Goal: Navigation & Orientation: Find specific page/section

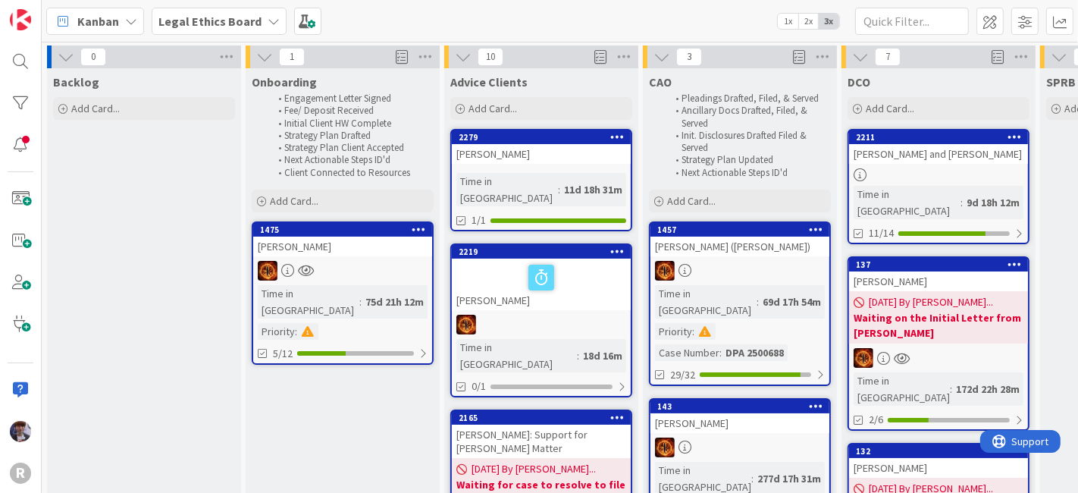
click at [68, 21] on icon at bounding box center [63, 21] width 20 height 20
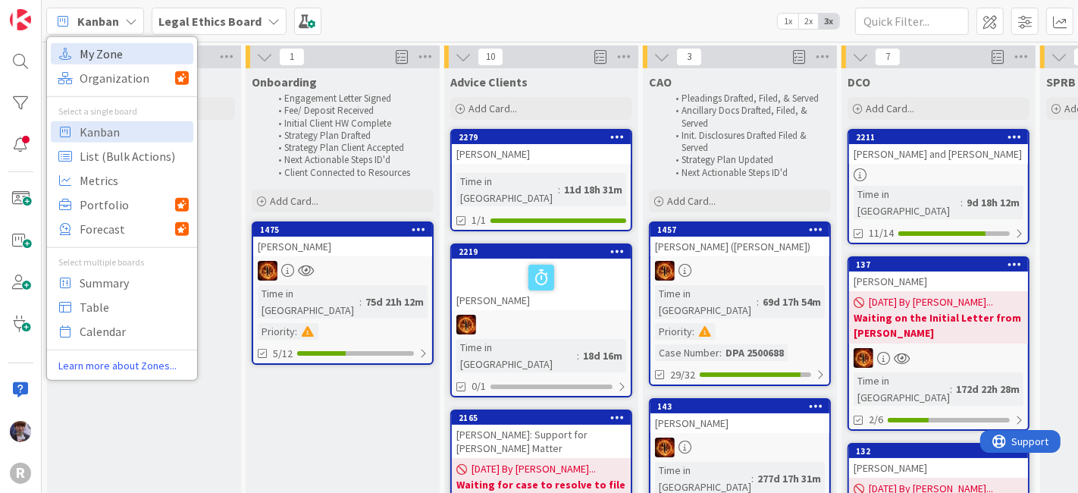
click at [137, 58] on span "My Zone" at bounding box center [134, 53] width 109 height 23
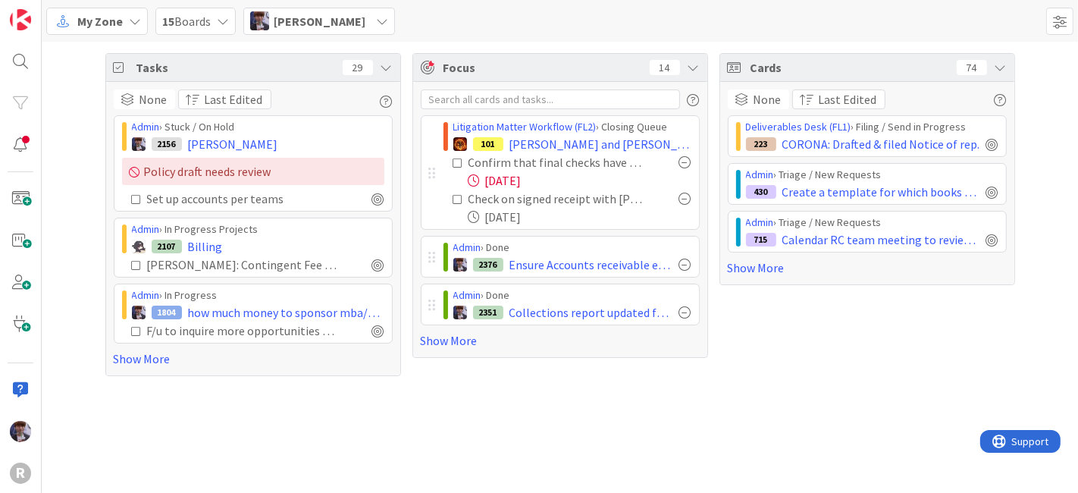
click at [400, 69] on div "Tasks 29 None Last Edited Admin › Stuck / On Hold 2156 [PERSON_NAME] Policy dra…" at bounding box center [560, 215] width 1036 height 346
click at [390, 70] on icon at bounding box center [387, 67] width 12 height 12
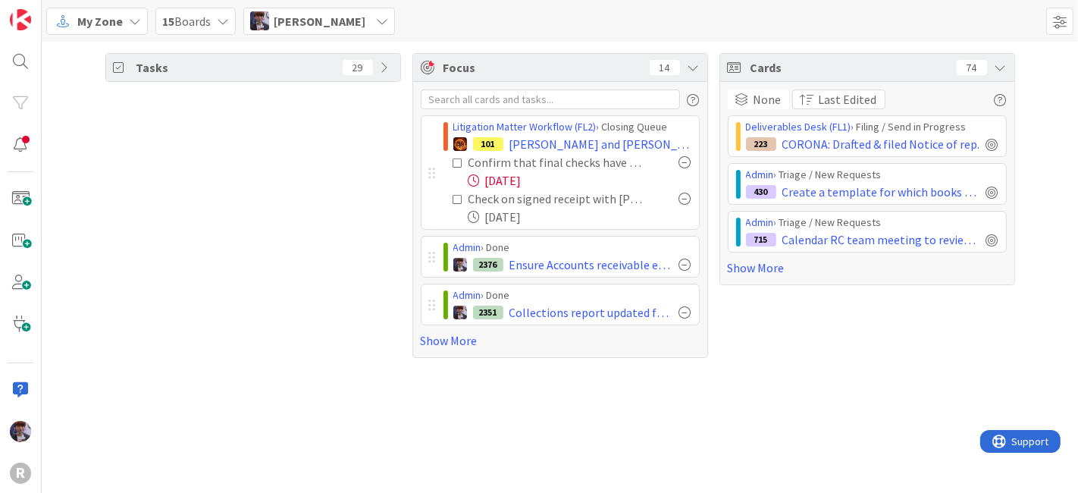
click at [1005, 73] on icon at bounding box center [1001, 67] width 12 height 12
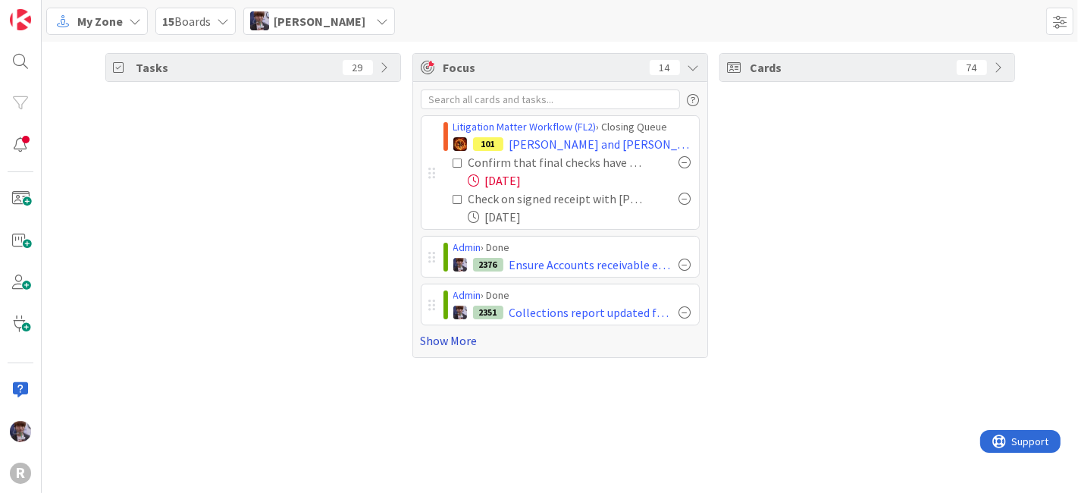
click at [472, 339] on link "Show More" at bounding box center [560, 340] width 279 height 18
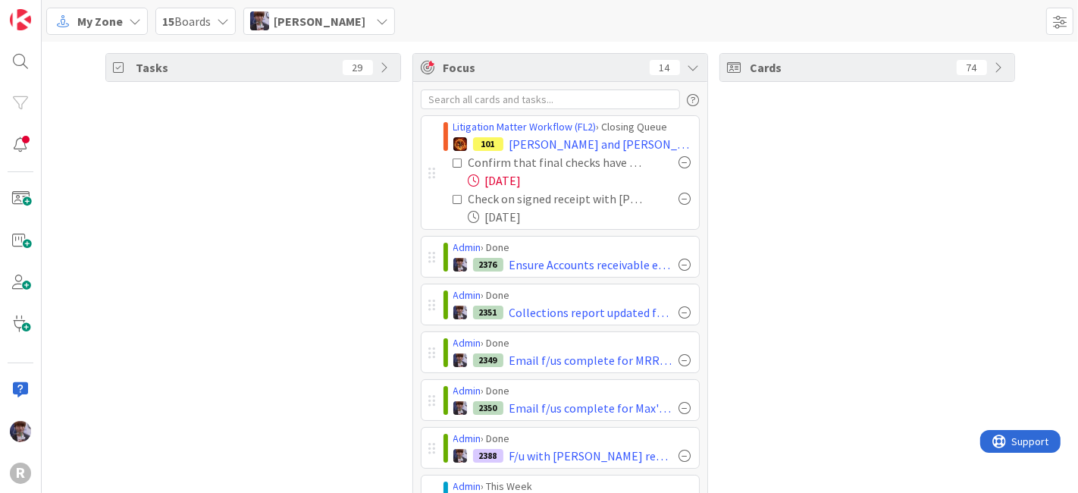
click at [688, 72] on icon at bounding box center [694, 67] width 12 height 12
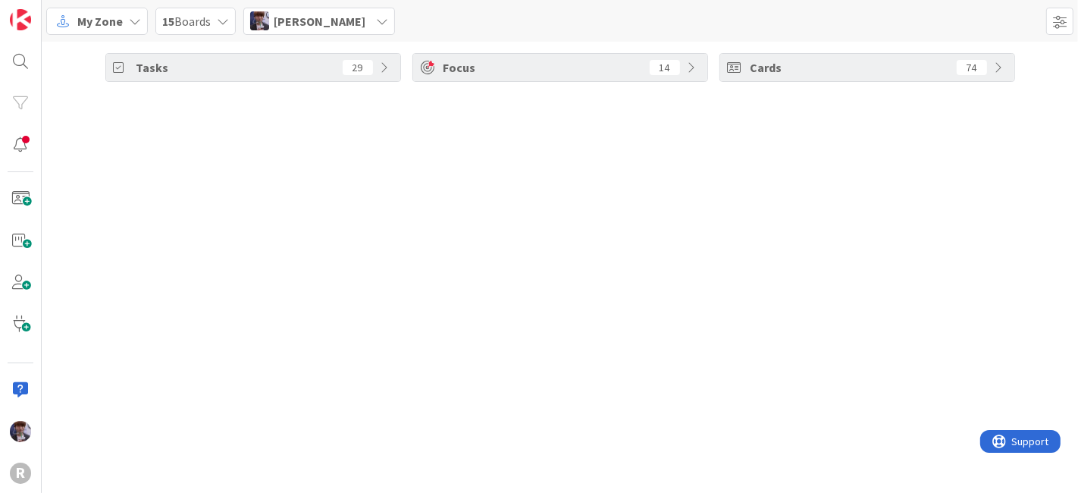
click at [683, 72] on div "Focus 14" at bounding box center [560, 67] width 294 height 27
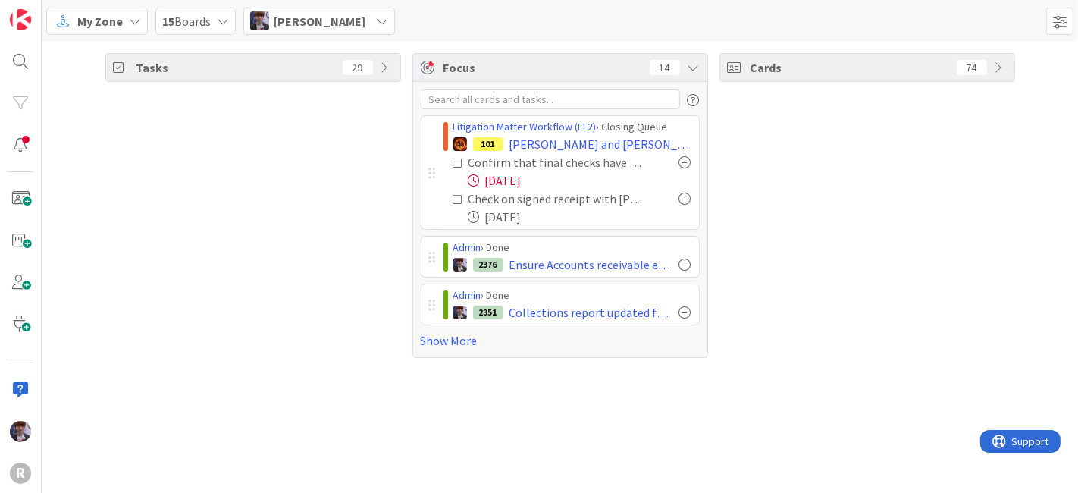
click at [456, 161] on icon at bounding box center [458, 163] width 11 height 11
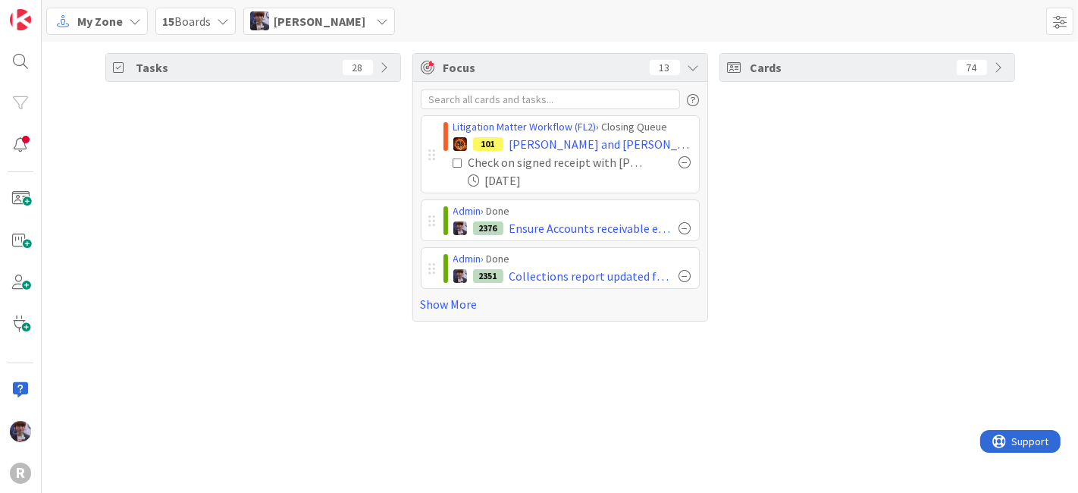
click at [287, 33] on div "[PERSON_NAME]" at bounding box center [319, 21] width 152 height 27
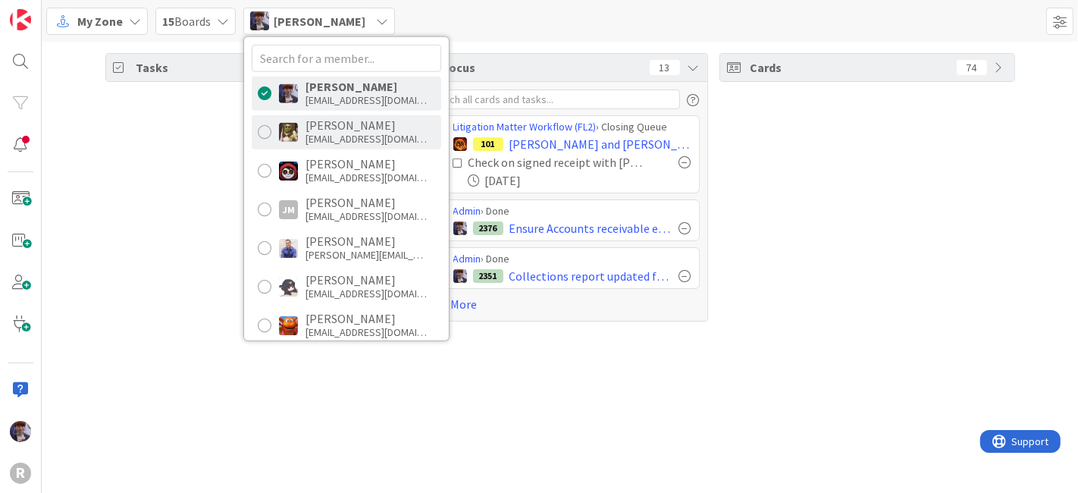
click at [342, 136] on div "[EMAIL_ADDRESS][DOMAIN_NAME]" at bounding box center [366, 139] width 121 height 14
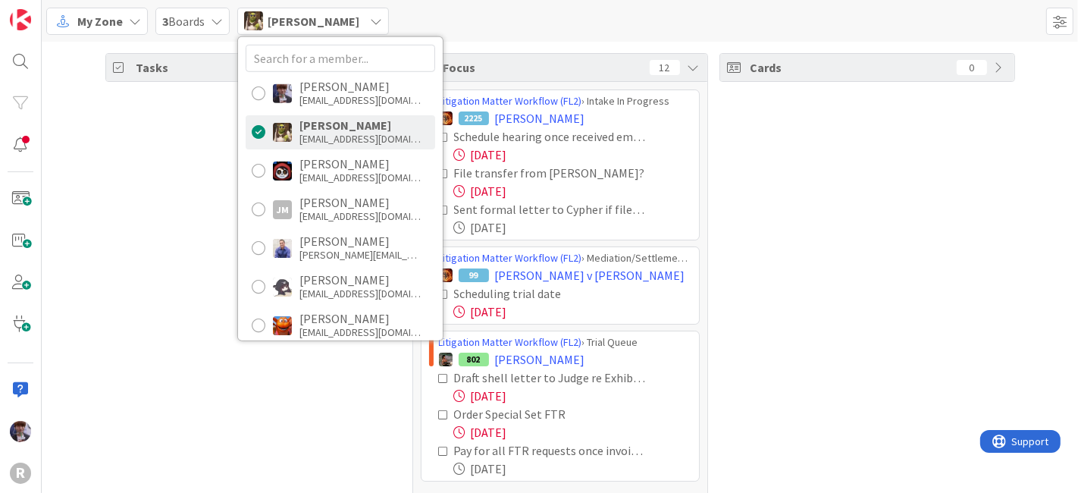
click at [188, 181] on div "Tasks 37" at bounding box center [253, 283] width 296 height 461
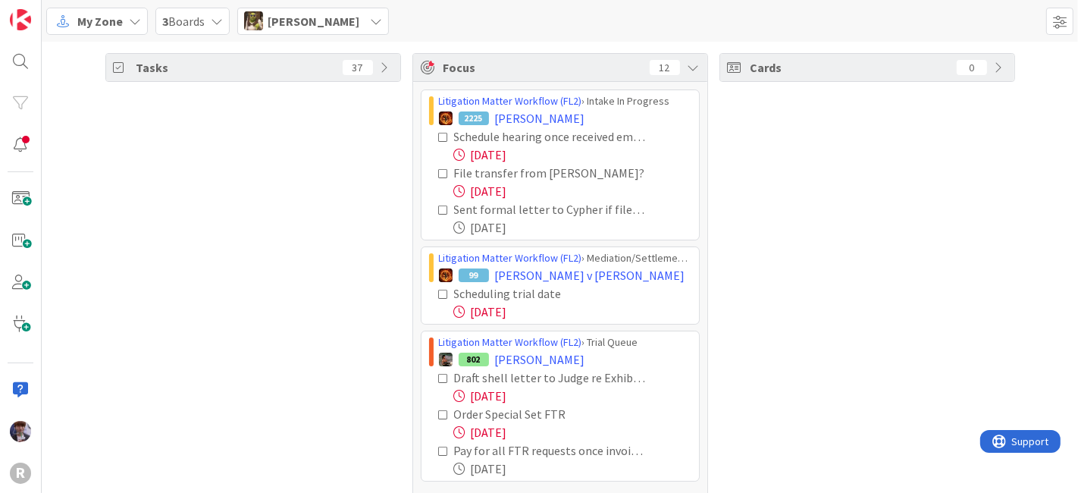
click at [439, 137] on icon at bounding box center [444, 137] width 11 height 11
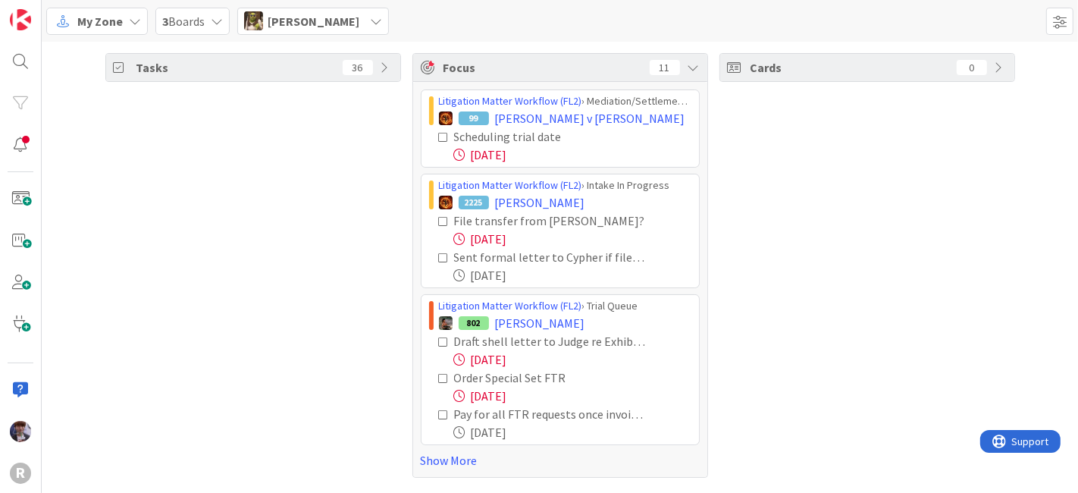
drag, startPoint x: 425, startPoint y: 460, endPoint x: 420, endPoint y: 448, distance: 13.0
click at [425, 448] on link "Show More" at bounding box center [560, 460] width 279 height 18
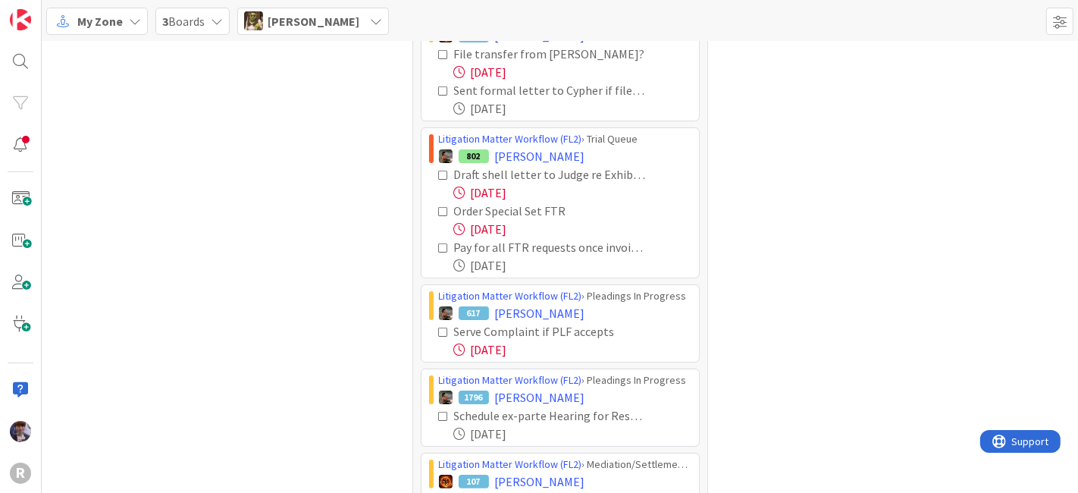
scroll to position [167, 0]
click at [431, 172] on div "Draft shell letter to Judge re Exhibit 25 [DATE] Order Special Set FTR [DATE] P…" at bounding box center [560, 219] width 262 height 109
click at [439, 174] on icon at bounding box center [444, 175] width 11 height 11
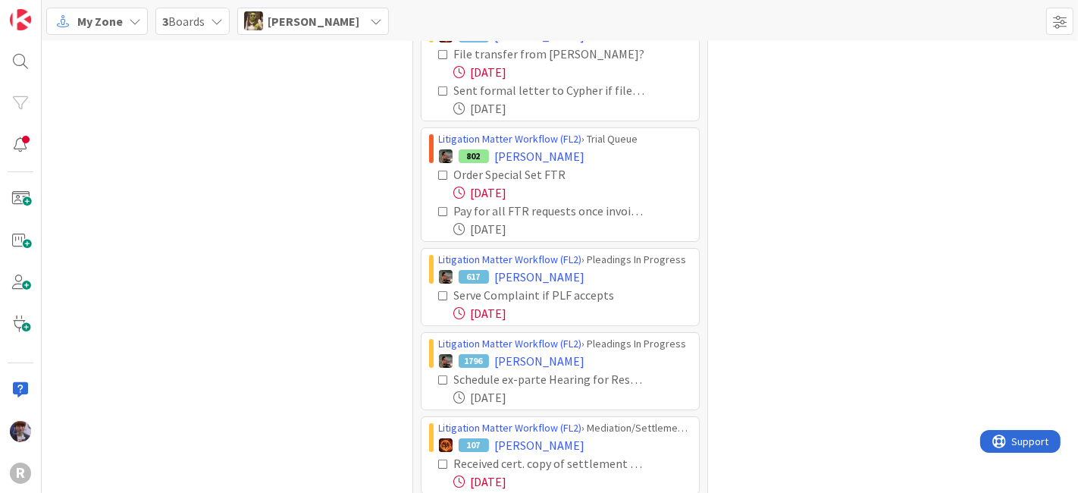
click at [439, 174] on icon at bounding box center [444, 175] width 11 height 11
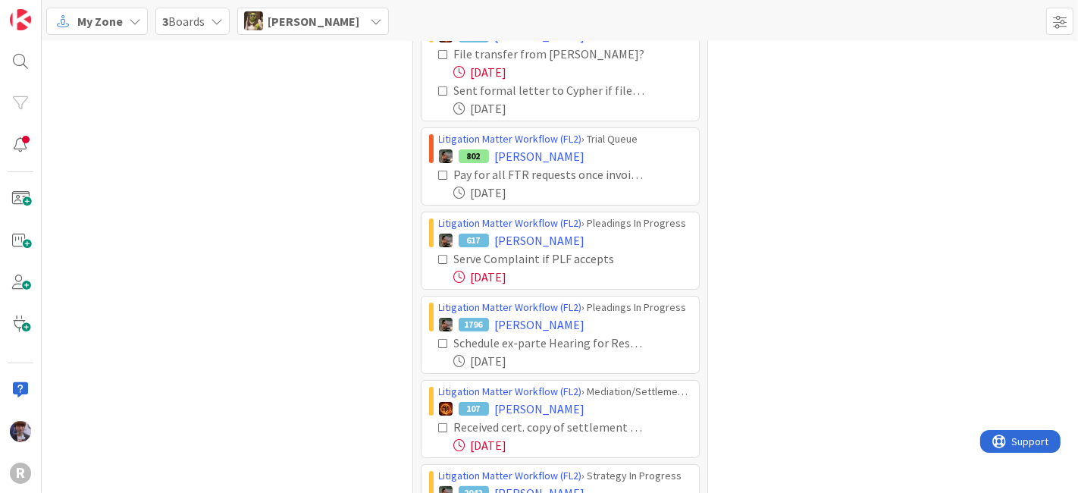
click at [439, 174] on icon at bounding box center [444, 175] width 11 height 11
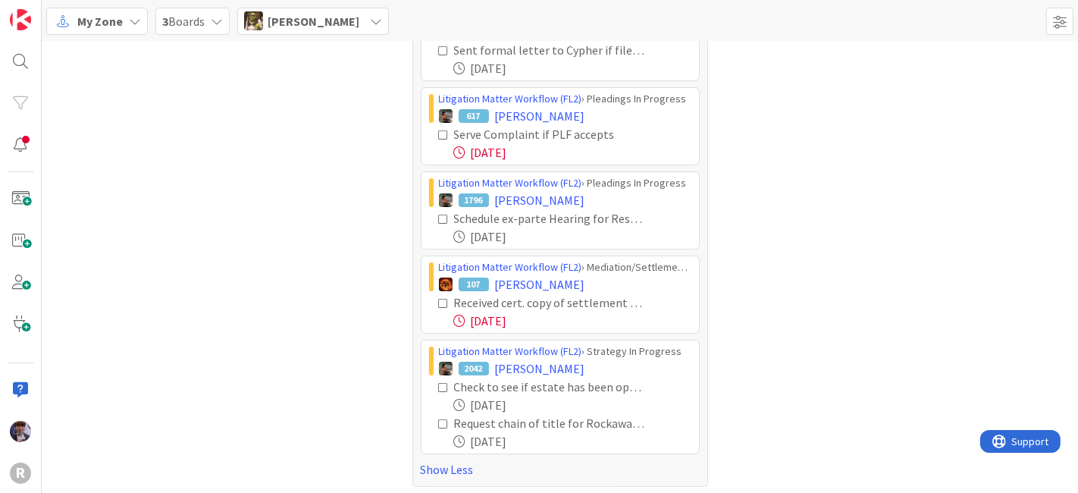
scroll to position [209, 0]
click at [439, 296] on icon at bounding box center [444, 301] width 11 height 11
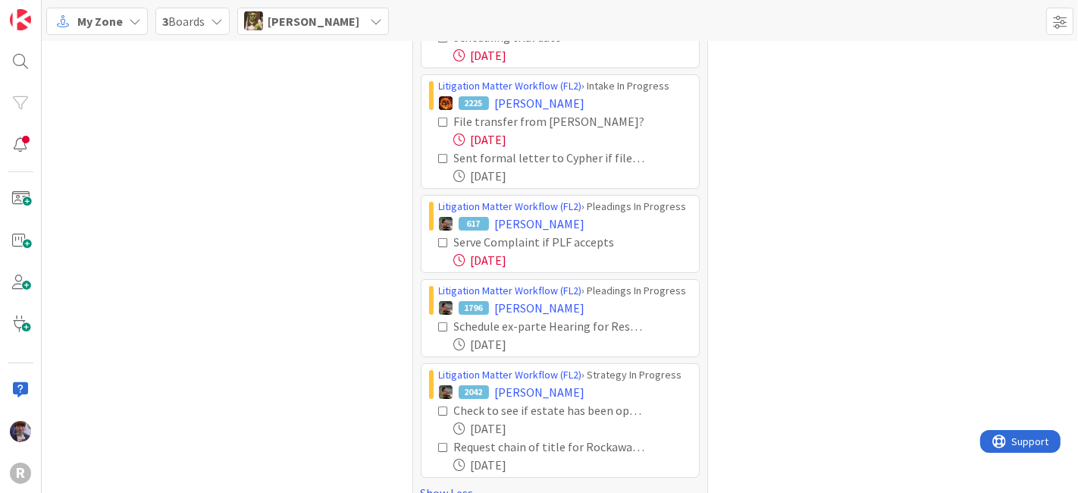
scroll to position [125, 0]
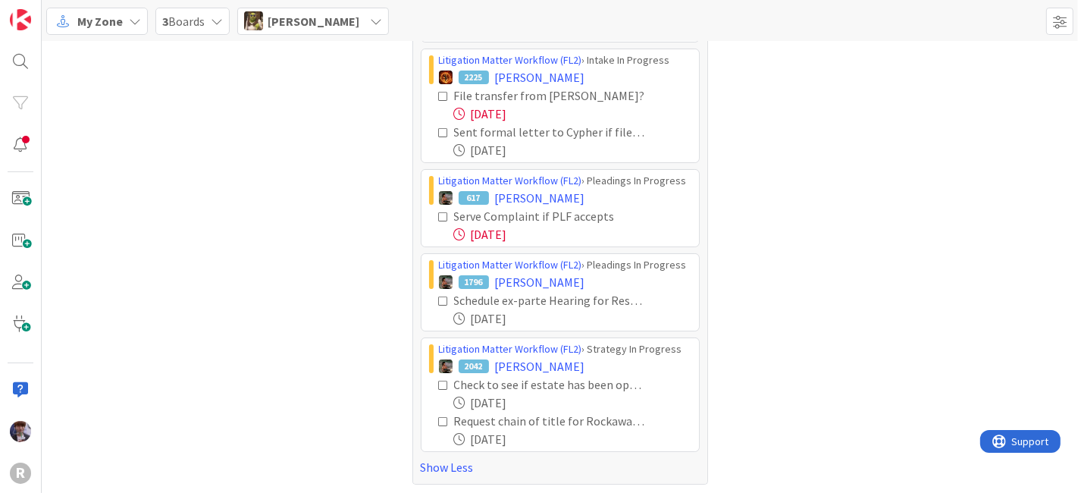
click at [284, 29] on span "[PERSON_NAME]" at bounding box center [314, 21] width 92 height 18
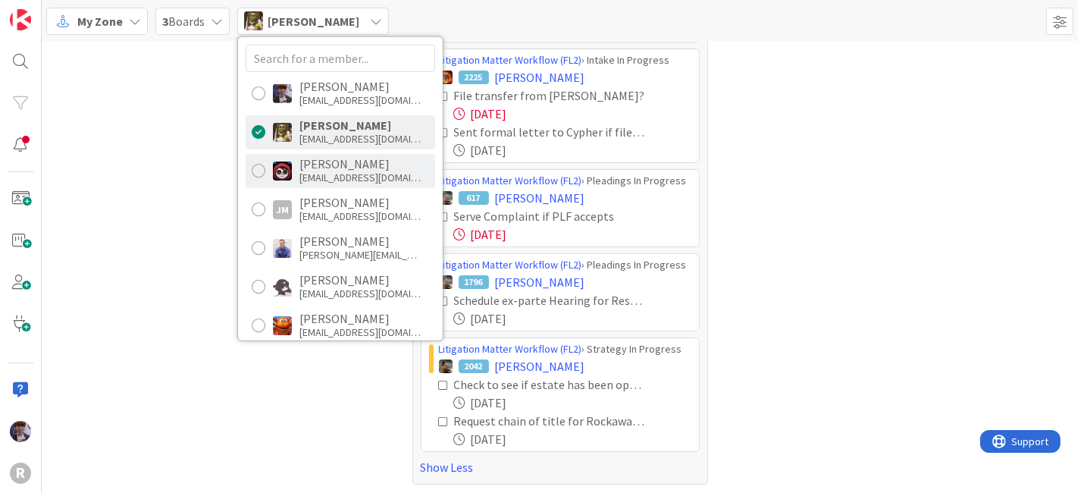
click at [318, 171] on div "[EMAIL_ADDRESS][DOMAIN_NAME]" at bounding box center [359, 178] width 121 height 14
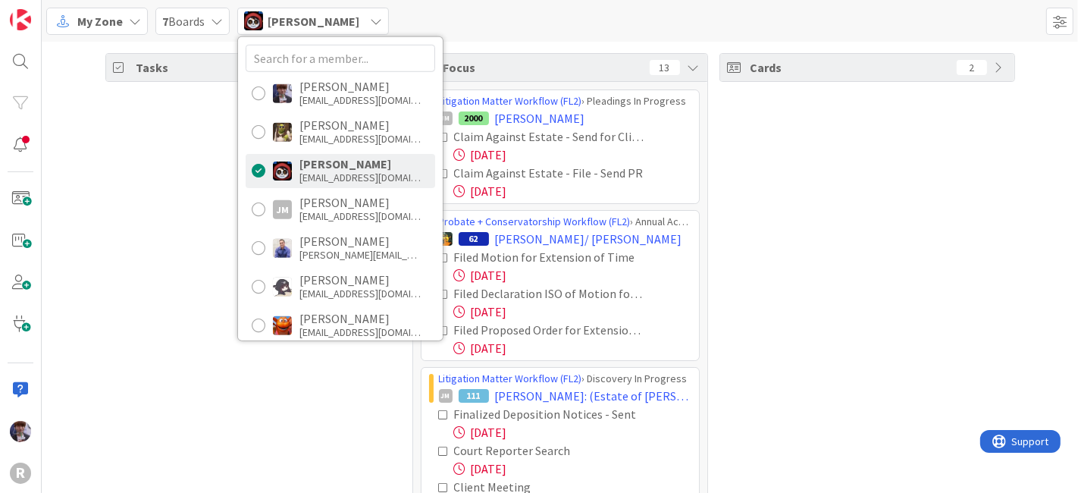
click at [153, 201] on div "Tasks 70" at bounding box center [253, 301] width 296 height 497
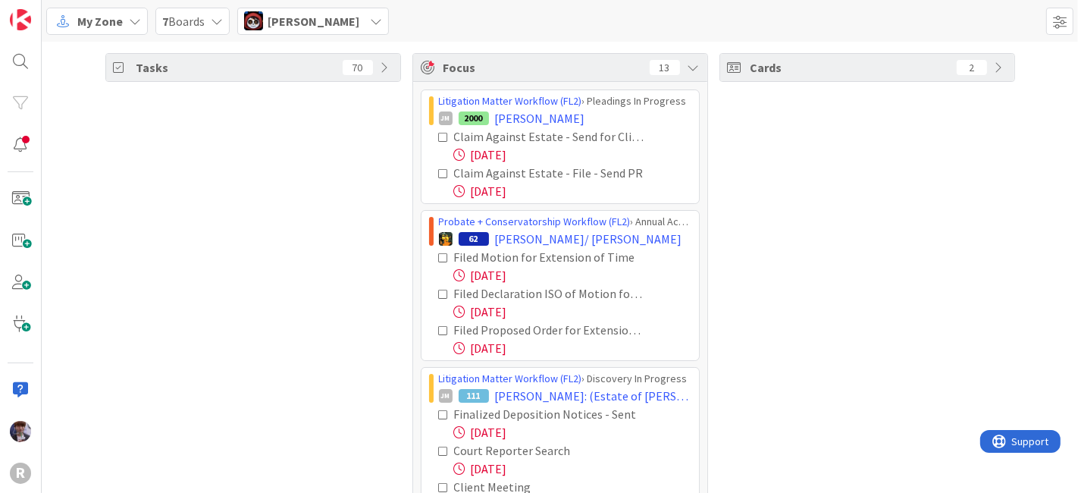
click at [439, 136] on icon at bounding box center [444, 137] width 11 height 11
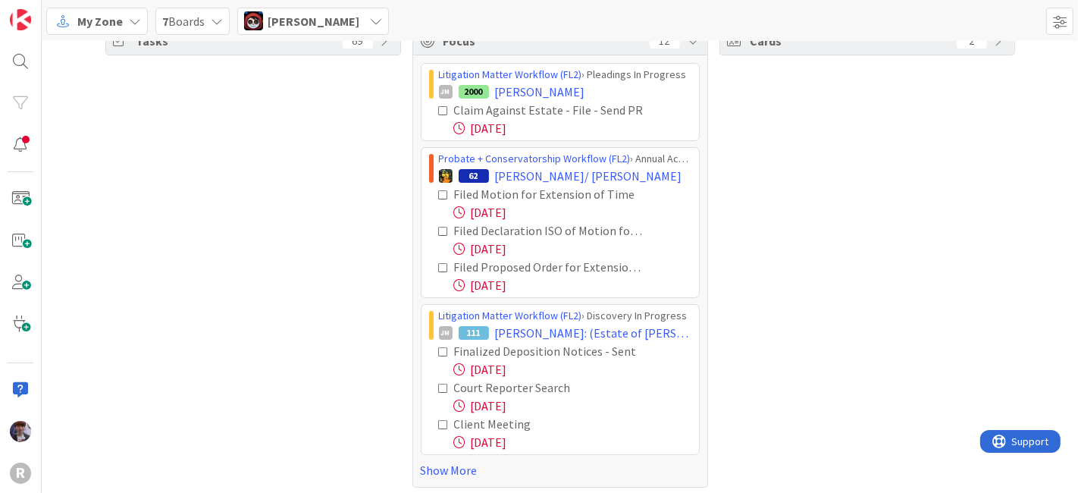
scroll to position [30, 0]
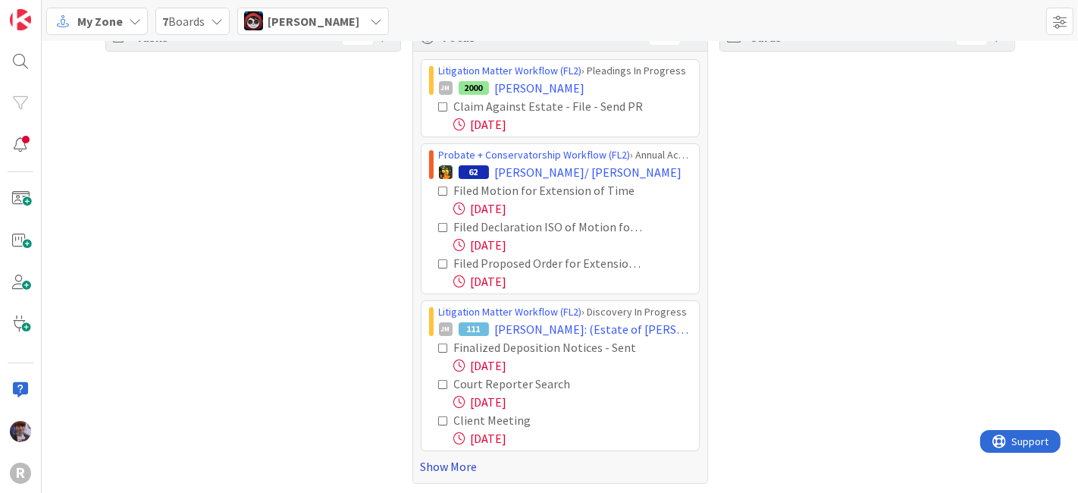
click at [441, 448] on link "Show More" at bounding box center [560, 466] width 279 height 18
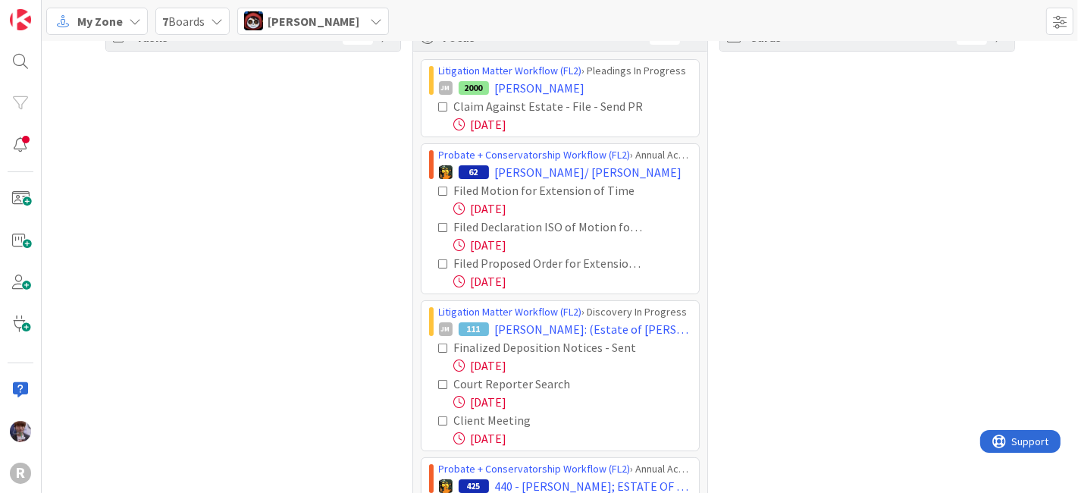
click at [430, 184] on div "Filed Motion for Extension of Time [DATE] Filed Declaration ISO of Motion for E…" at bounding box center [560, 235] width 262 height 109
click at [439, 189] on icon at bounding box center [444, 191] width 11 height 11
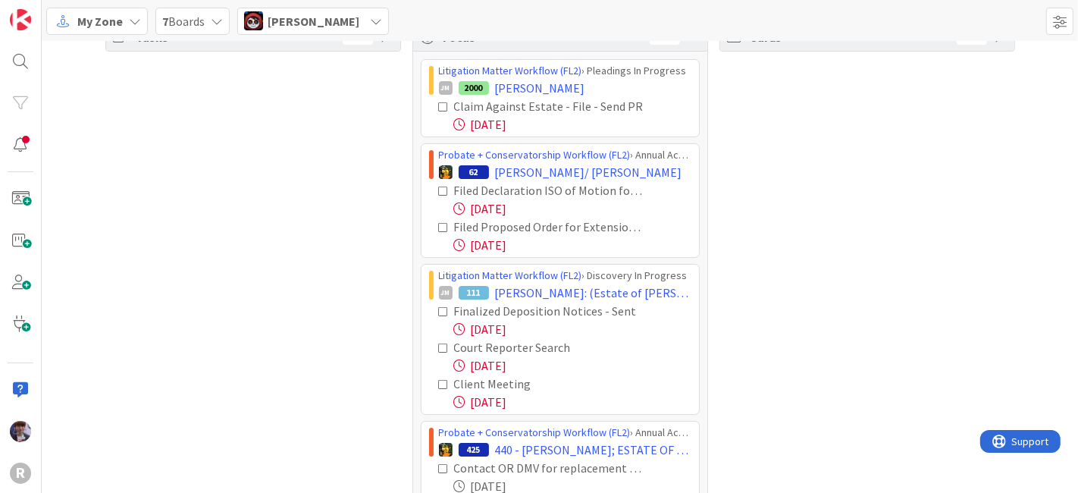
click at [439, 189] on icon at bounding box center [444, 191] width 11 height 11
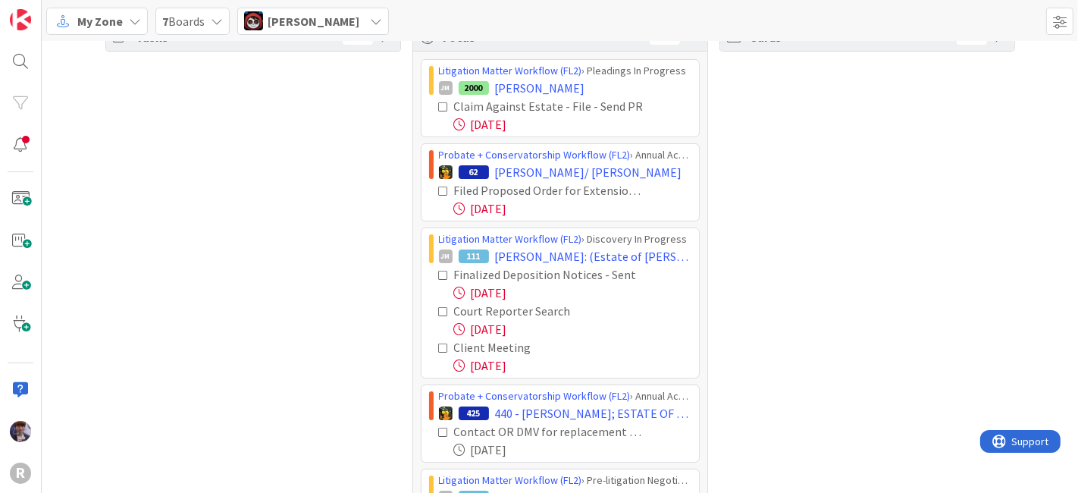
click at [439, 189] on icon at bounding box center [444, 191] width 11 height 11
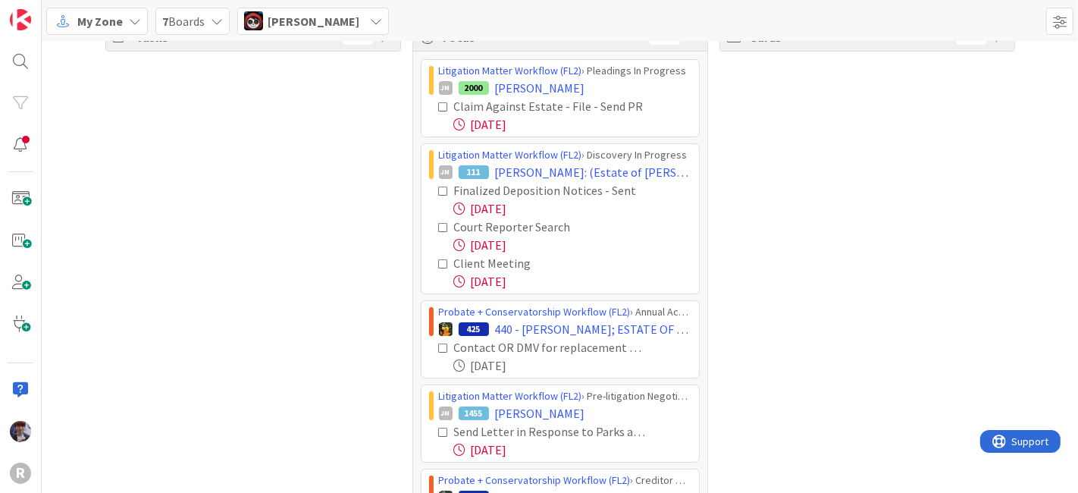
click at [439, 260] on icon at bounding box center [444, 264] width 11 height 11
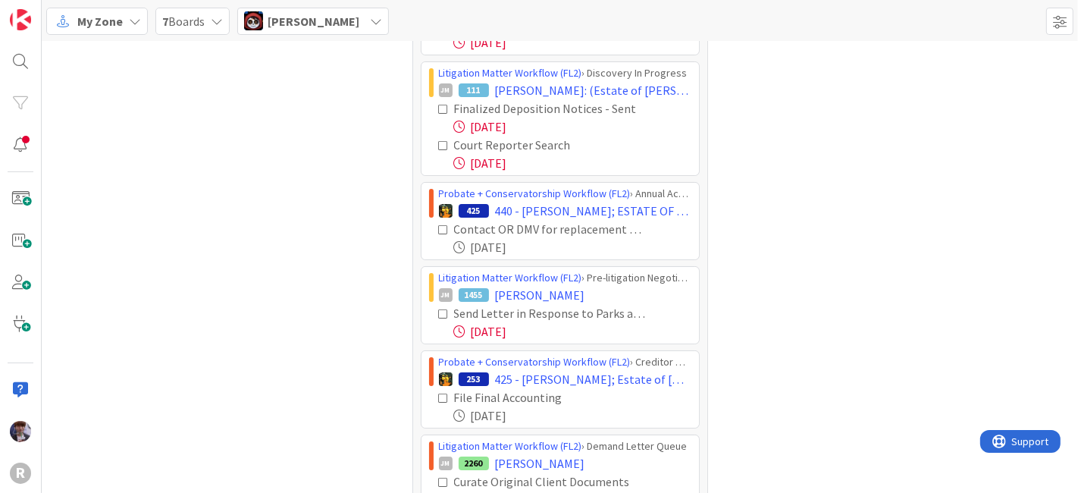
scroll to position [114, 0]
click at [439, 105] on icon at bounding box center [444, 107] width 11 height 11
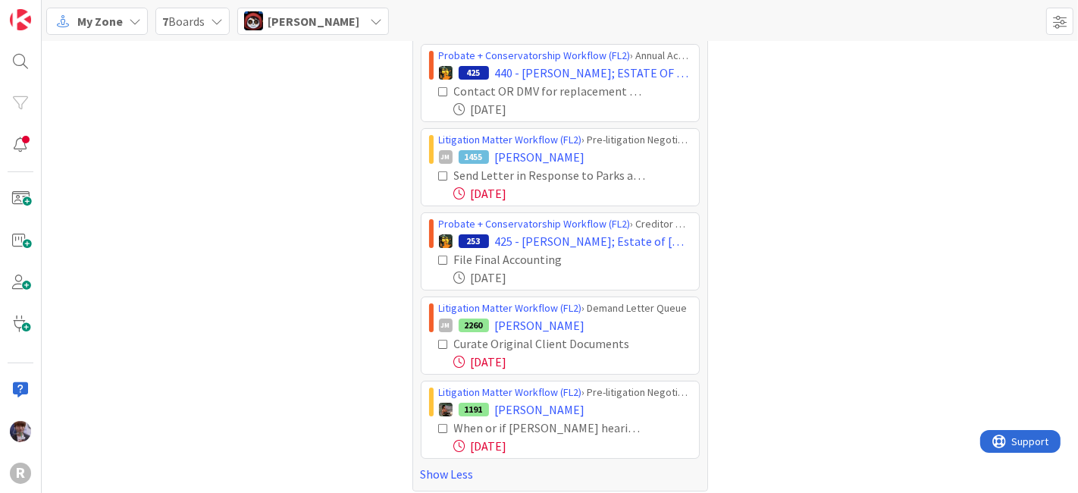
scroll to position [219, 0]
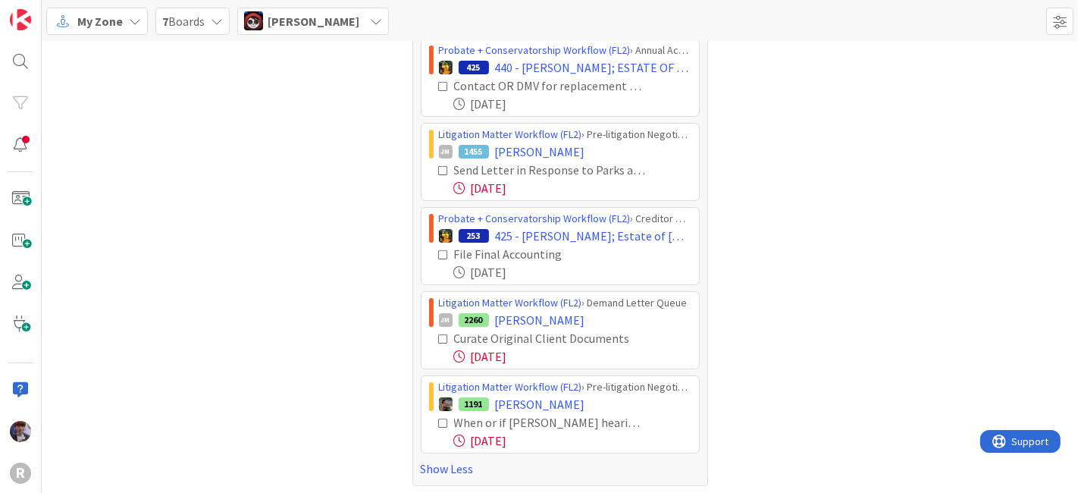
click at [314, 31] on div "[PERSON_NAME]" at bounding box center [313, 21] width 152 height 27
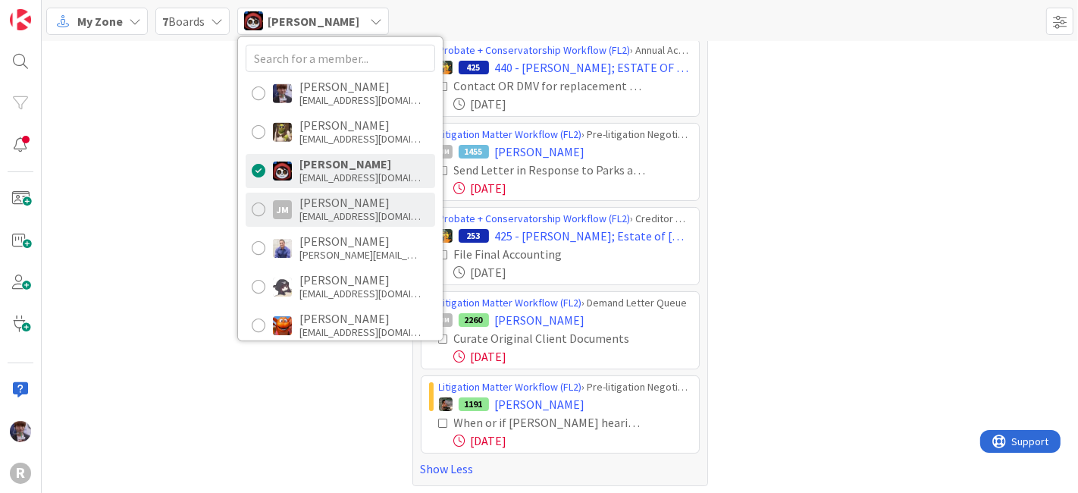
click at [350, 209] on div "[EMAIL_ADDRESS][DOMAIN_NAME]" at bounding box center [359, 216] width 121 height 14
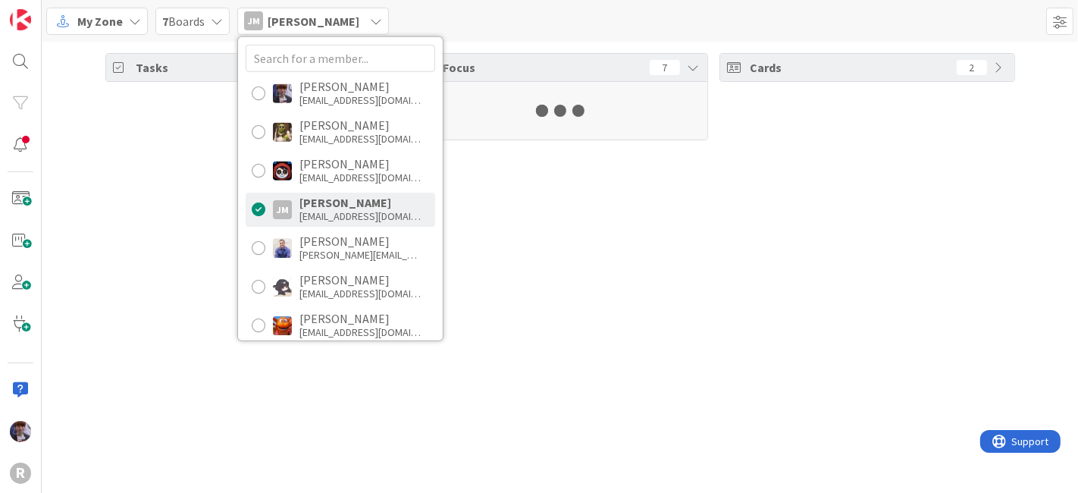
scroll to position [0, 0]
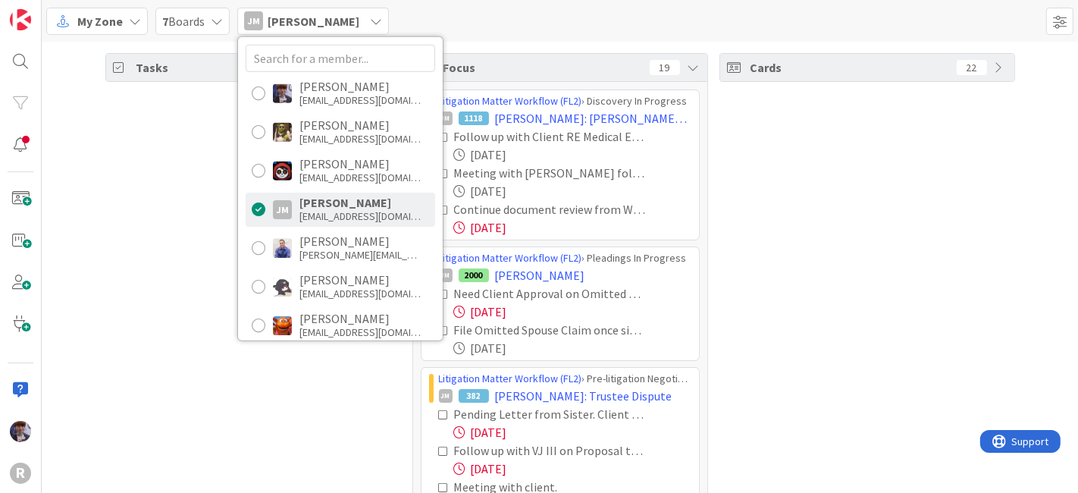
click at [134, 183] on div "Tasks 34" at bounding box center [253, 301] width 296 height 497
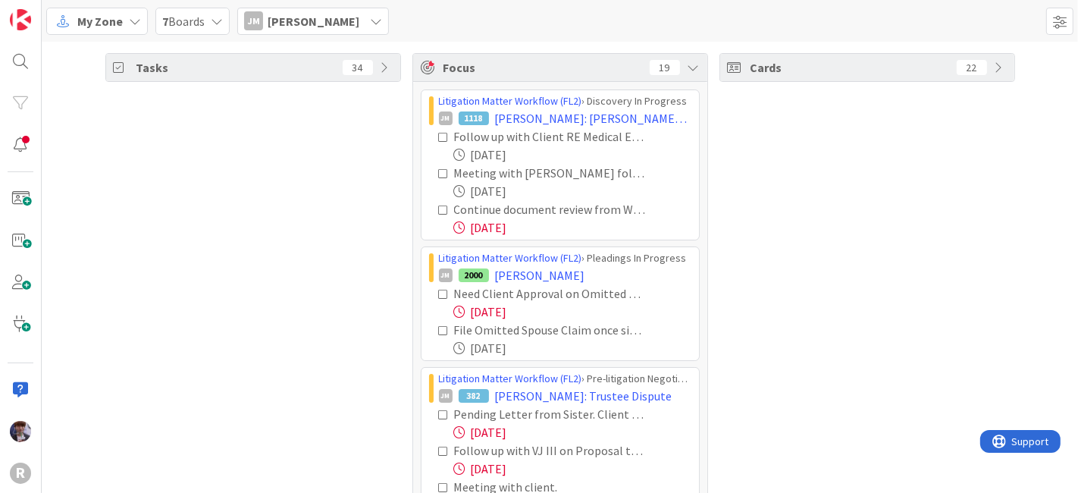
click at [439, 210] on icon at bounding box center [444, 210] width 11 height 11
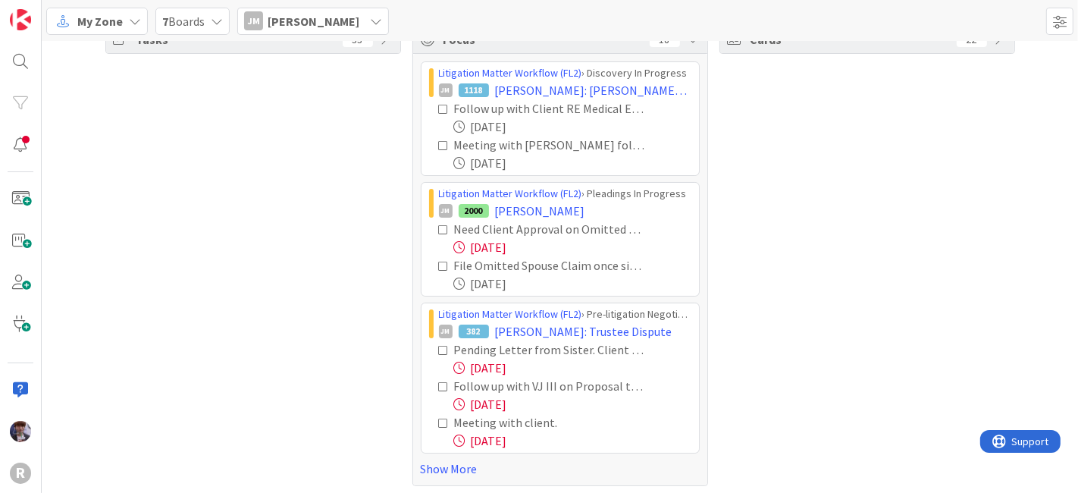
scroll to position [30, 0]
drag, startPoint x: 419, startPoint y: 466, endPoint x: 313, endPoint y: 437, distance: 110.2
click at [421, 448] on link "Show More" at bounding box center [560, 466] width 279 height 18
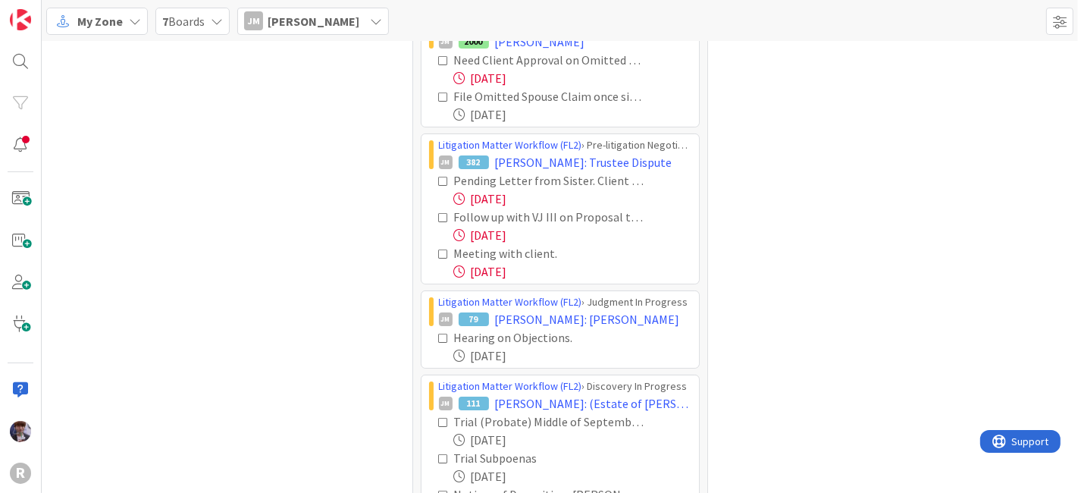
scroll to position [198, 0]
click at [439, 178] on icon at bounding box center [444, 180] width 11 height 11
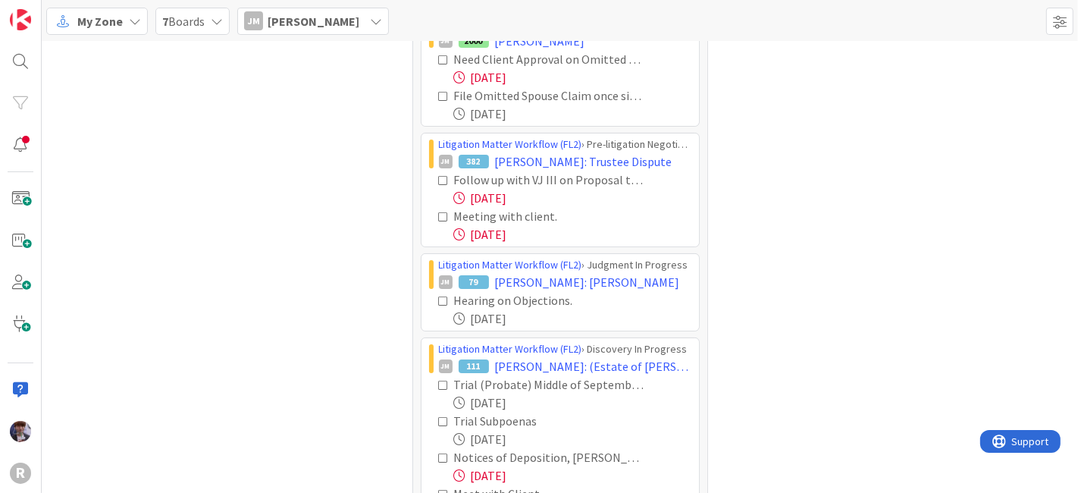
click at [439, 214] on icon at bounding box center [444, 217] width 11 height 11
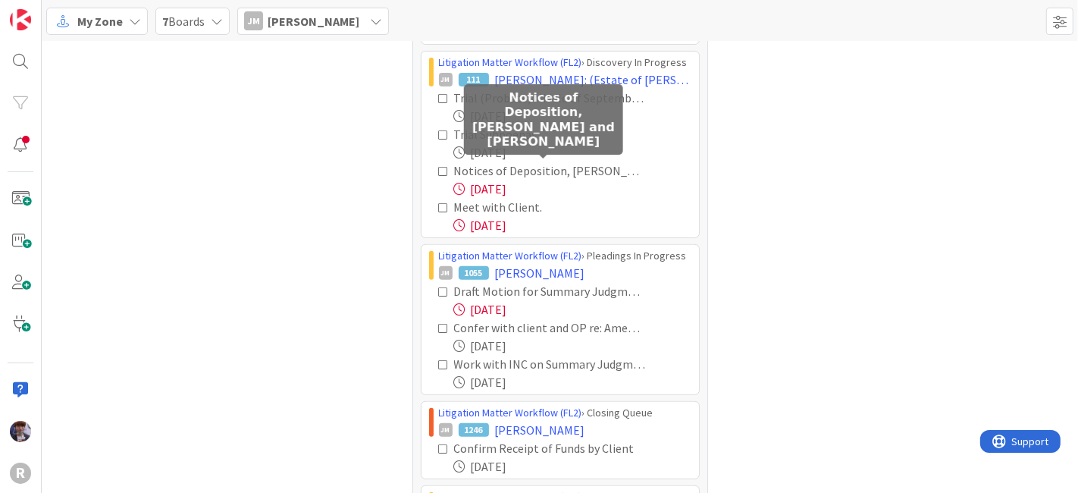
scroll to position [448, 0]
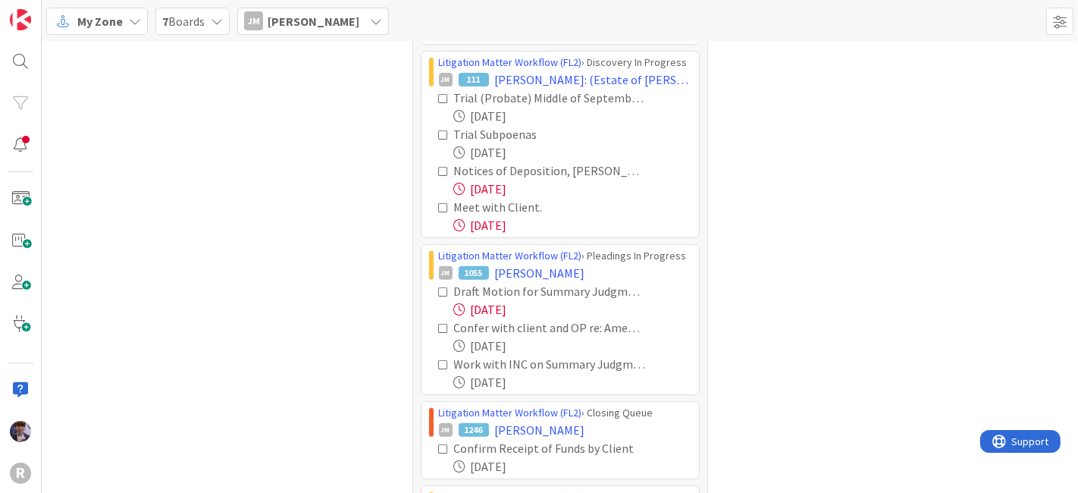
click at [439, 170] on icon at bounding box center [444, 171] width 11 height 11
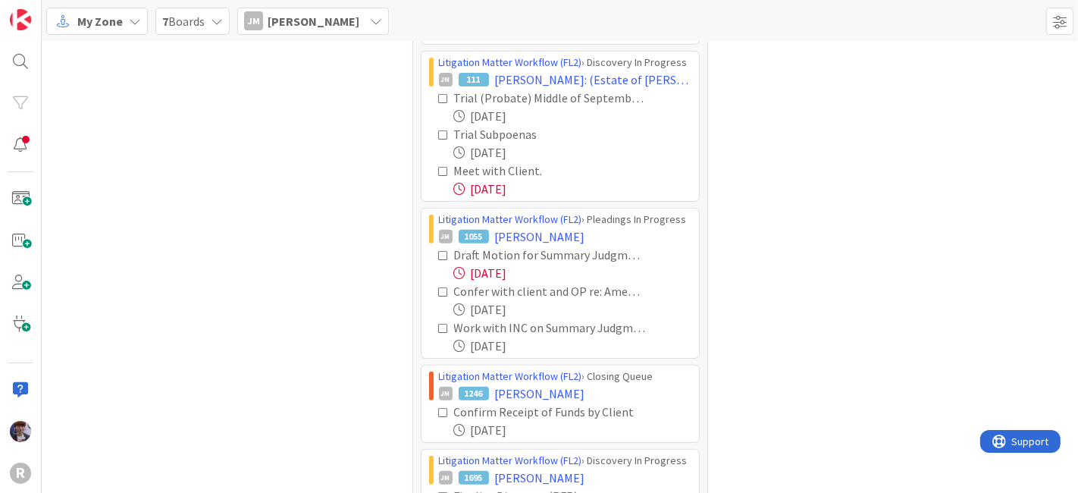
click at [439, 166] on icon at bounding box center [444, 171] width 11 height 11
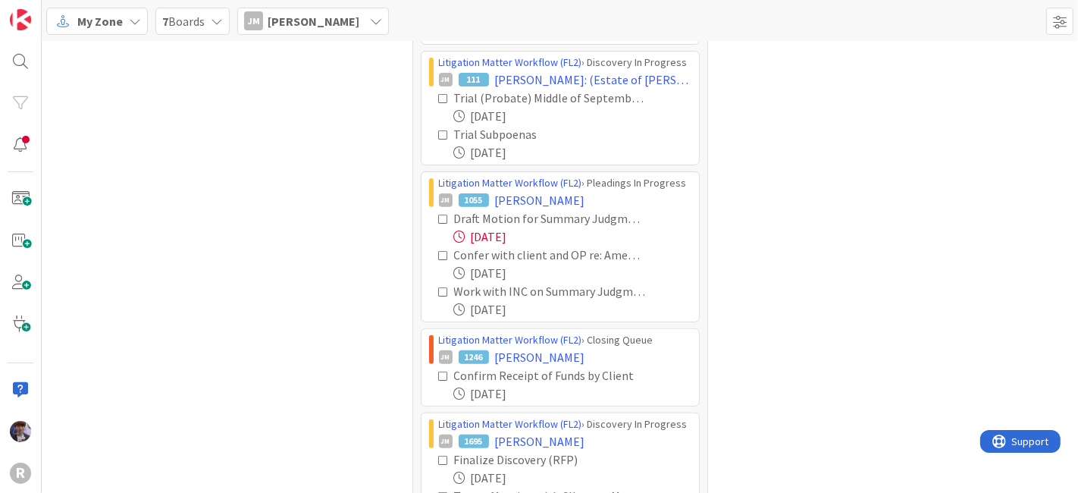
click at [439, 215] on icon at bounding box center [444, 219] width 11 height 11
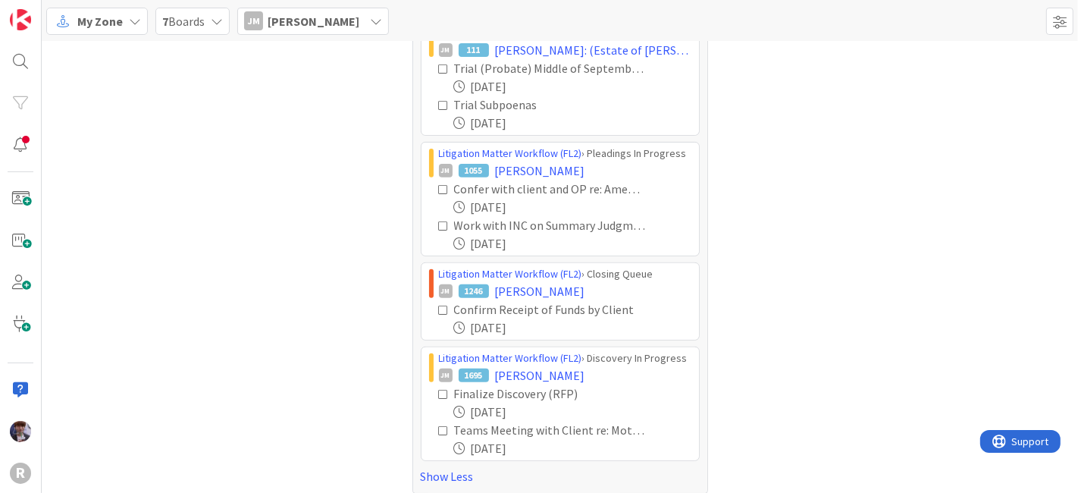
scroll to position [485, 0]
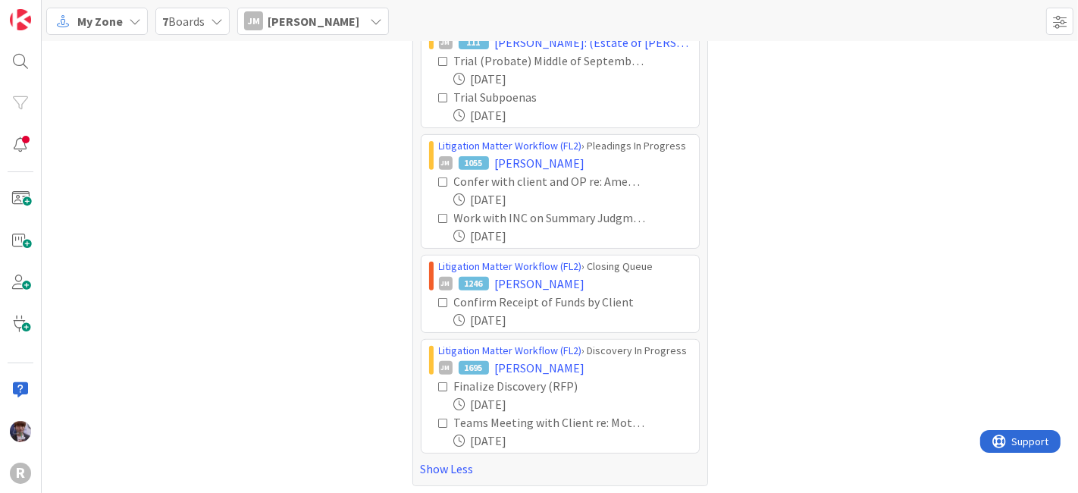
click at [290, 20] on span "[PERSON_NAME]" at bounding box center [314, 21] width 92 height 18
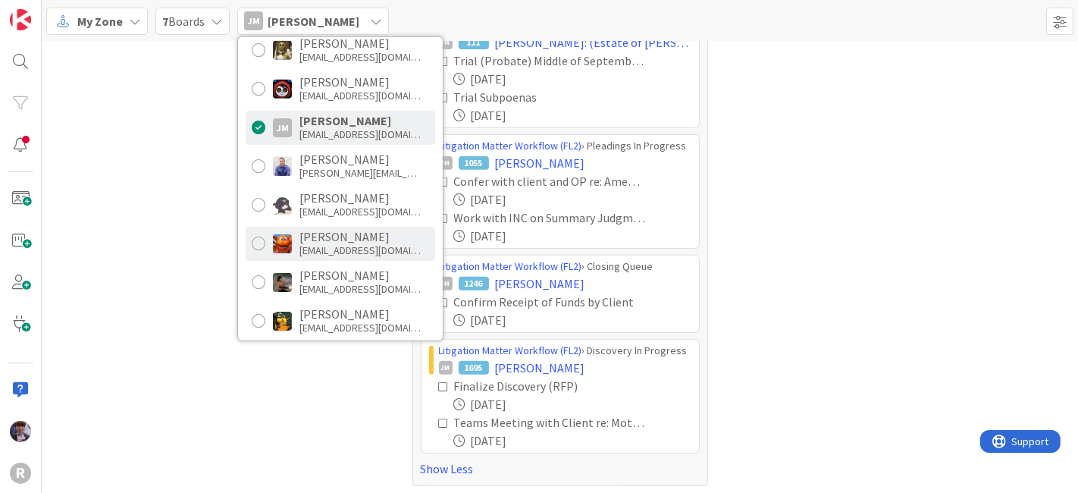
click at [311, 237] on div "[PERSON_NAME]" at bounding box center [359, 237] width 121 height 14
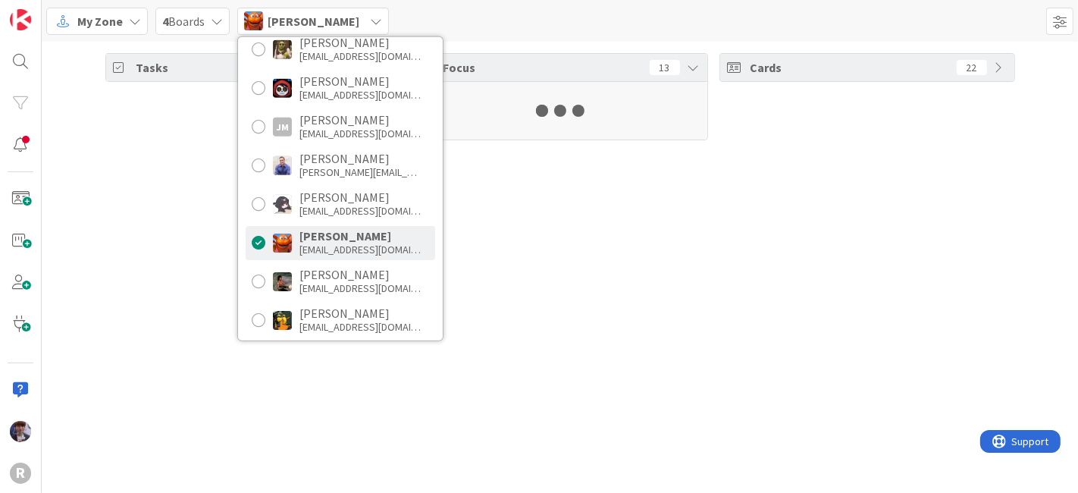
scroll to position [83, 0]
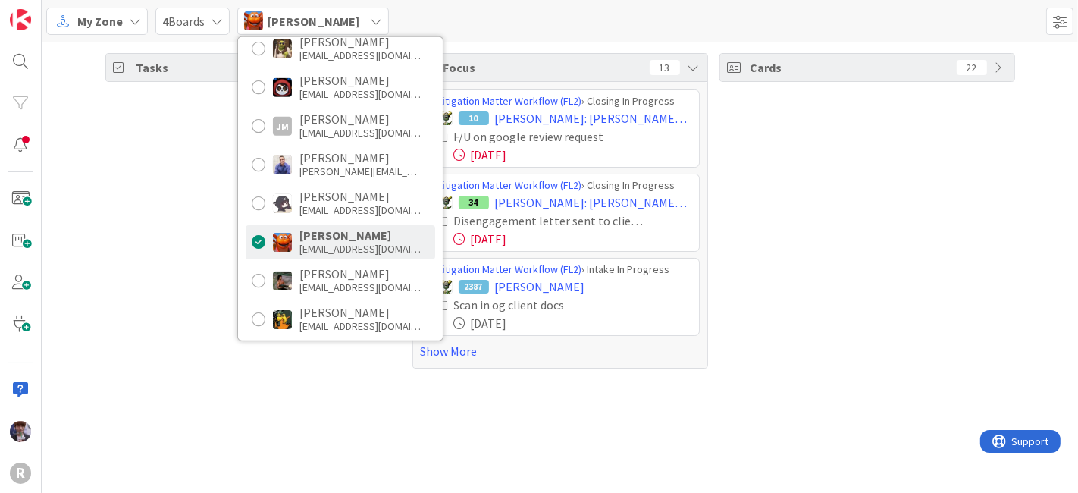
click at [150, 248] on div "Tasks 28 Focus 13 Litigation Matter Workflow (FL2) › Closing In Progress 10 [PE…" at bounding box center [560, 267] width 1036 height 451
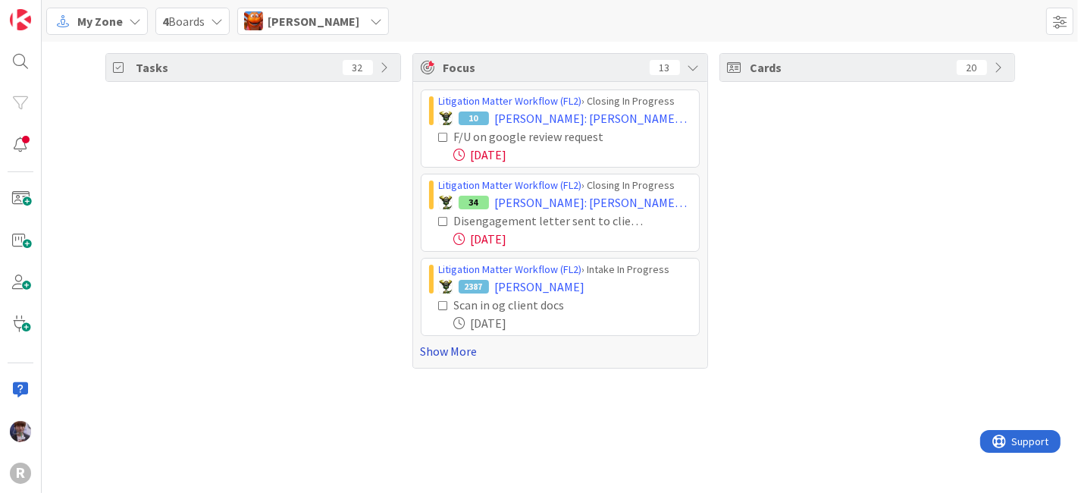
click at [474, 355] on link "Show More" at bounding box center [560, 351] width 279 height 18
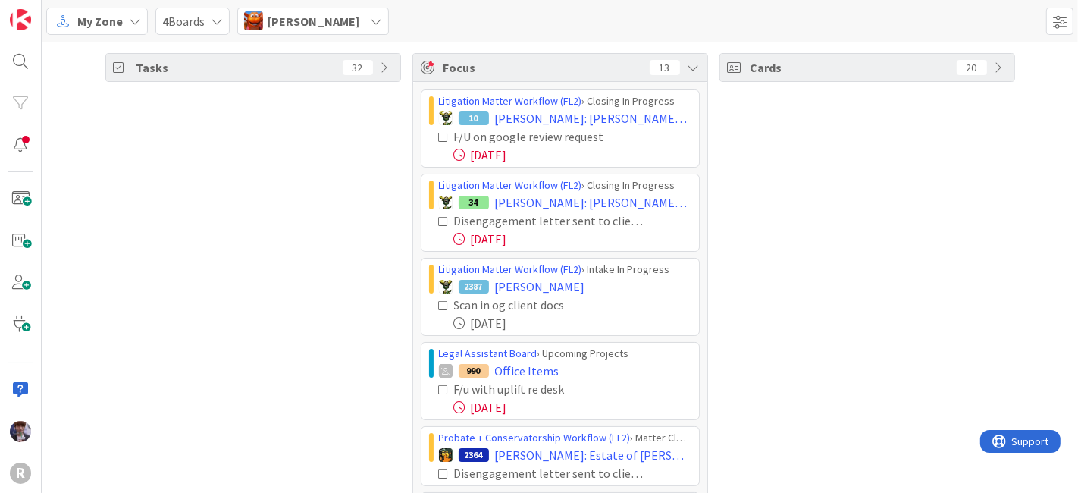
click at [439, 140] on icon at bounding box center [444, 137] width 11 height 11
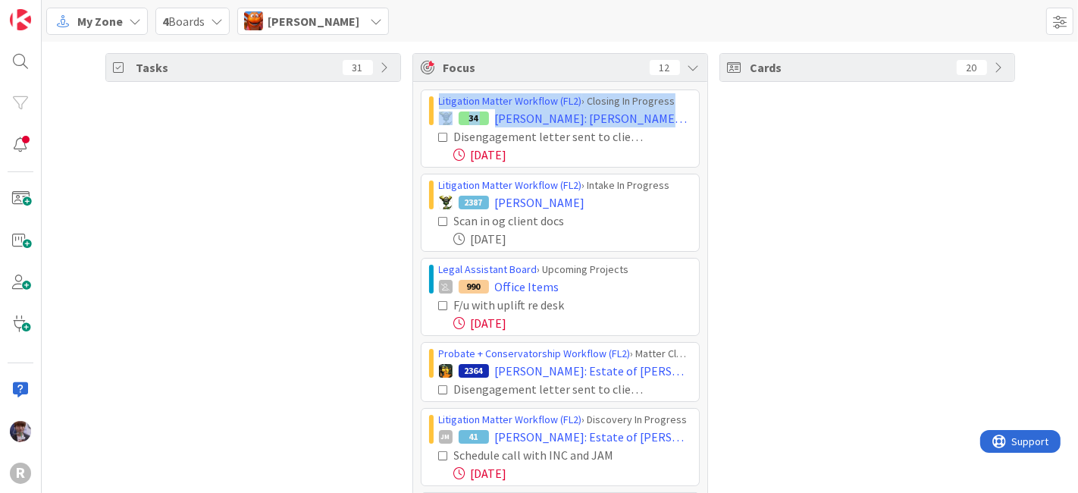
drag, startPoint x: 425, startPoint y: 143, endPoint x: 434, endPoint y: 139, distance: 10.6
click at [439, 133] on icon at bounding box center [444, 137] width 11 height 11
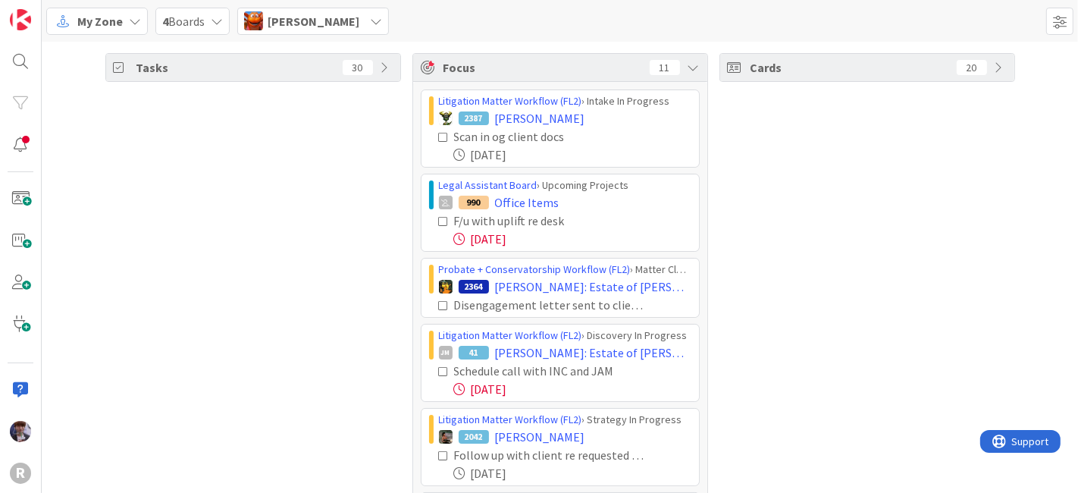
click at [439, 299] on icon at bounding box center [444, 304] width 11 height 11
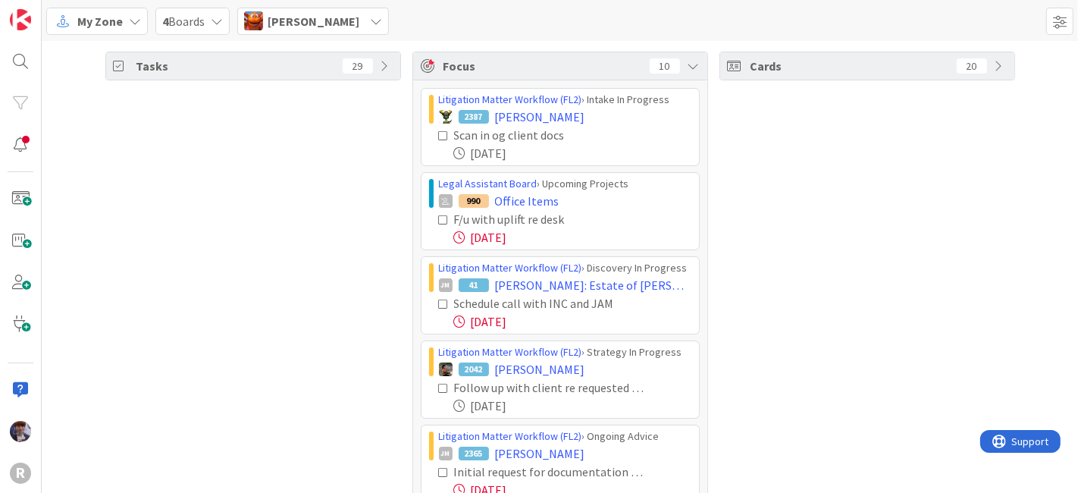
click at [439, 215] on icon at bounding box center [444, 220] width 11 height 11
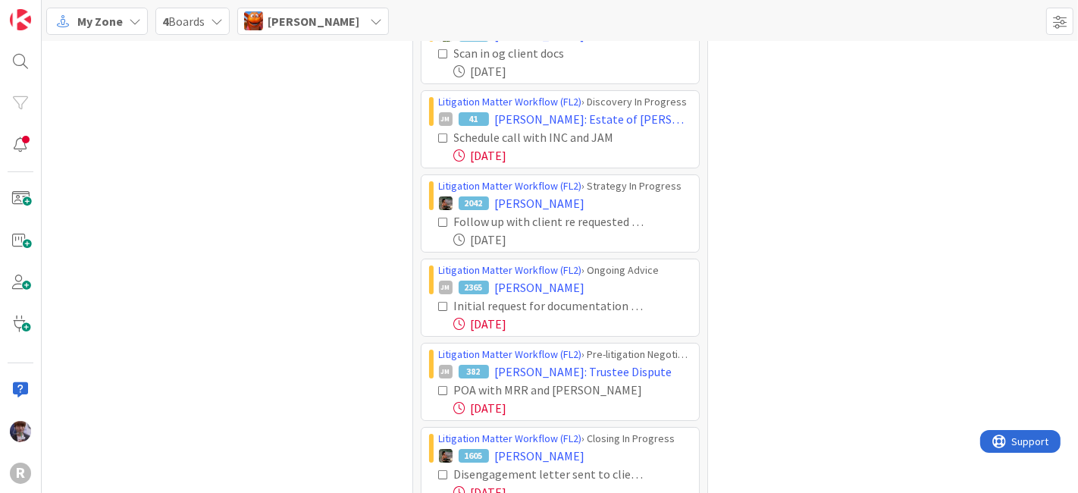
scroll to position [84, 0]
click at [439, 218] on icon at bounding box center [444, 221] width 11 height 11
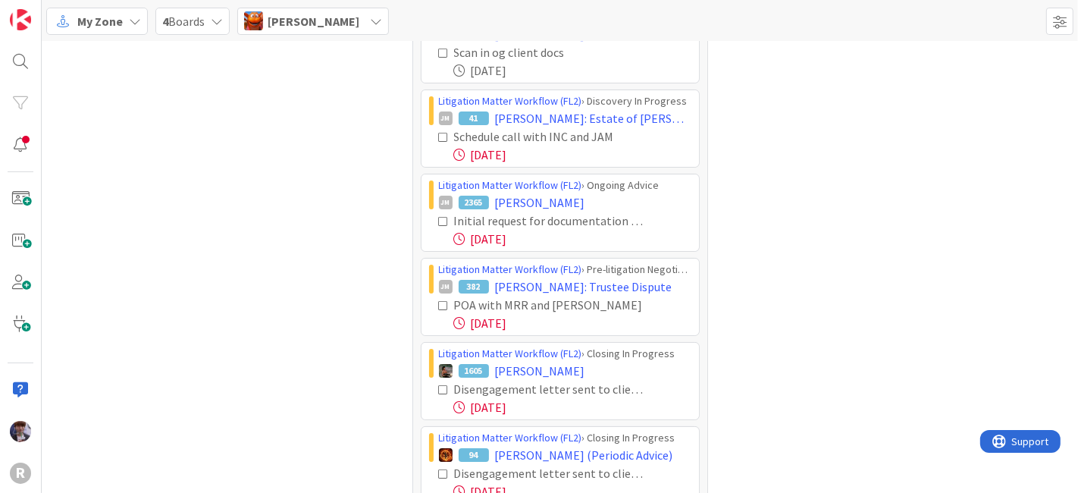
click at [439, 216] on icon at bounding box center [444, 221] width 11 height 11
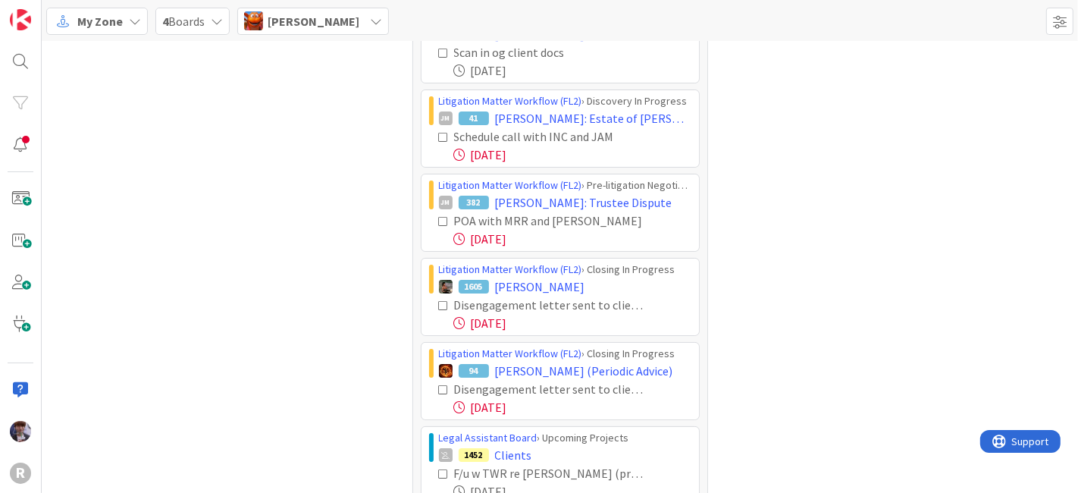
click at [439, 216] on icon at bounding box center [444, 221] width 11 height 11
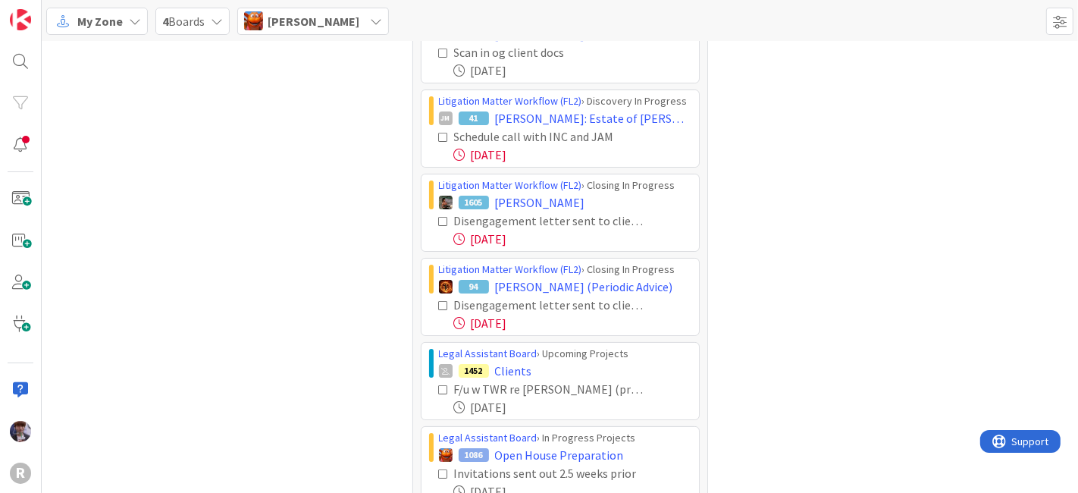
click at [439, 216] on icon at bounding box center [444, 221] width 11 height 11
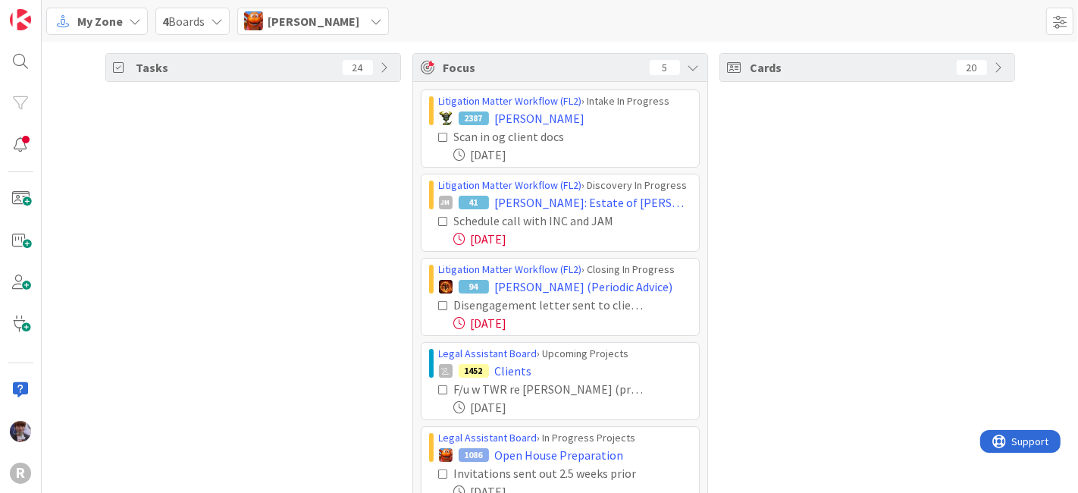
scroll to position [0, 0]
click at [330, 36] on div "My Zone 4 Boards [PERSON_NAME] [PERSON_NAME] [EMAIL_ADDRESS][DOMAIN_NAME] [PERS…" at bounding box center [560, 21] width 1036 height 42
click at [319, 18] on span "[PERSON_NAME]" at bounding box center [314, 21] width 92 height 18
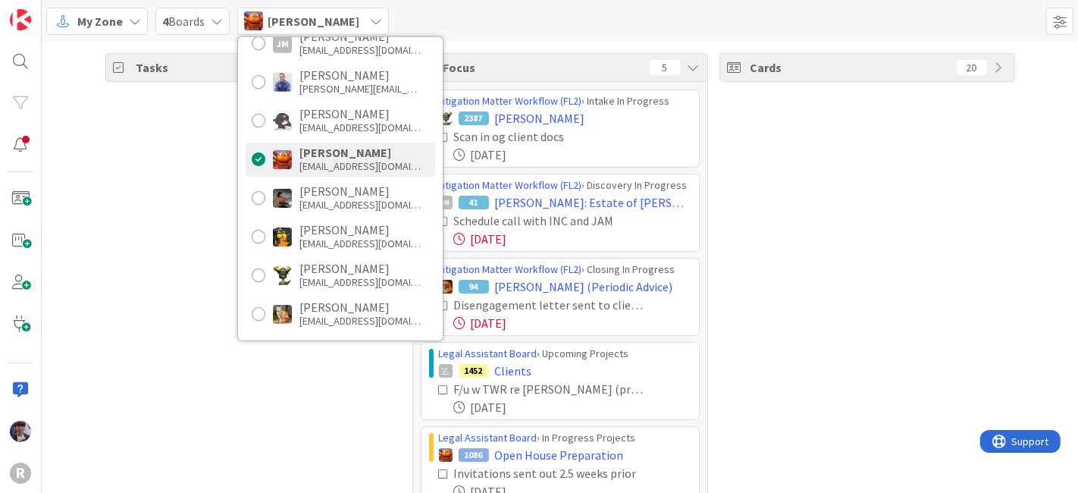
scroll to position [167, 0]
click at [340, 193] on div "[PERSON_NAME]" at bounding box center [359, 190] width 121 height 14
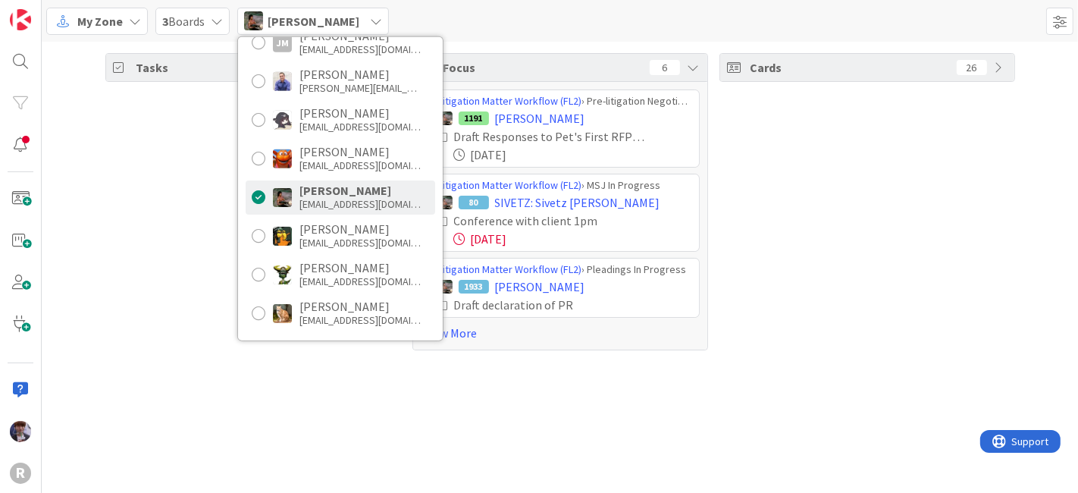
click at [187, 224] on div "Tasks 63" at bounding box center [253, 201] width 296 height 297
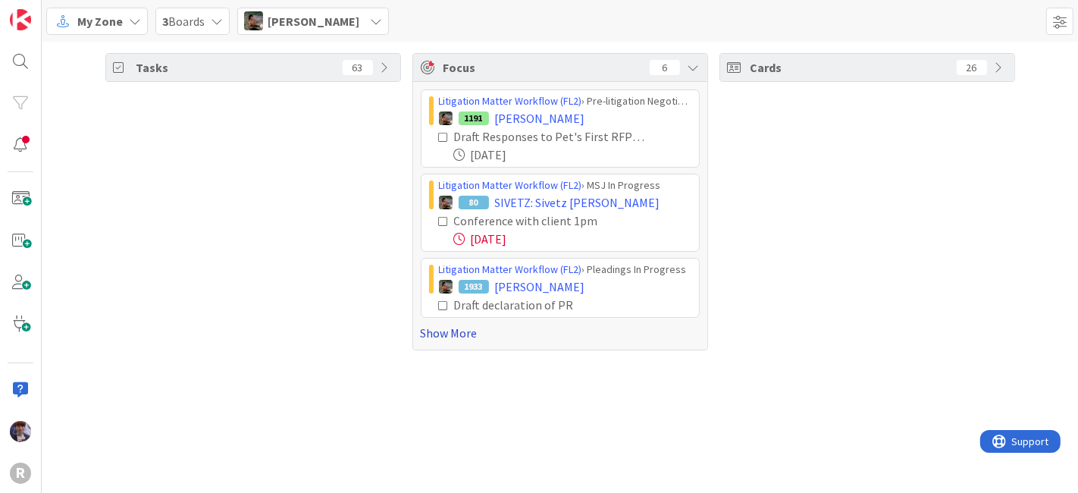
click at [455, 337] on link "Show More" at bounding box center [560, 333] width 279 height 18
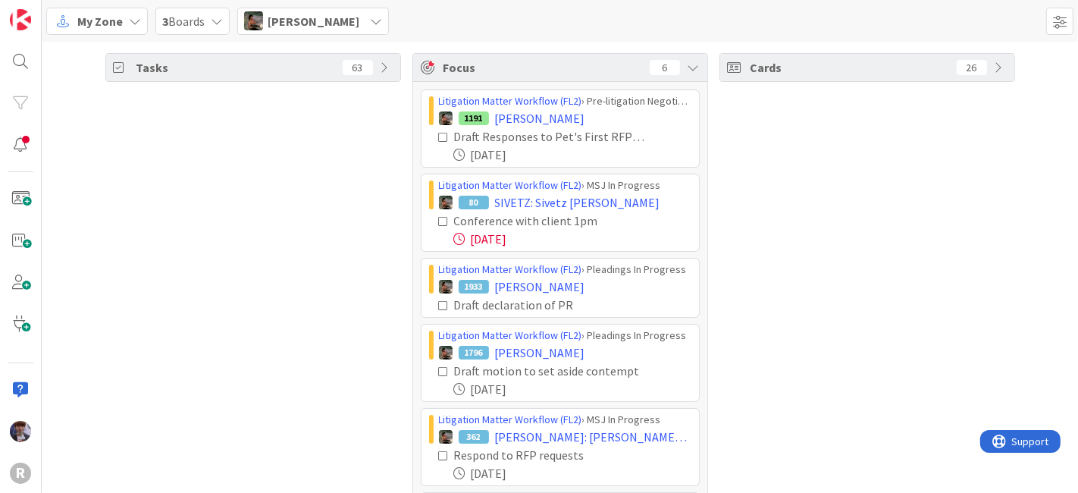
click at [363, 232] on div "Tasks 63" at bounding box center [253, 319] width 296 height 532
click at [439, 221] on icon at bounding box center [444, 221] width 11 height 11
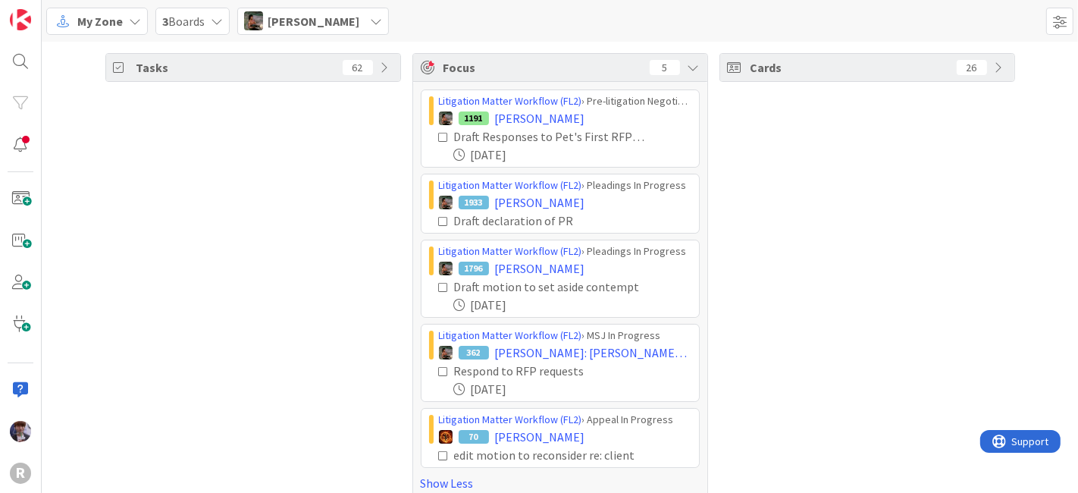
click at [439, 448] on icon at bounding box center [444, 455] width 11 height 11
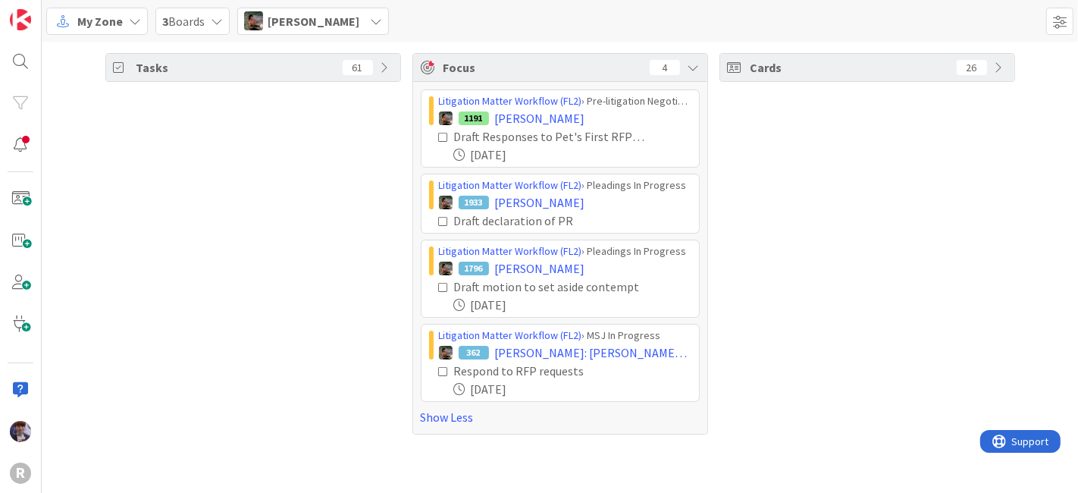
click at [333, 27] on span "[PERSON_NAME]" at bounding box center [314, 21] width 92 height 18
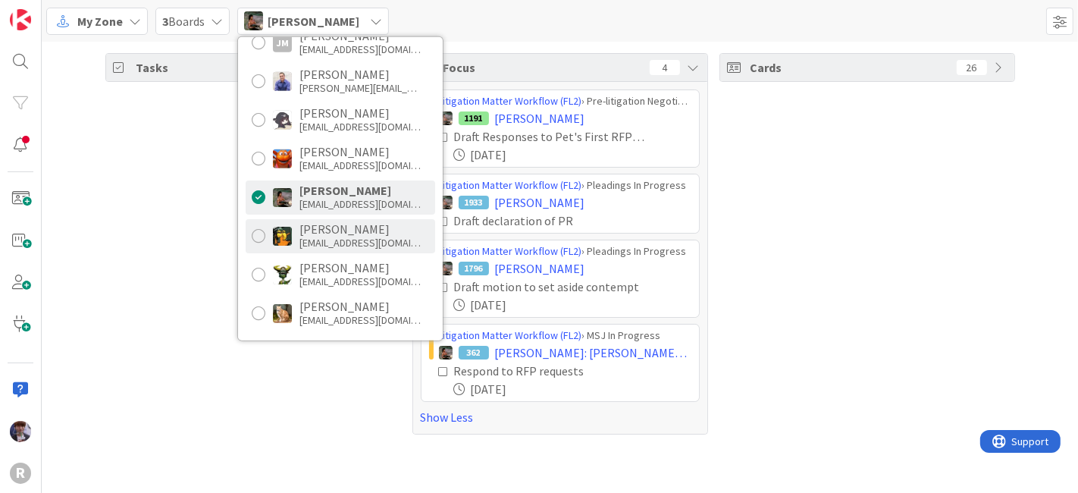
click at [333, 233] on div "[PERSON_NAME]" at bounding box center [359, 229] width 121 height 14
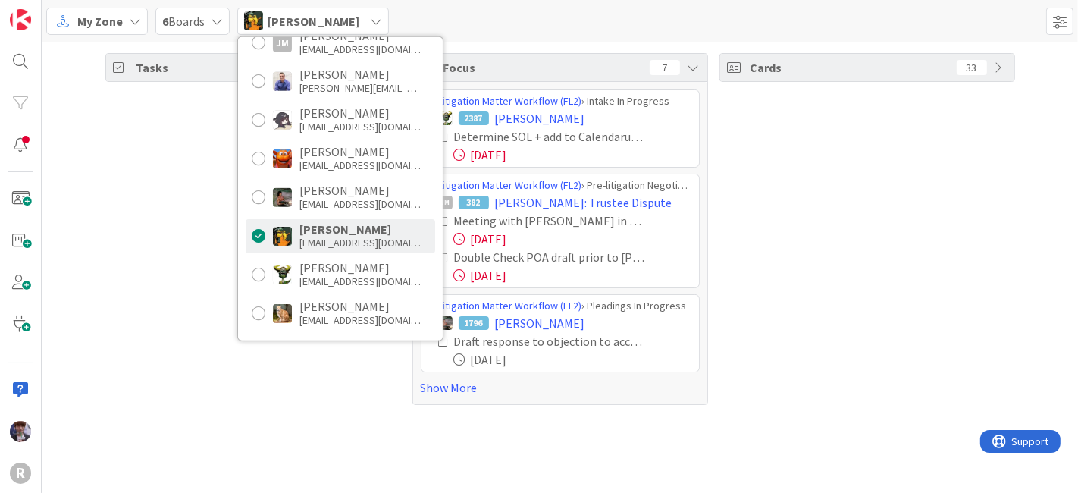
click at [181, 216] on div "Tasks 75" at bounding box center [253, 229] width 296 height 352
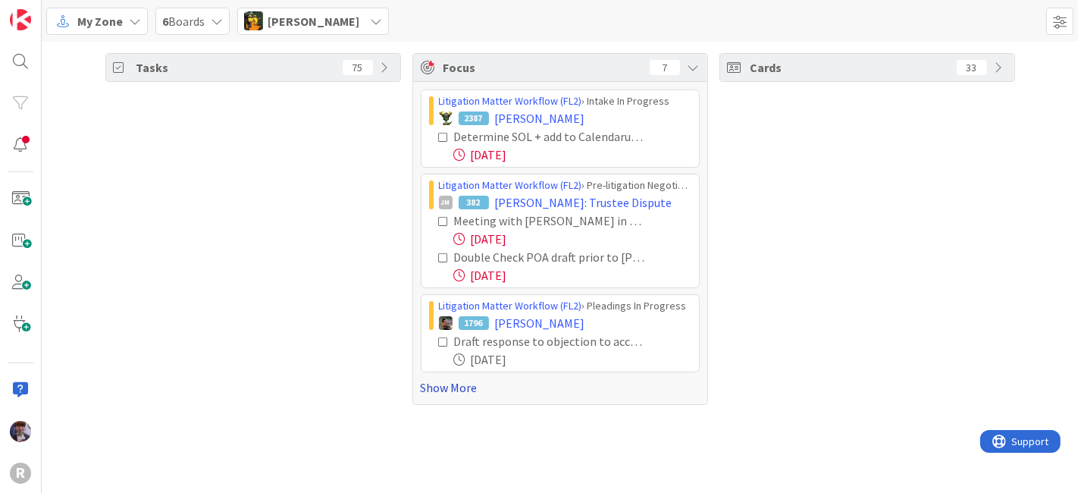
click at [442, 385] on link "Show More" at bounding box center [560, 387] width 279 height 18
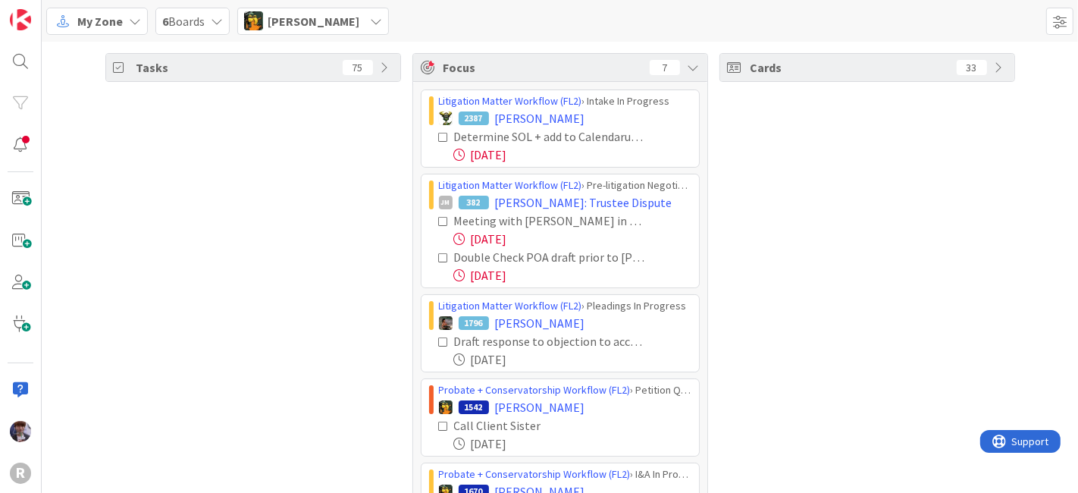
click at [372, 226] on div "Tasks 75" at bounding box center [253, 355] width 296 height 604
click at [439, 134] on icon at bounding box center [444, 137] width 11 height 11
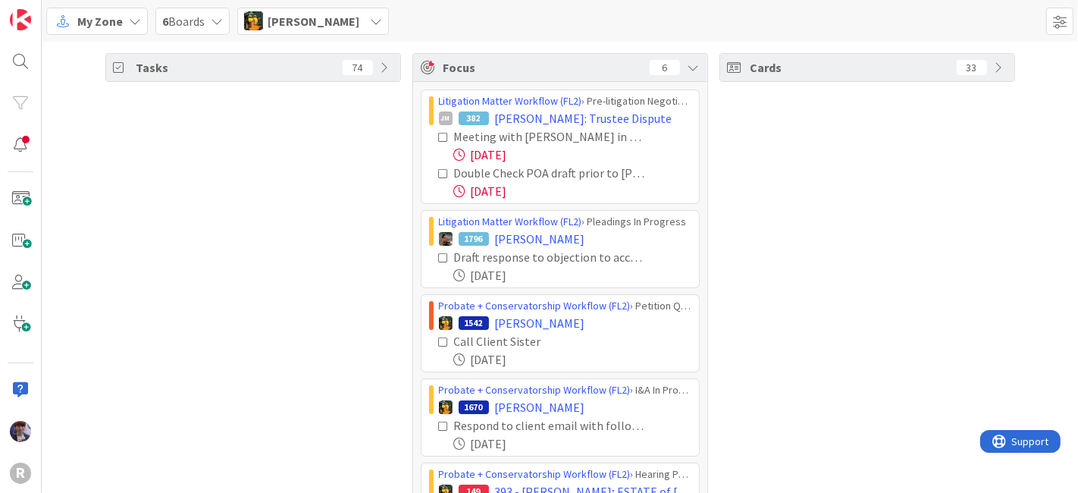
click at [439, 133] on icon at bounding box center [444, 137] width 11 height 11
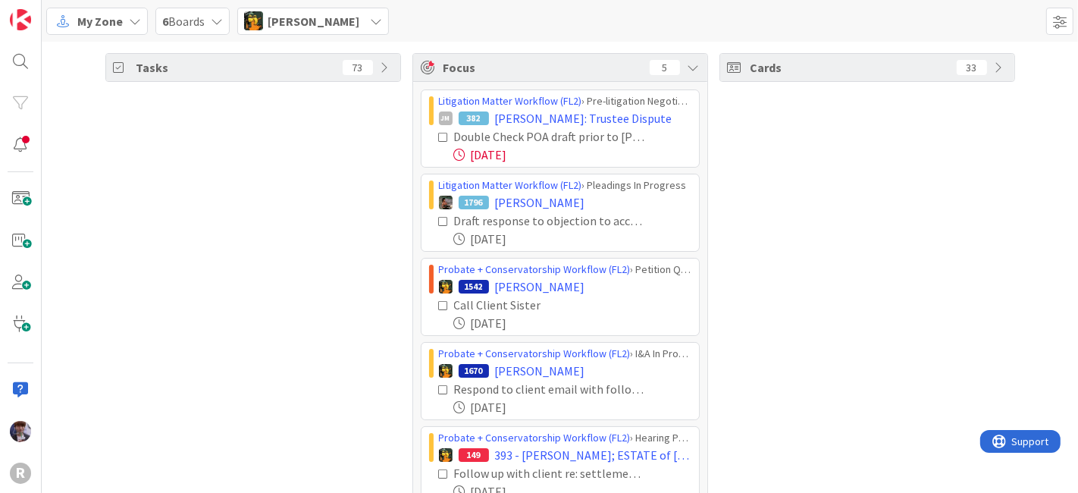
click at [439, 137] on icon at bounding box center [444, 137] width 11 height 11
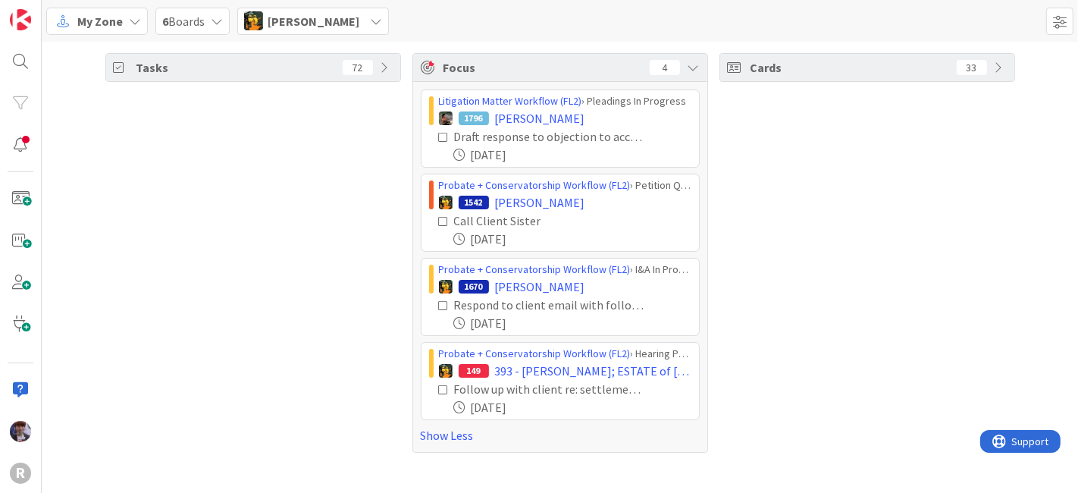
click at [263, 27] on div "[PERSON_NAME]" at bounding box center [313, 21] width 152 height 27
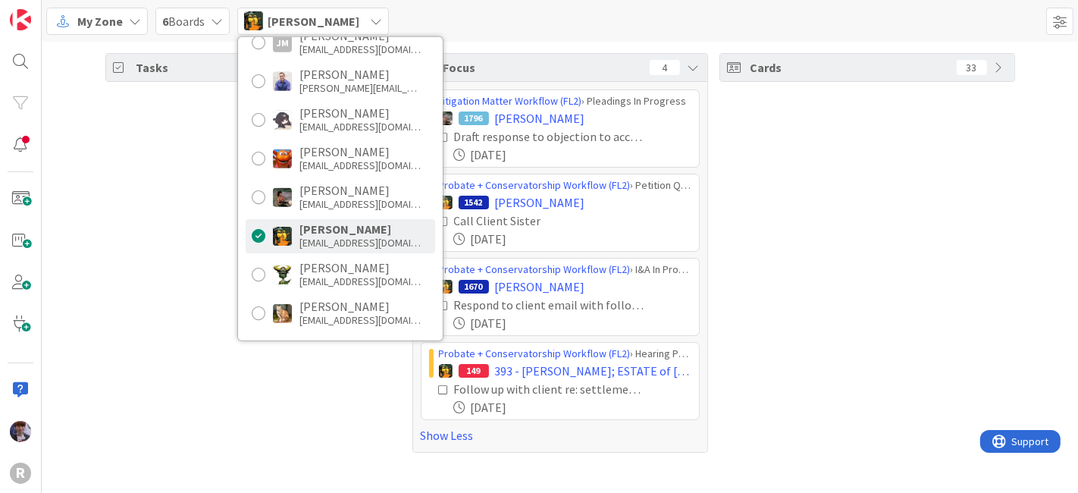
click at [216, 268] on div "Tasks 72" at bounding box center [253, 253] width 296 height 400
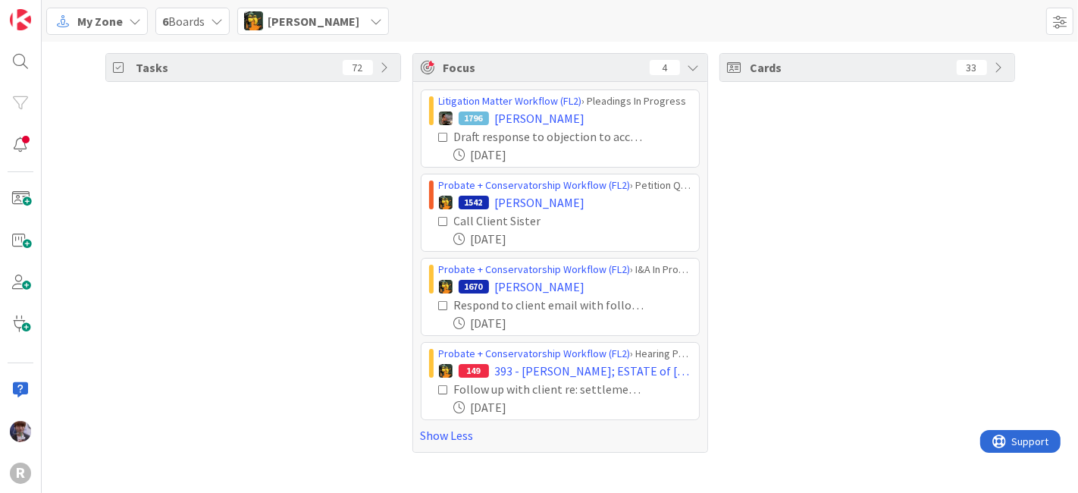
click at [306, 21] on span "[PERSON_NAME]" at bounding box center [314, 21] width 92 height 18
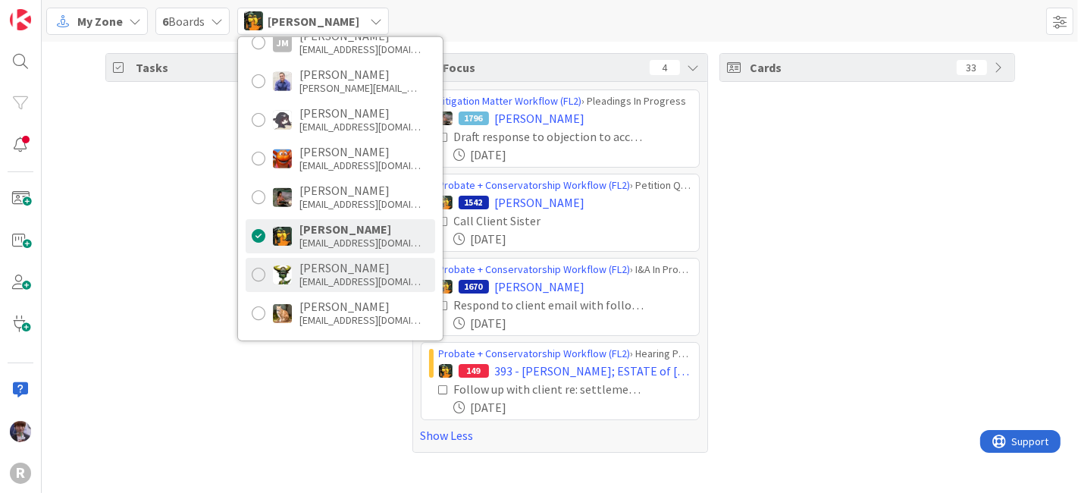
click at [325, 281] on div "[EMAIL_ADDRESS][DOMAIN_NAME]" at bounding box center [359, 281] width 121 height 14
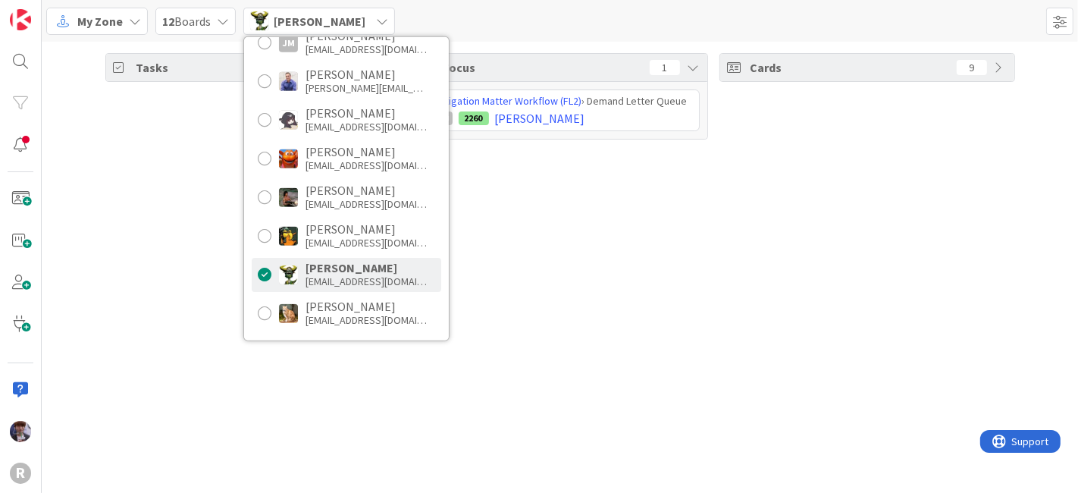
click at [214, 215] on div "Tasks 12 Focus 1 Litigation Matter Workflow (FL2) › Demand Letter Queue JM 2260…" at bounding box center [560, 267] width 1036 height 451
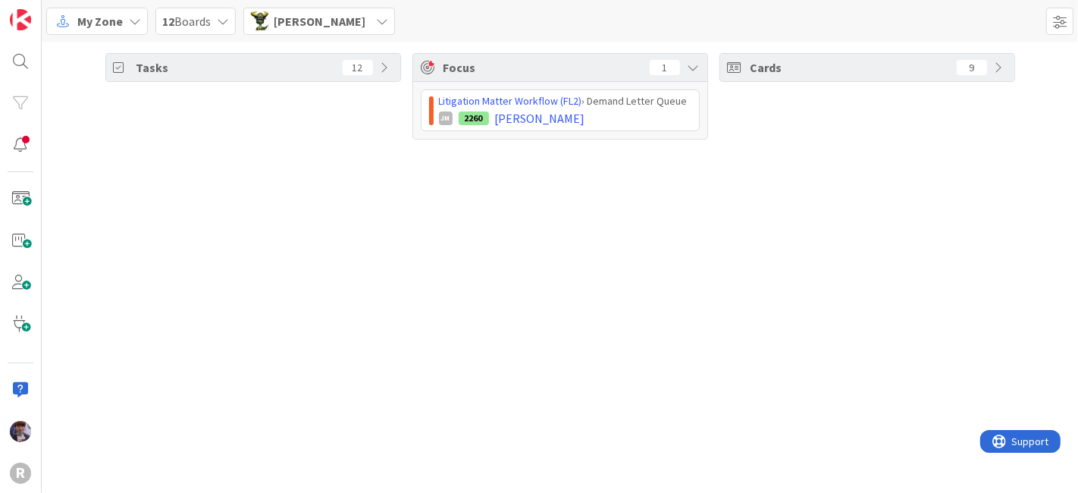
click at [268, 27] on img at bounding box center [259, 20] width 19 height 19
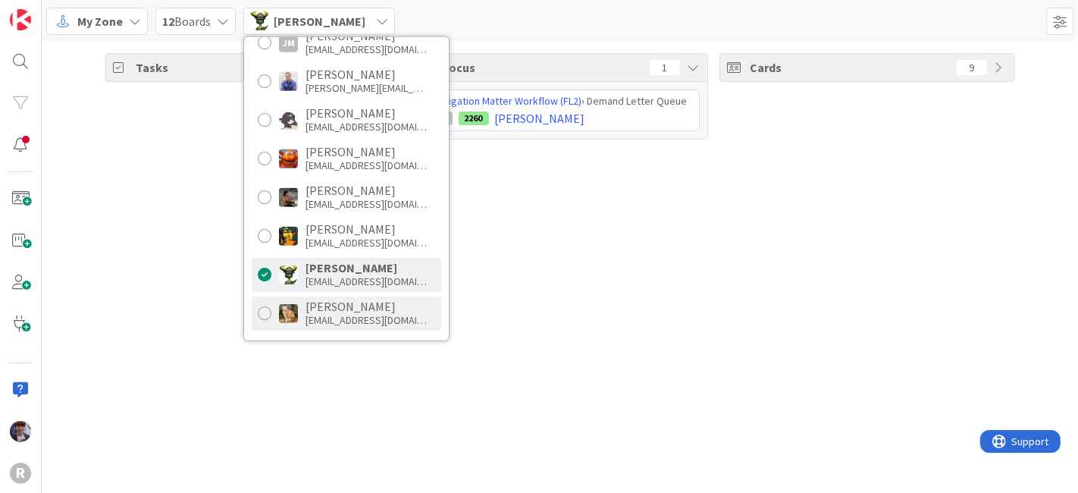
click at [383, 313] on div "[EMAIL_ADDRESS][DOMAIN_NAME]" at bounding box center [366, 320] width 121 height 14
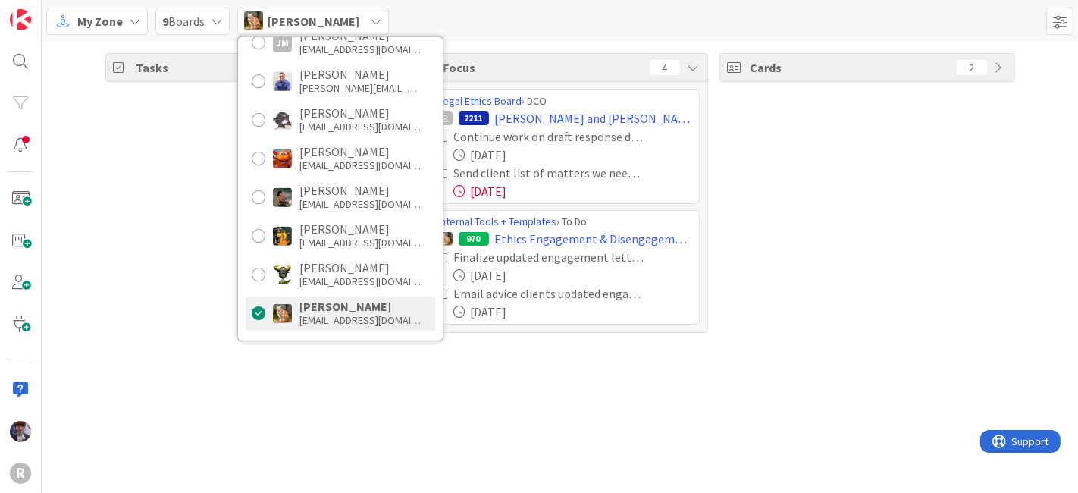
click at [155, 251] on div "Tasks 25" at bounding box center [253, 193] width 296 height 280
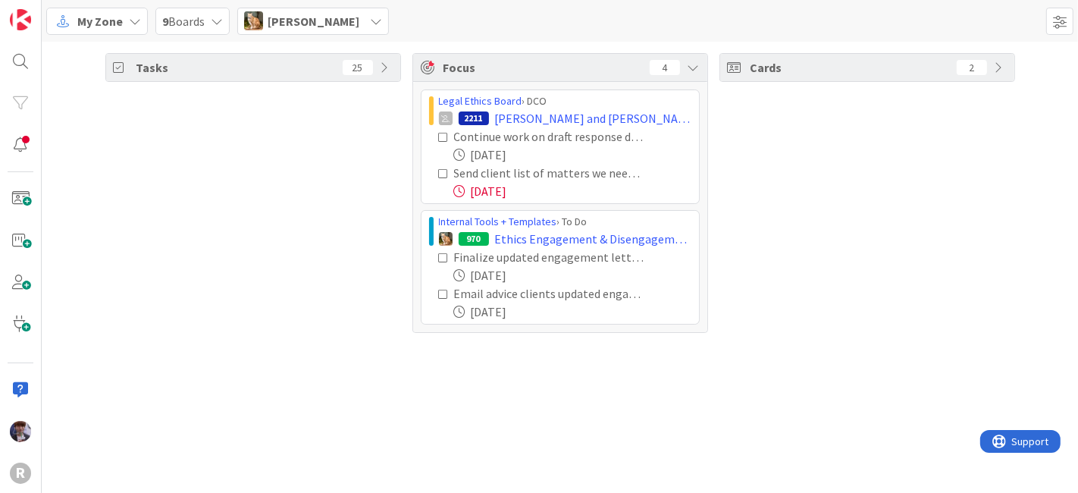
click at [445, 172] on icon at bounding box center [444, 173] width 11 height 11
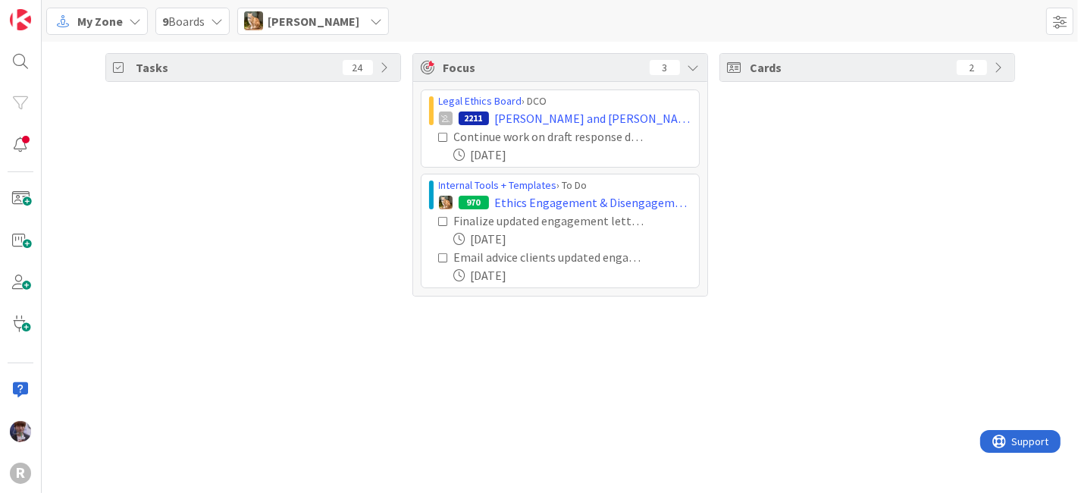
click at [323, 34] on div "My Zone 9 Boards [PERSON_NAME] [PERSON_NAME] [EMAIL_ADDRESS][DOMAIN_NAME] [PERS…" at bounding box center [560, 21] width 1036 height 42
click at [325, 23] on span "[PERSON_NAME]" at bounding box center [314, 21] width 92 height 18
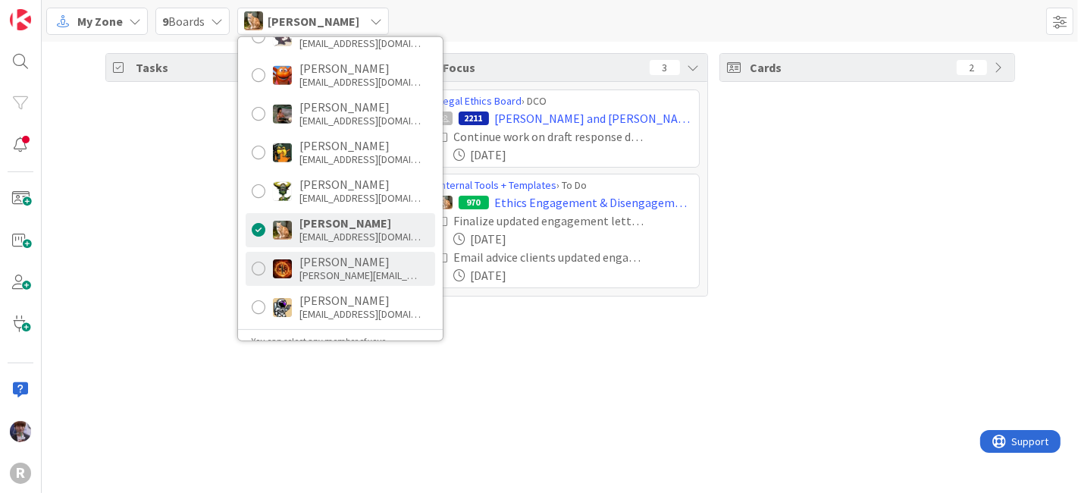
scroll to position [251, 0]
click at [334, 265] on div "[PERSON_NAME]" at bounding box center [359, 261] width 121 height 14
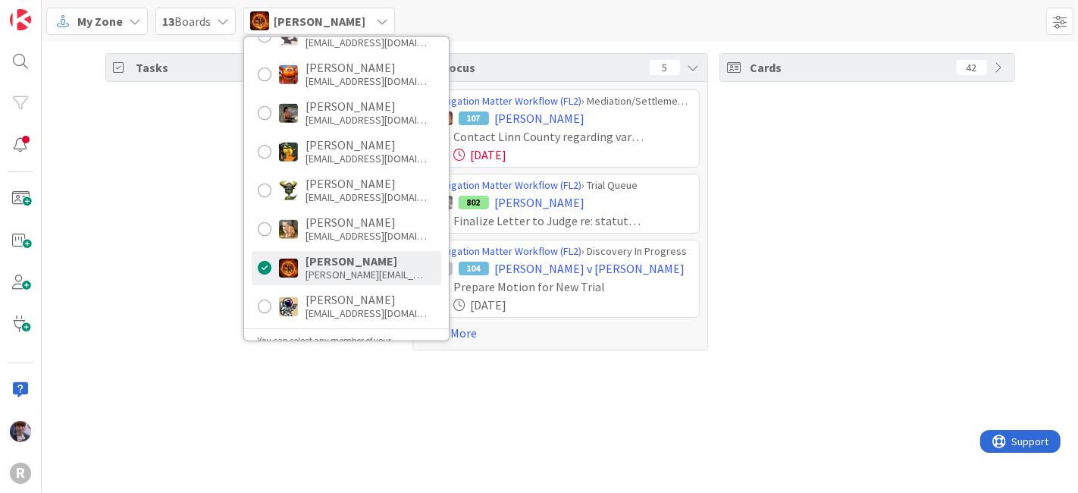
click at [203, 259] on div "Tasks 72" at bounding box center [253, 201] width 296 height 297
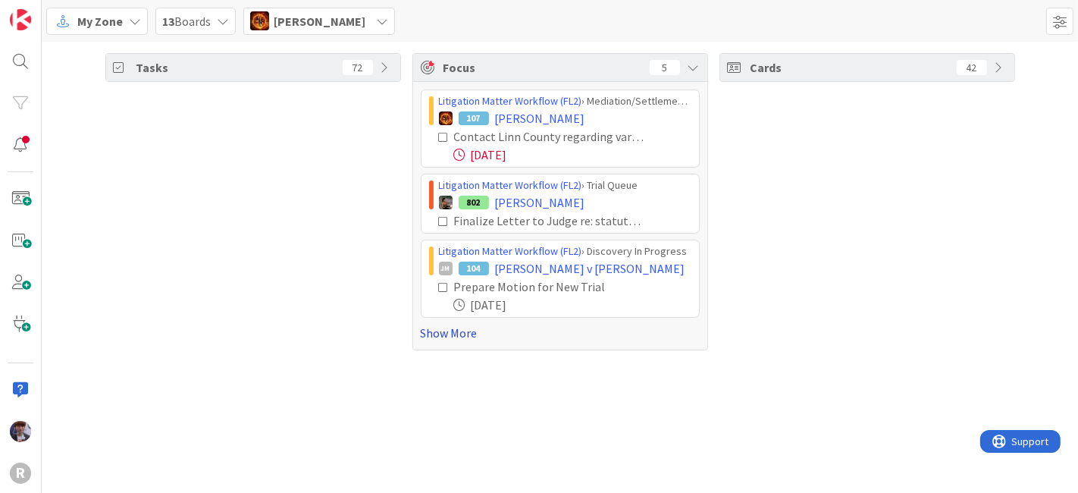
click at [424, 329] on link "Show More" at bounding box center [560, 333] width 279 height 18
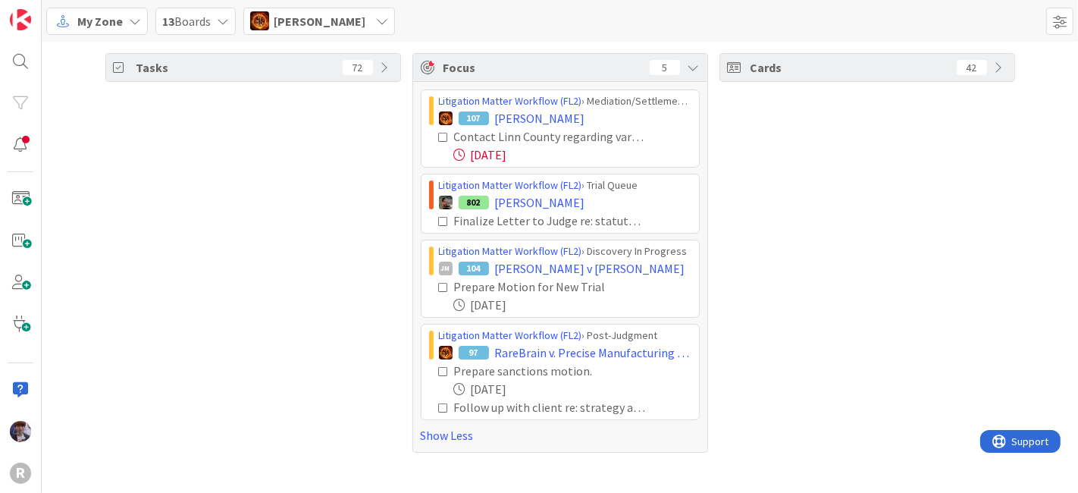
click at [308, 25] on span "[PERSON_NAME]" at bounding box center [320, 21] width 92 height 18
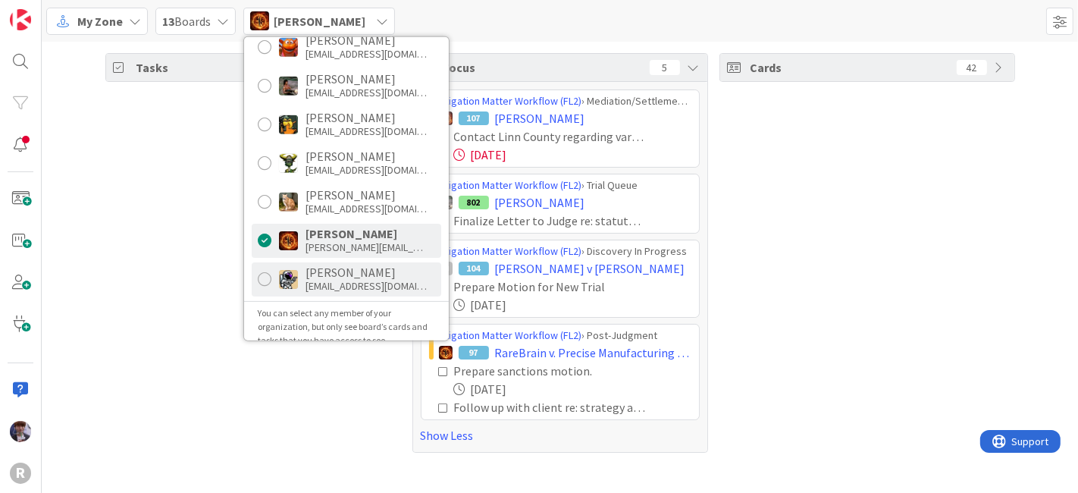
scroll to position [279, 0]
click at [313, 287] on div "[EMAIL_ADDRESS][DOMAIN_NAME]" at bounding box center [366, 285] width 121 height 14
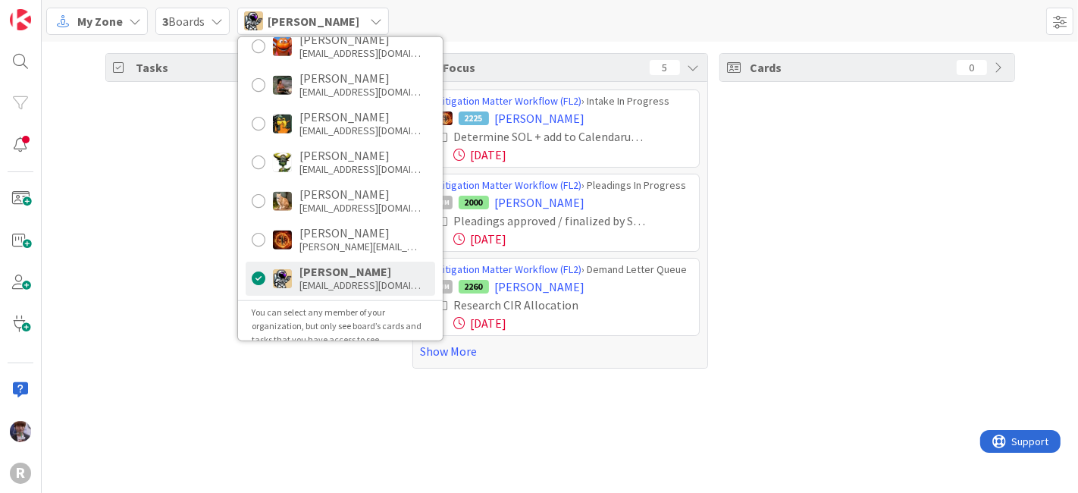
click at [158, 274] on div "Tasks 25" at bounding box center [253, 210] width 296 height 315
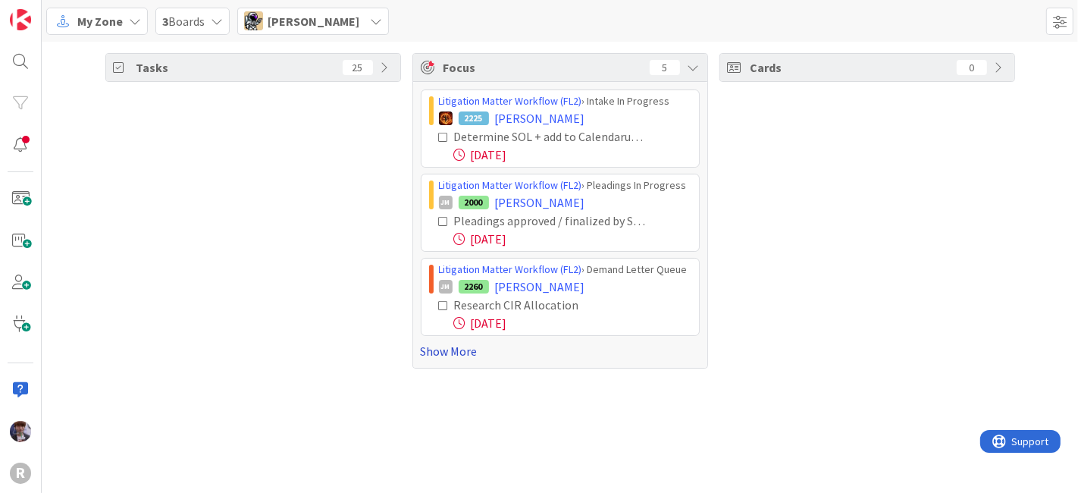
click at [444, 353] on link "Show More" at bounding box center [560, 351] width 279 height 18
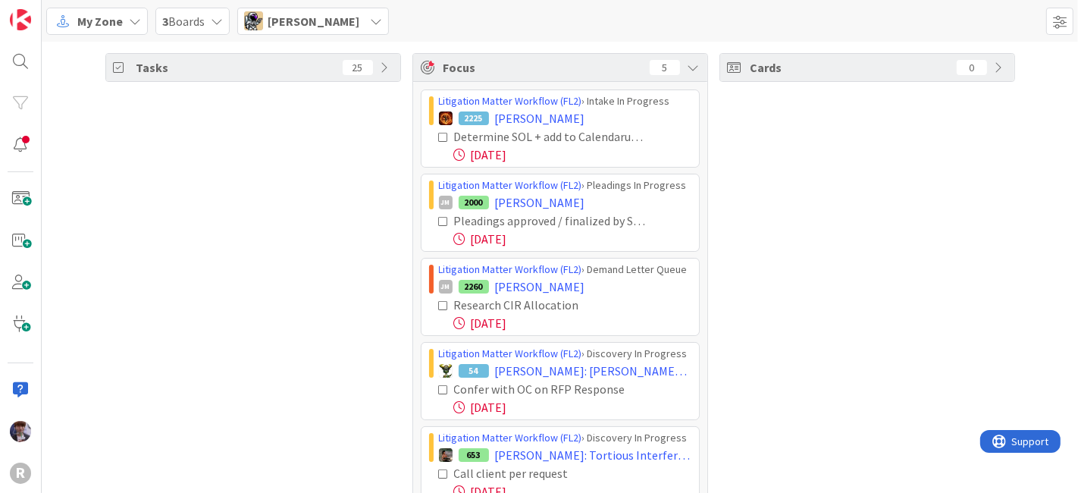
click at [439, 133] on icon at bounding box center [444, 137] width 11 height 11
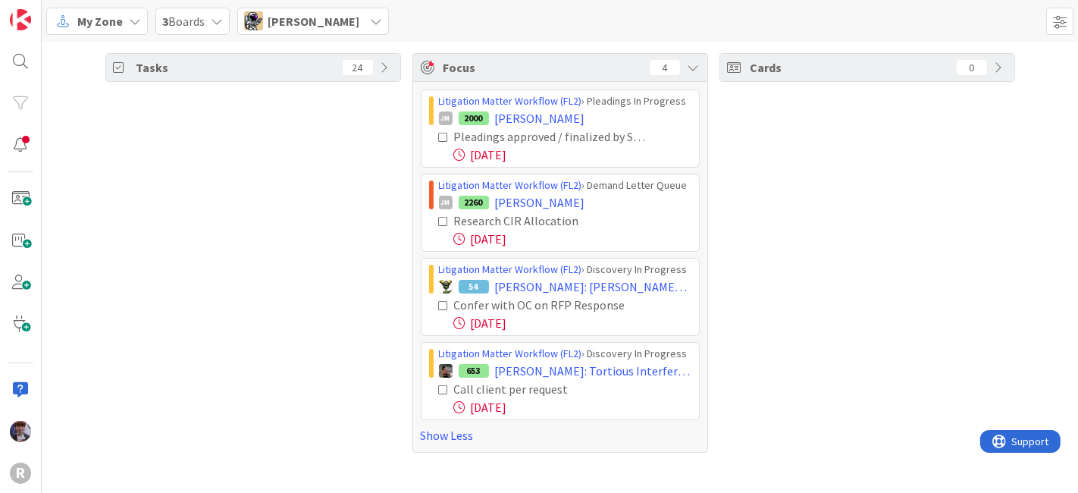
click at [441, 137] on icon at bounding box center [444, 137] width 11 height 11
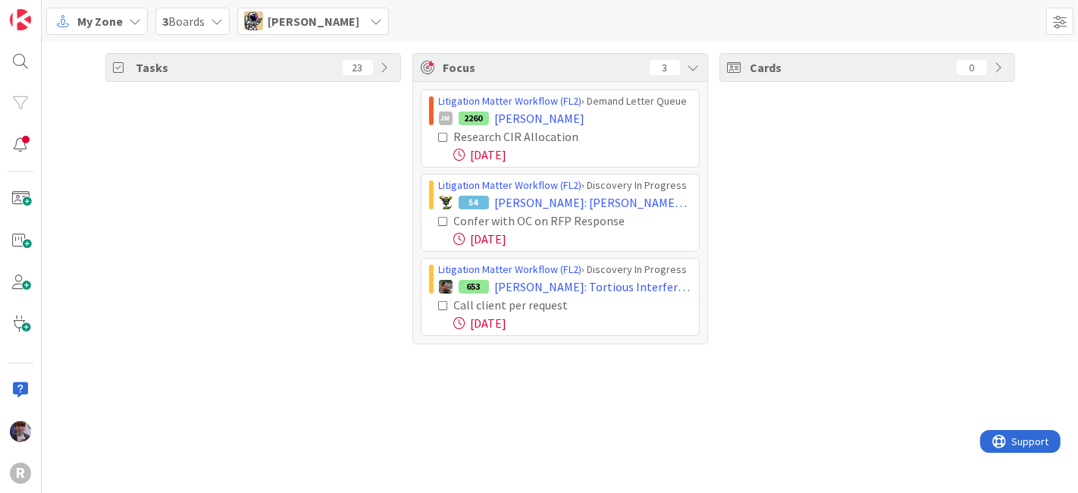
click at [445, 221] on icon at bounding box center [444, 221] width 11 height 11
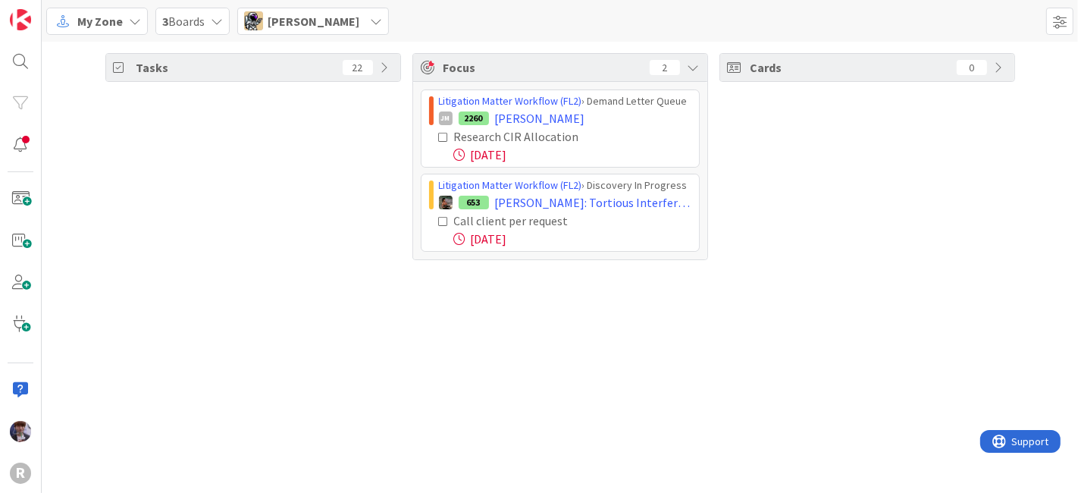
click at [444, 219] on icon at bounding box center [444, 221] width 11 height 11
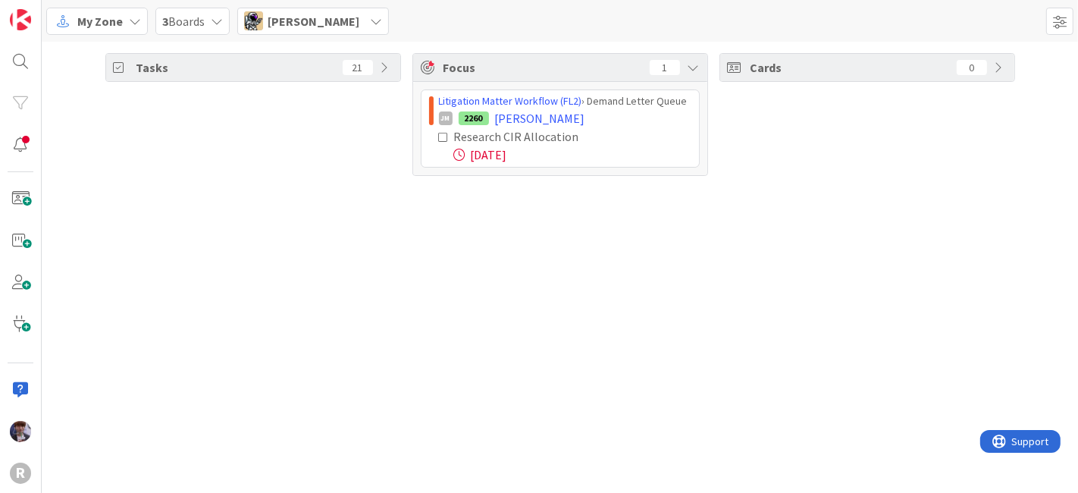
click at [441, 219] on div "Tasks 21 Focus 1 Litigation Matter Workflow (FL2) › Demand Letter Queue JM 2260…" at bounding box center [560, 267] width 1036 height 451
click at [387, 64] on icon at bounding box center [387, 67] width 12 height 12
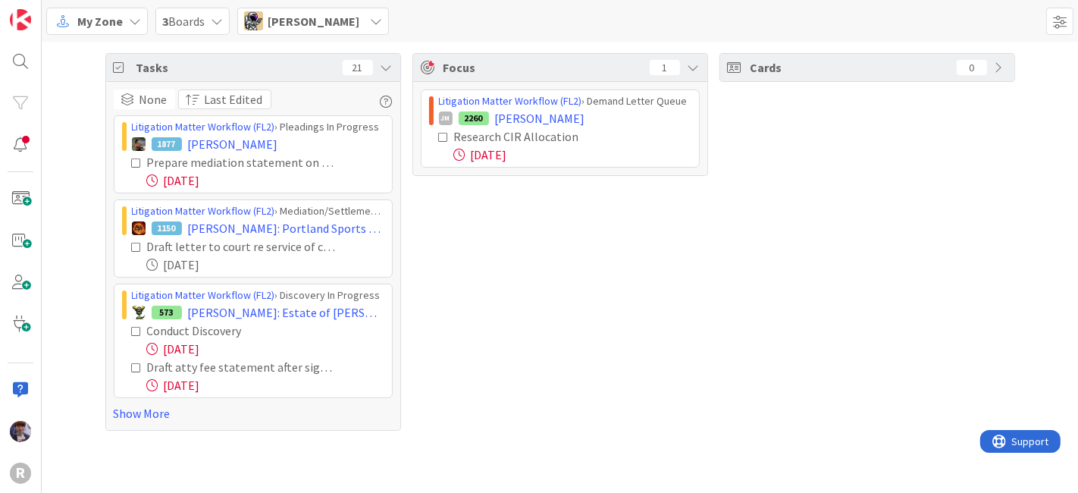
click at [370, 26] on icon at bounding box center [376, 21] width 12 height 12
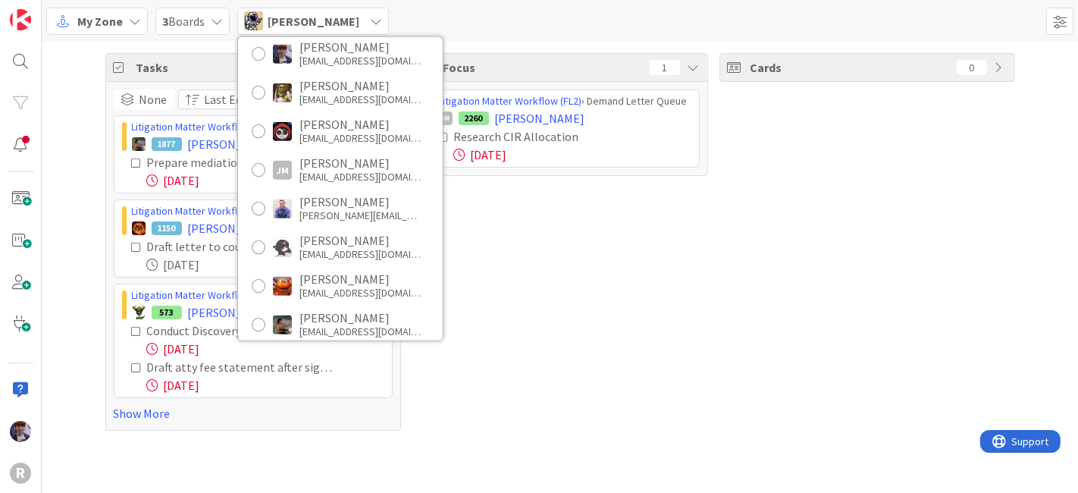
scroll to position [0, 0]
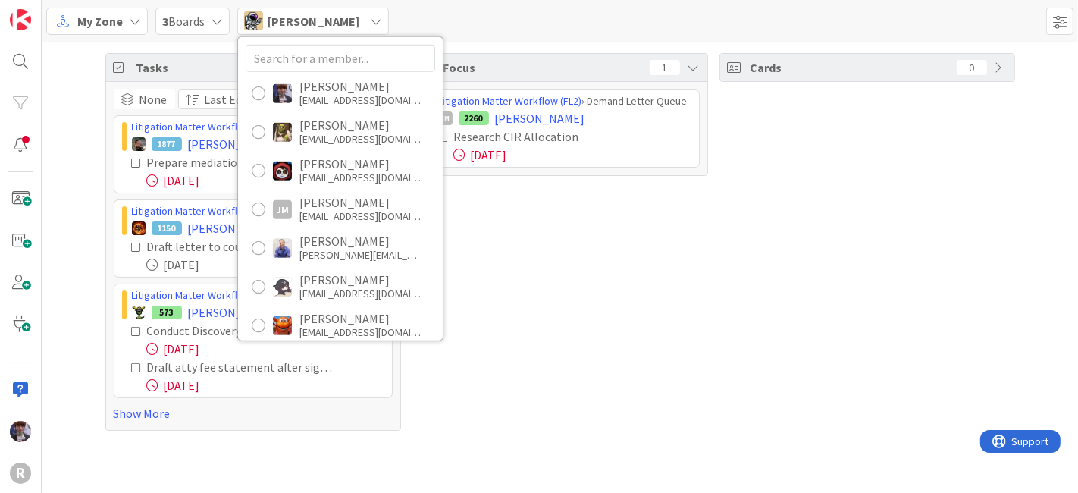
click at [595, 291] on div "Focus 1 Litigation Matter Workflow (FL2) › Demand Letter Queue JM 2260 [PERSON_…" at bounding box center [560, 242] width 296 height 378
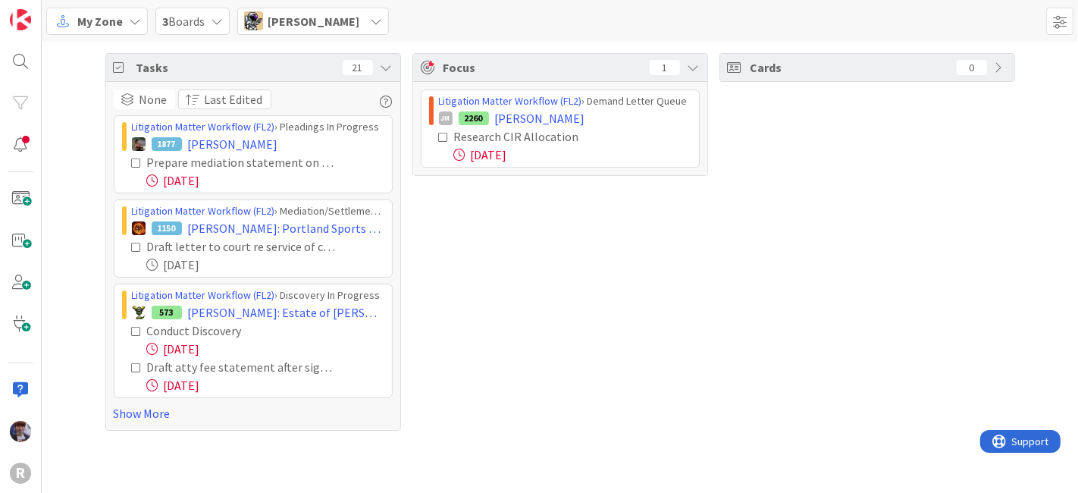
click at [325, 23] on span "[PERSON_NAME]" at bounding box center [314, 21] width 92 height 18
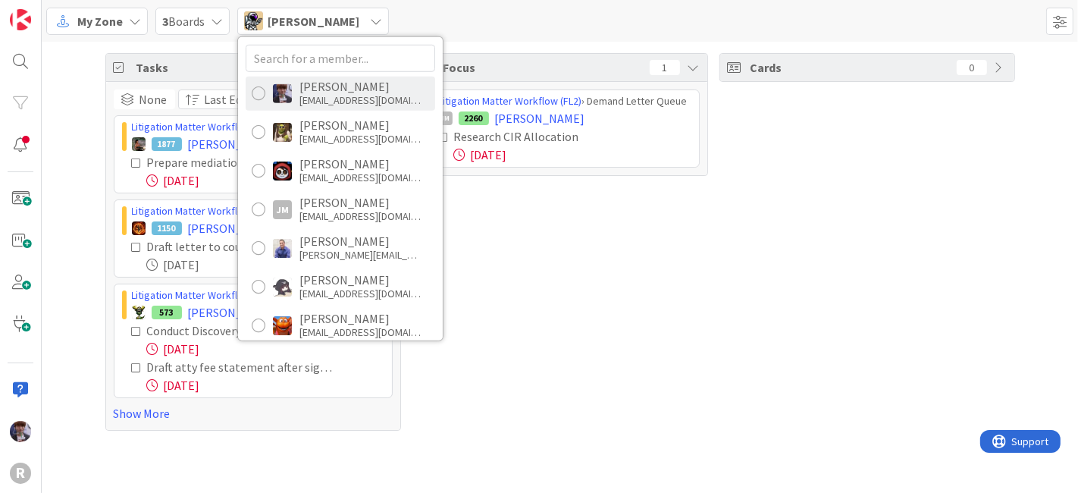
click at [337, 87] on div "[PERSON_NAME]" at bounding box center [359, 87] width 121 height 14
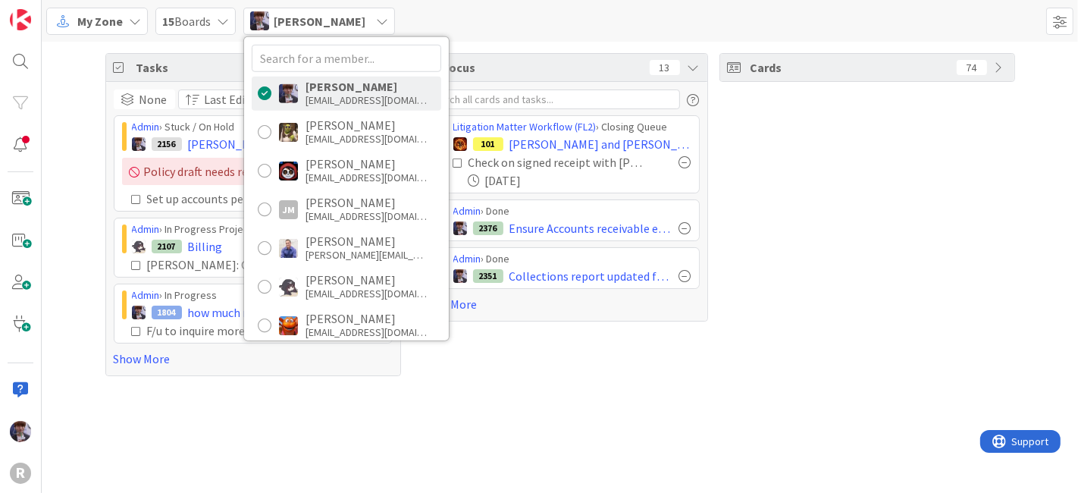
click at [82, 170] on div "Tasks 28 None Last Edited Admin › Stuck / On Hold 2156 [PERSON_NAME] Policy dra…" at bounding box center [560, 215] width 1036 height 346
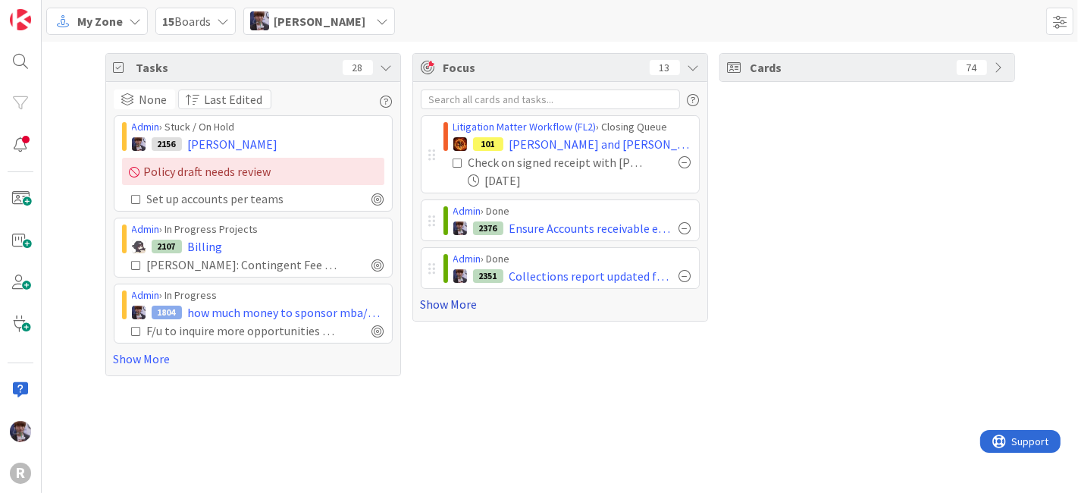
click at [475, 303] on link "Show More" at bounding box center [560, 304] width 279 height 18
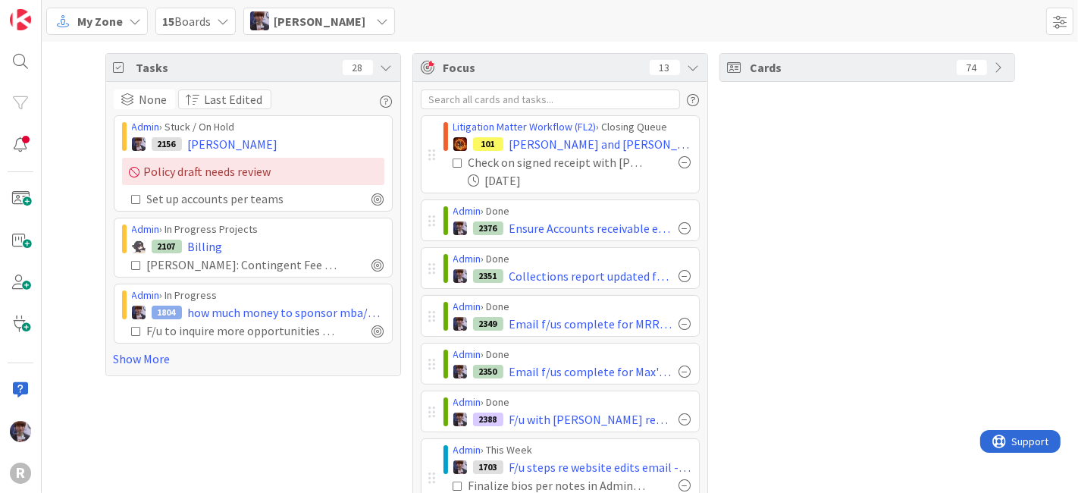
click at [387, 63] on div "Tasks 28" at bounding box center [253, 68] width 294 height 28
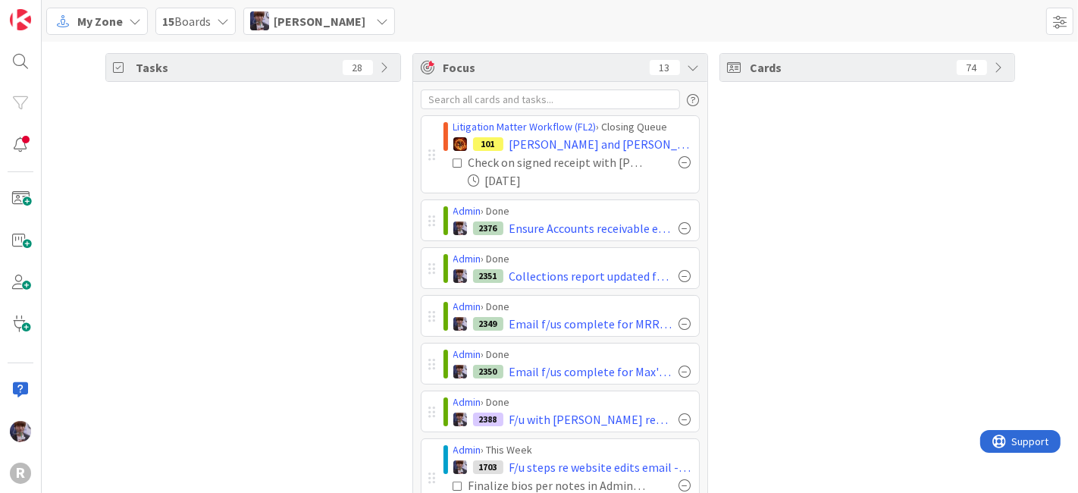
drag, startPoint x: 719, startPoint y: 192, endPoint x: 724, endPoint y: 175, distance: 17.5
click at [720, 187] on div "Cards 74" at bounding box center [868, 466] width 296 height 826
click at [340, 27] on span "[PERSON_NAME]" at bounding box center [320, 21] width 92 height 18
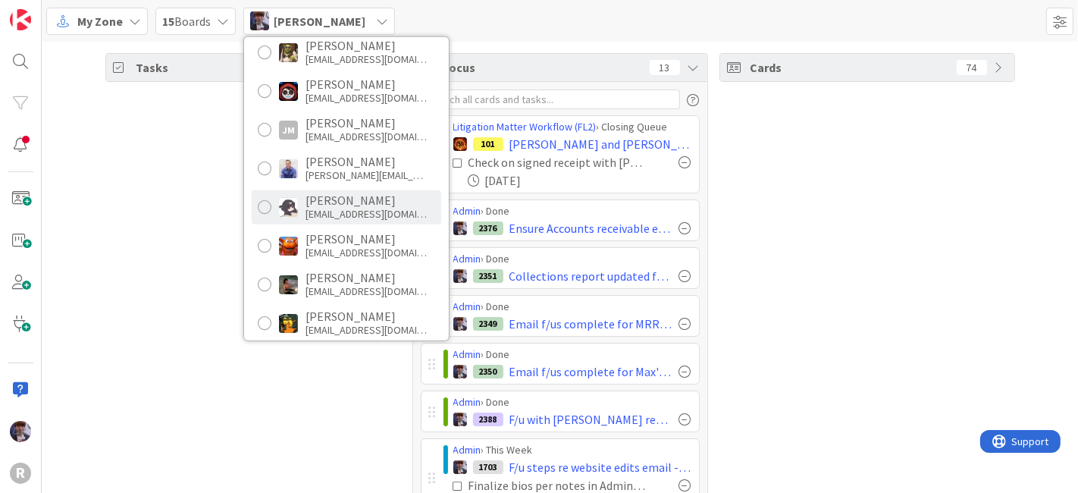
click at [350, 196] on div "[PERSON_NAME]" at bounding box center [366, 200] width 121 height 14
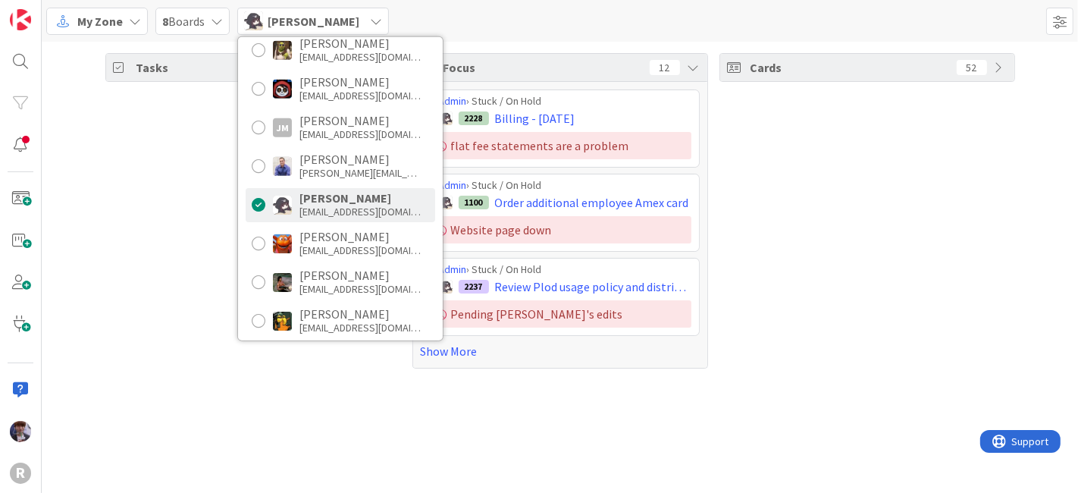
scroll to position [83, 0]
click at [798, 190] on div "Cards 52" at bounding box center [868, 210] width 296 height 315
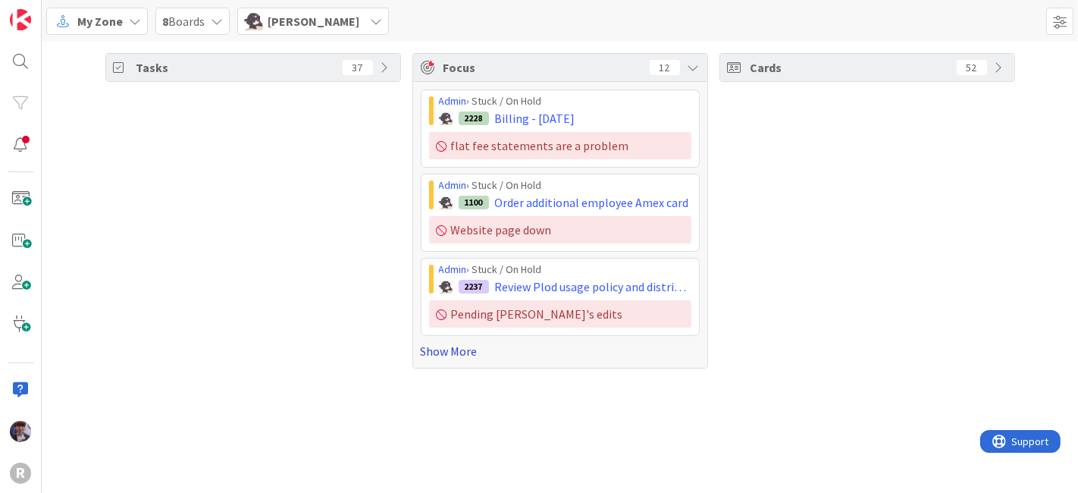
click at [437, 356] on link "Show More" at bounding box center [560, 351] width 279 height 18
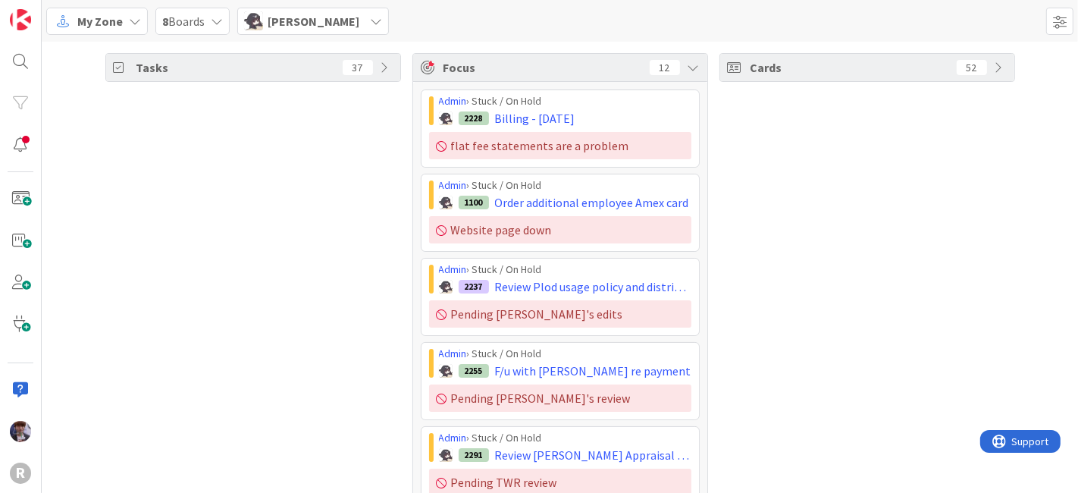
click at [855, 263] on div "Cards 52" at bounding box center [868, 462] width 296 height 818
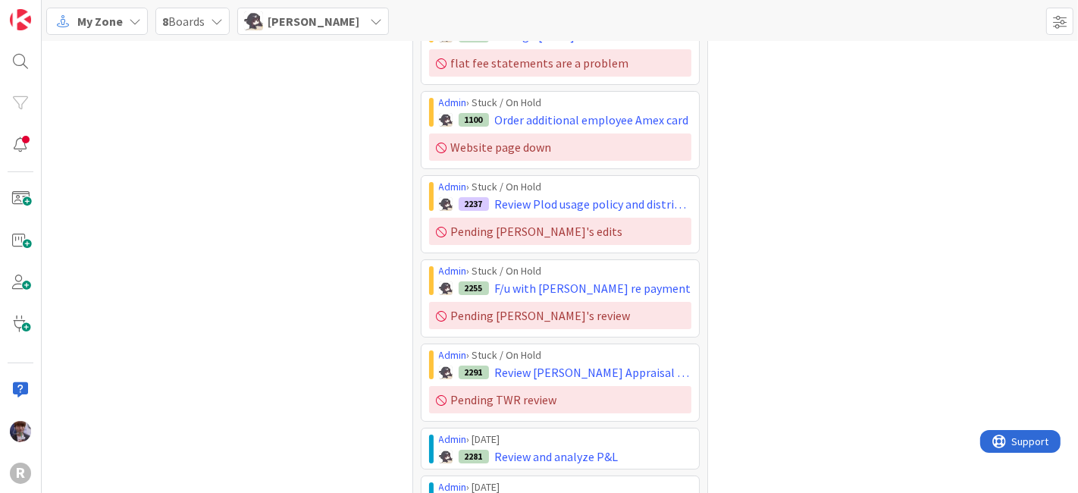
scroll to position [83, 0]
click at [759, 165] on div "Cards 52" at bounding box center [868, 379] width 296 height 818
click at [747, 173] on div "Cards 52" at bounding box center [868, 379] width 296 height 818
click at [770, 209] on div "Cards 52" at bounding box center [868, 379] width 296 height 818
click at [839, 211] on div "Cards 52" at bounding box center [868, 379] width 296 height 818
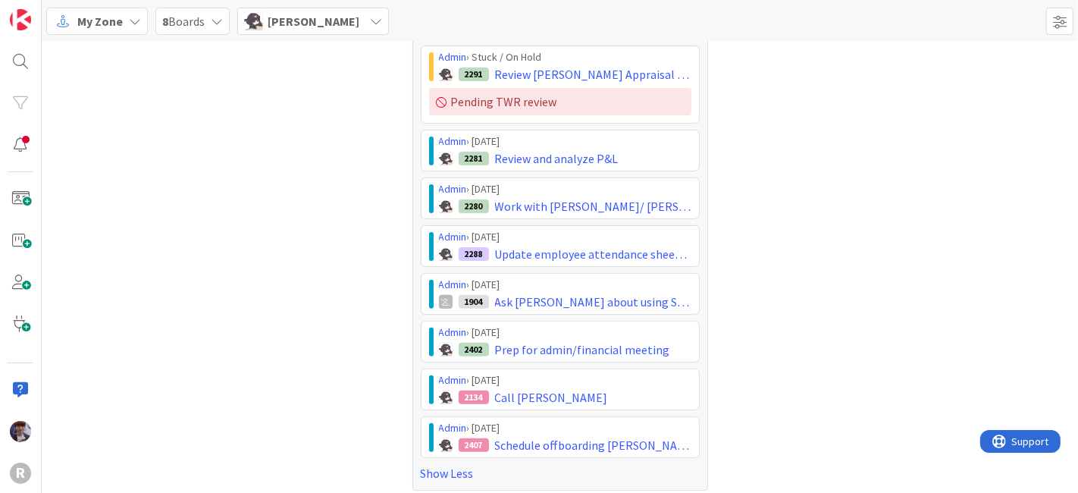
scroll to position [383, 0]
click at [939, 305] on div "Cards 52" at bounding box center [868, 79] width 296 height 818
click at [784, 284] on div "Cards 52" at bounding box center [868, 79] width 296 height 818
click at [796, 293] on div "Cards 52" at bounding box center [868, 79] width 296 height 818
click at [905, 243] on div "Cards 52" at bounding box center [868, 79] width 296 height 818
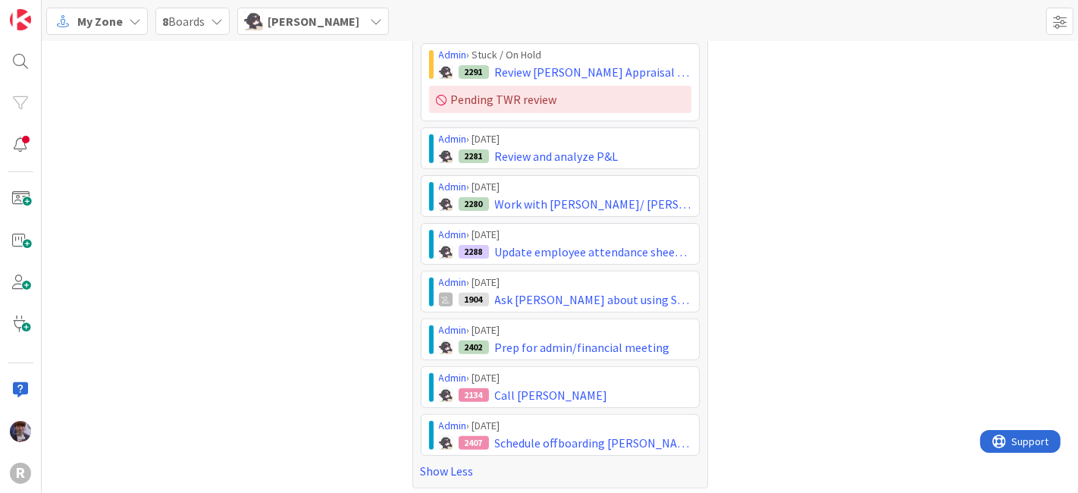
click at [756, 350] on div "Cards 52" at bounding box center [868, 79] width 296 height 818
click at [314, 16] on span "[PERSON_NAME]" at bounding box center [314, 21] width 92 height 18
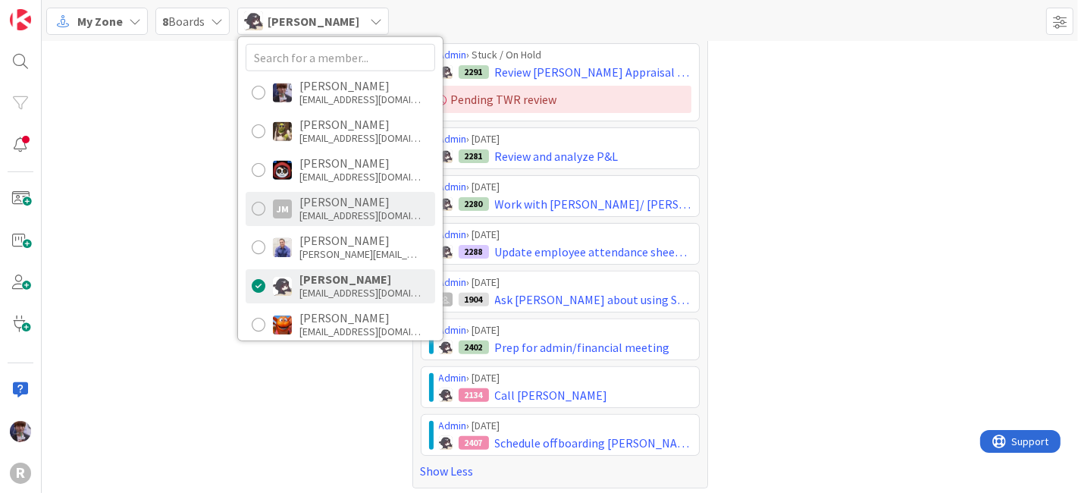
scroll to position [0, 0]
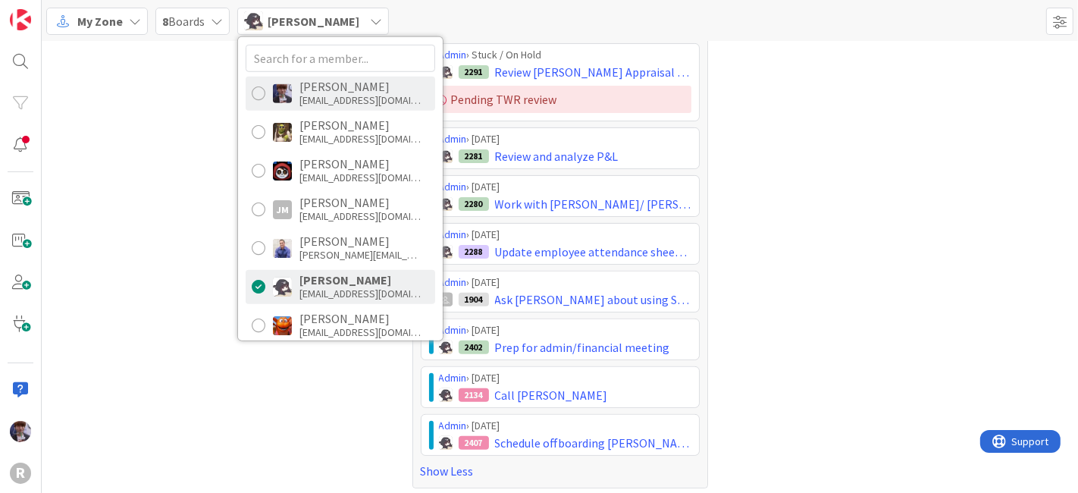
click at [348, 93] on div "[EMAIL_ADDRESS][DOMAIN_NAME]" at bounding box center [359, 100] width 121 height 14
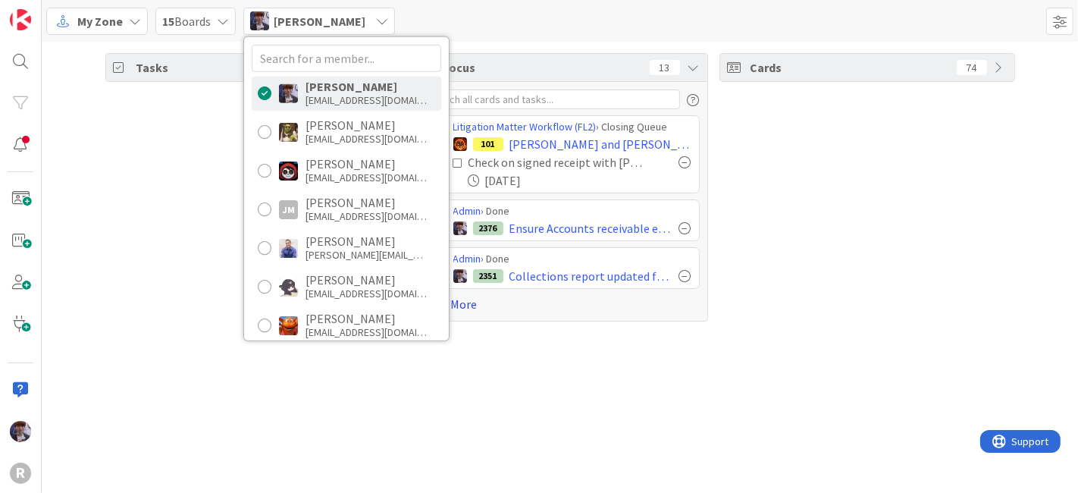
click at [469, 296] on link "Show More" at bounding box center [560, 304] width 279 height 18
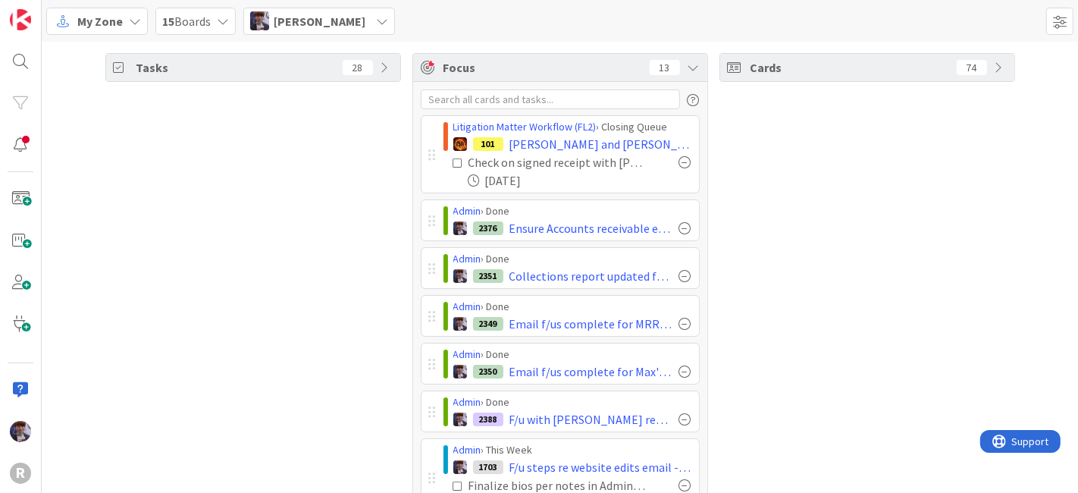
click at [388, 27] on div "[PERSON_NAME]" at bounding box center [319, 21] width 152 height 27
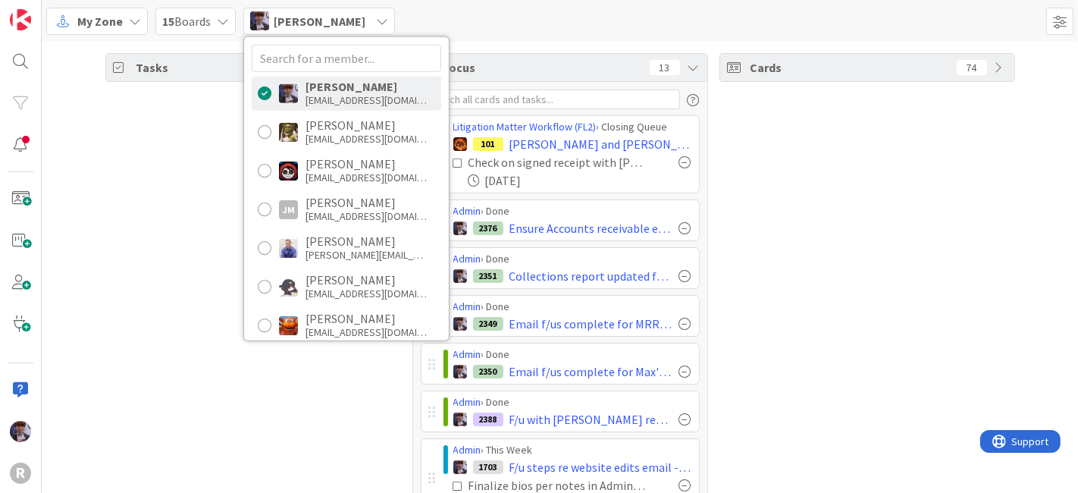
click at [164, 203] on div "Tasks 28" at bounding box center [253, 466] width 296 height 826
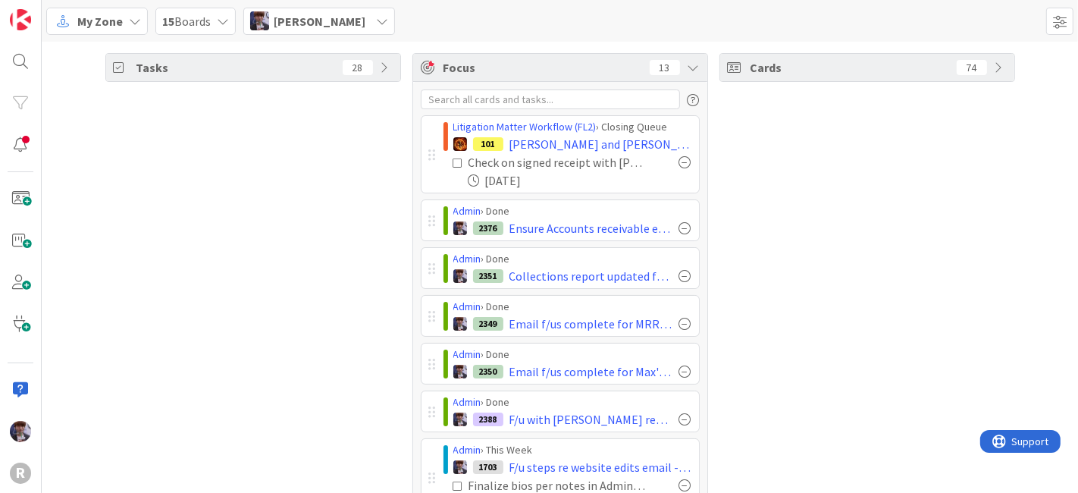
click at [277, 26] on span "[PERSON_NAME]" at bounding box center [320, 21] width 92 height 18
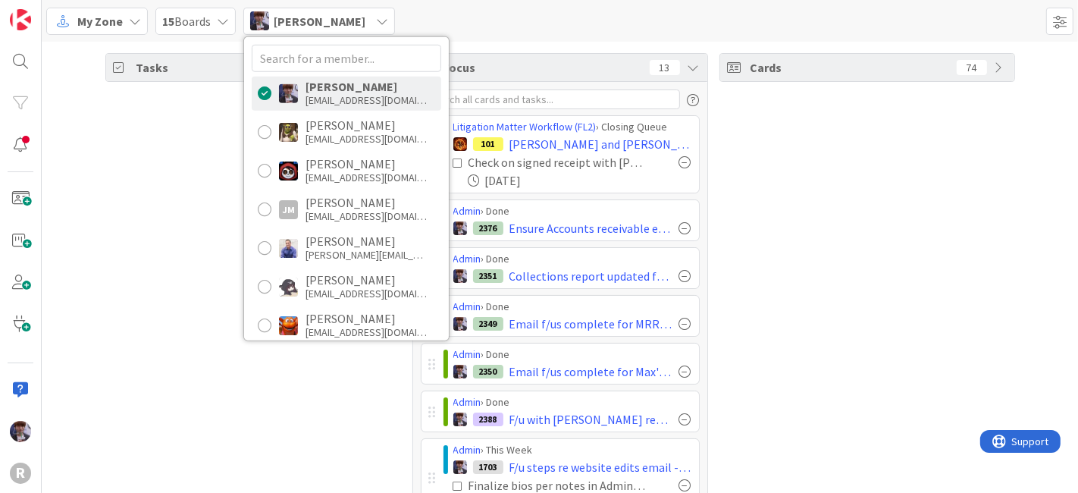
click at [335, 103] on div "[EMAIL_ADDRESS][DOMAIN_NAME]" at bounding box center [366, 100] width 121 height 14
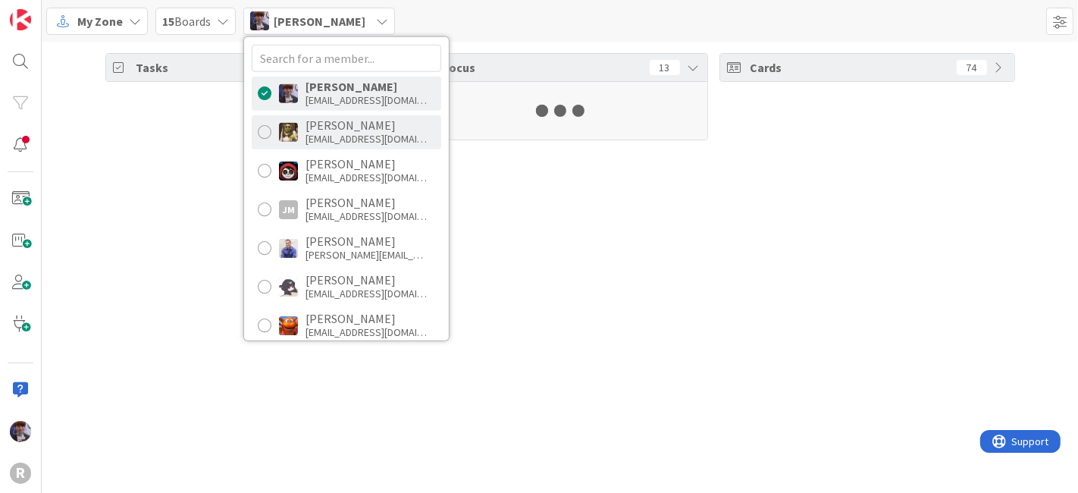
click at [337, 137] on div "[EMAIL_ADDRESS][DOMAIN_NAME]" at bounding box center [366, 139] width 121 height 14
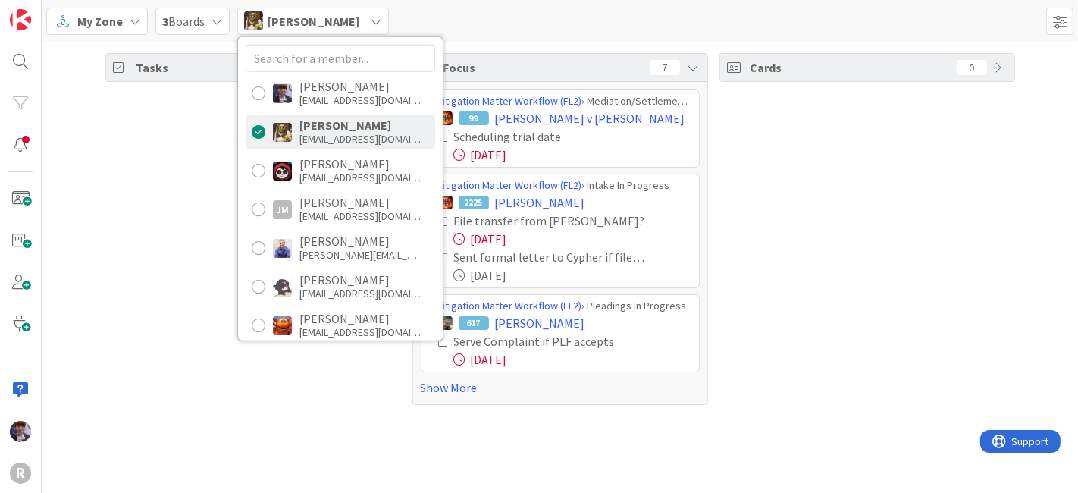
click at [188, 190] on div "Tasks 33" at bounding box center [253, 229] width 296 height 352
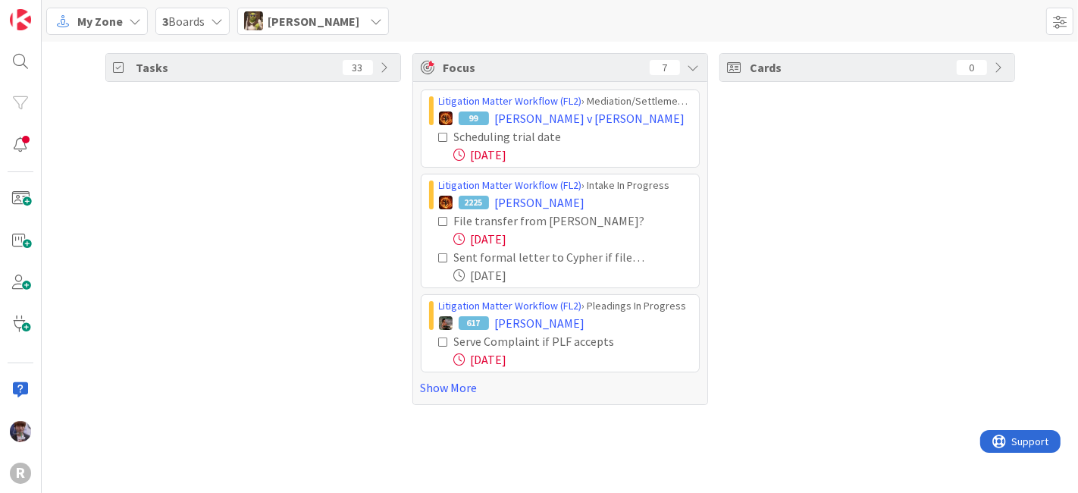
click at [385, 68] on icon at bounding box center [387, 67] width 12 height 12
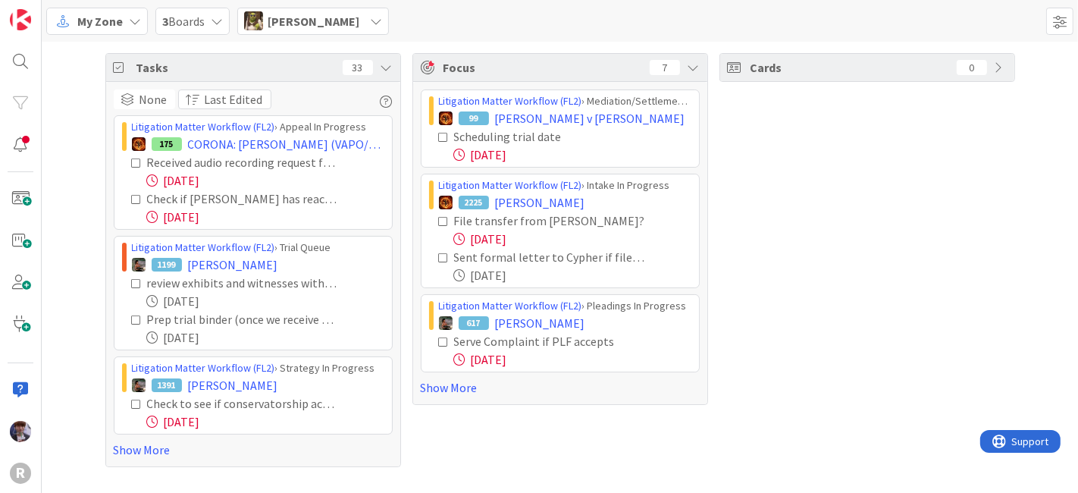
click at [370, 19] on icon at bounding box center [376, 21] width 12 height 12
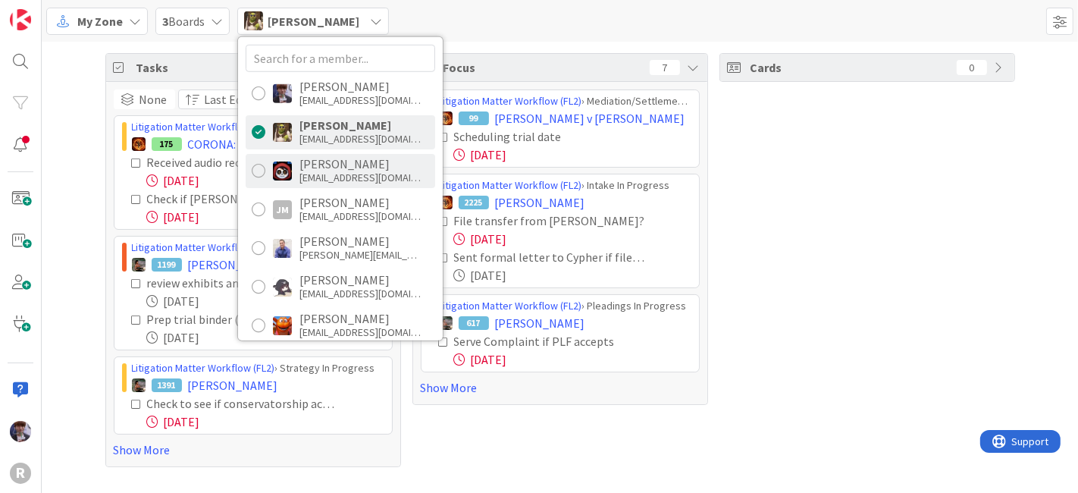
click at [341, 178] on div "[EMAIL_ADDRESS][DOMAIN_NAME]" at bounding box center [359, 178] width 121 height 14
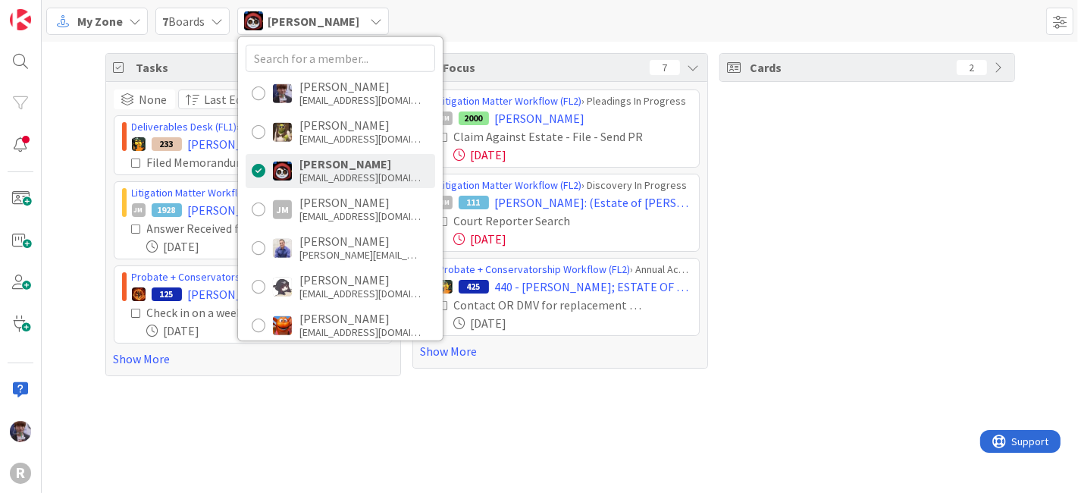
click at [62, 224] on div "Tasks 64 None Last Edited Deliverables Desk (FL1) › Revisions Needed 233 [PERSO…" at bounding box center [560, 215] width 1036 height 346
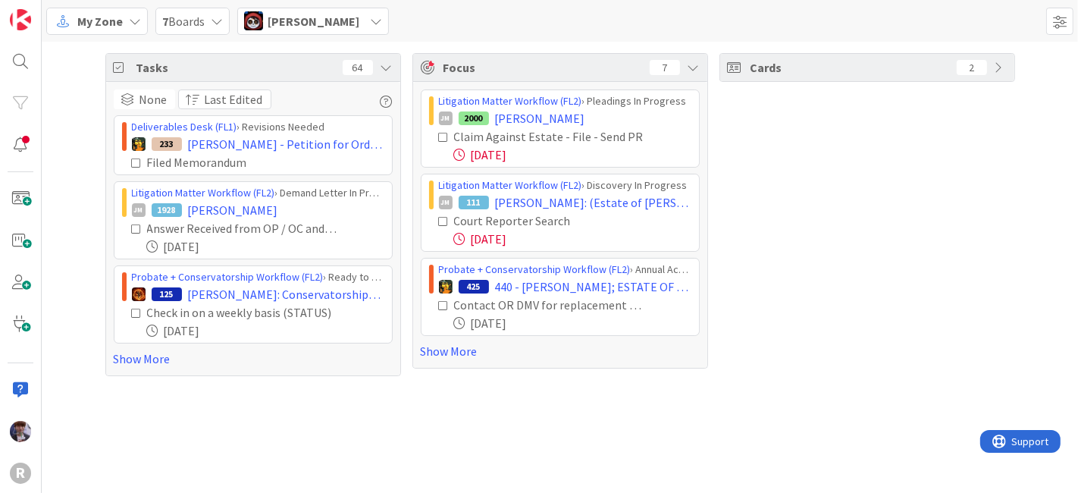
click at [265, 24] on div "[PERSON_NAME]" at bounding box center [313, 21] width 152 height 27
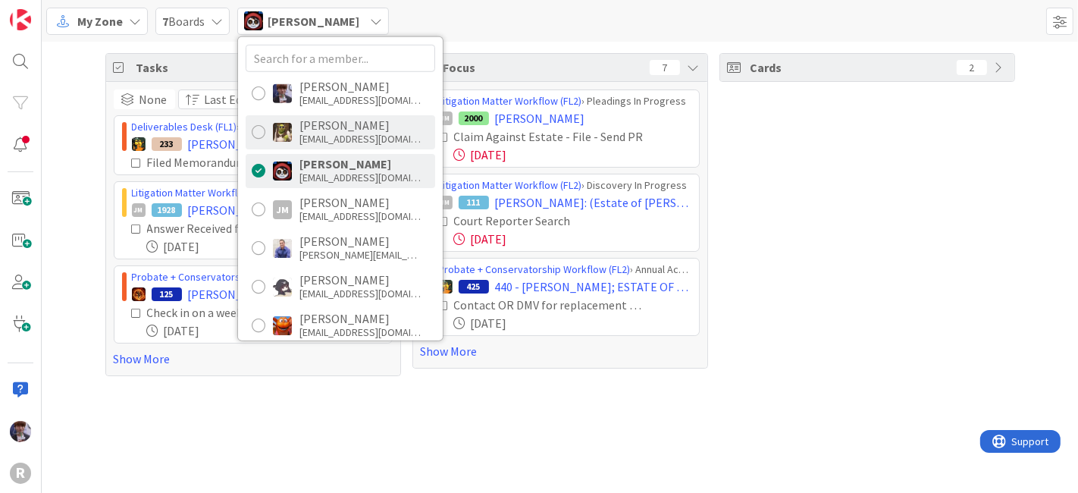
click at [325, 129] on div "[PERSON_NAME]" at bounding box center [359, 125] width 121 height 14
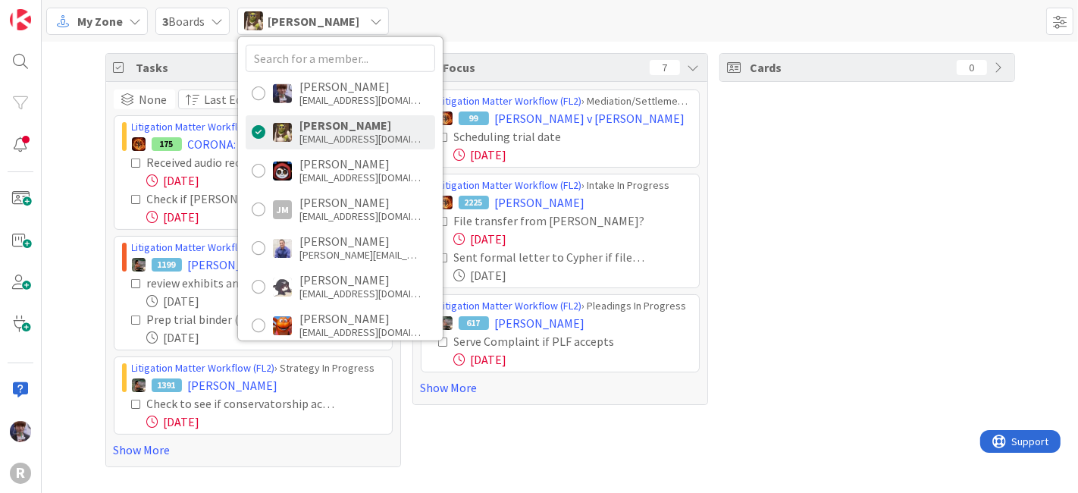
click at [71, 177] on div "Tasks 33 None Last Edited Litigation Matter Workflow (FL2) › Appeal In Progress…" at bounding box center [560, 260] width 1036 height 437
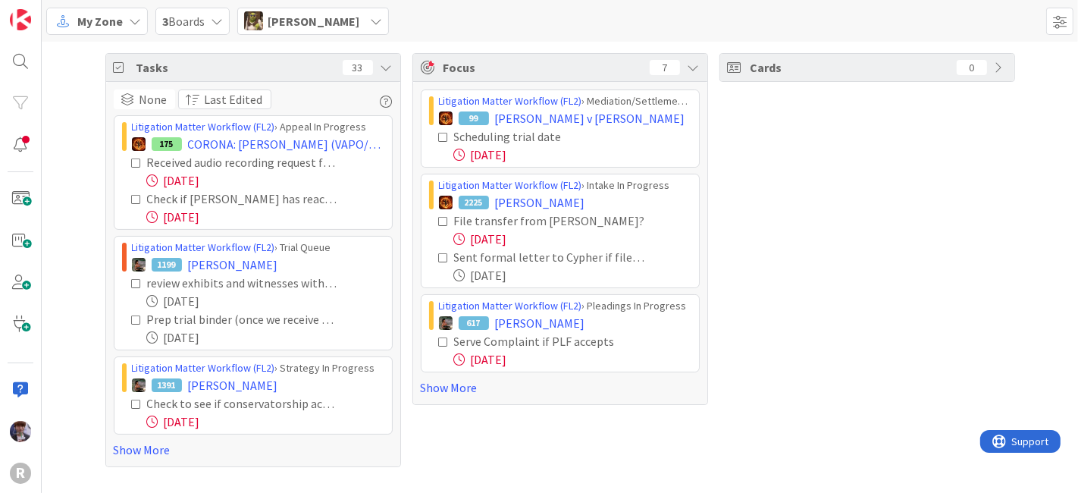
click at [132, 448] on div "None Last Edited Litigation Matter Workflow (FL2) › Appeal In Progress 175 CORO…" at bounding box center [253, 274] width 294 height 384
click at [131, 448] on link "Show More" at bounding box center [253, 450] width 279 height 18
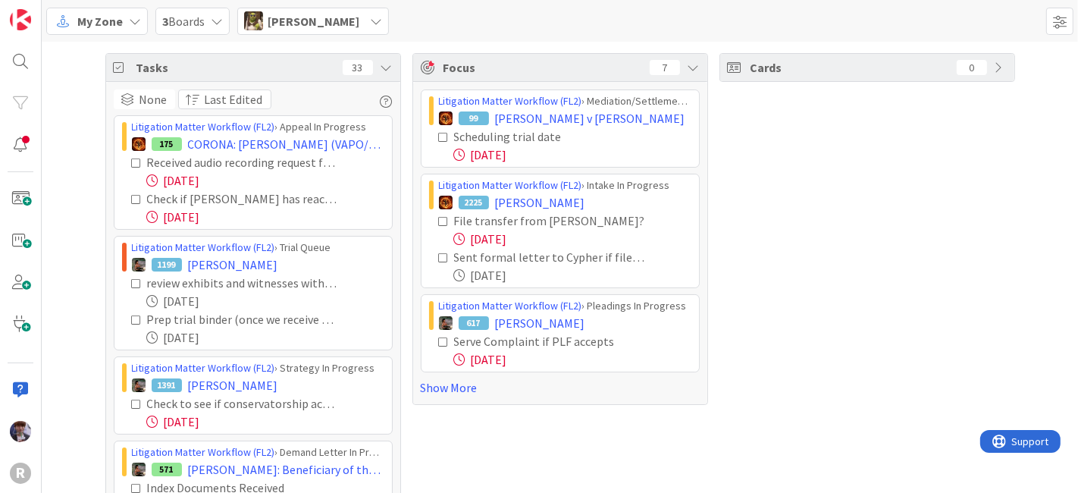
click at [350, 30] on div "[PERSON_NAME]" at bounding box center [313, 21] width 152 height 27
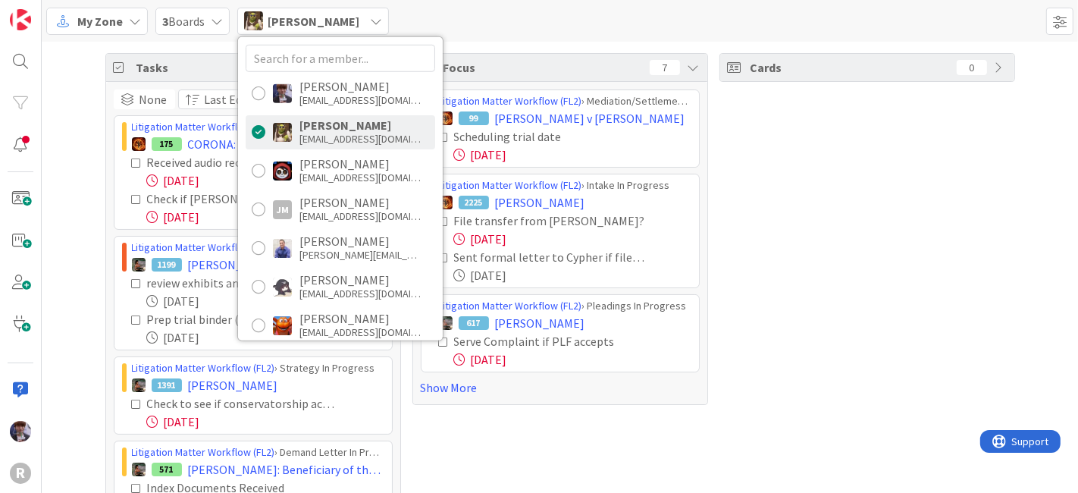
click at [103, 17] on span "My Zone" at bounding box center [99, 21] width 45 height 18
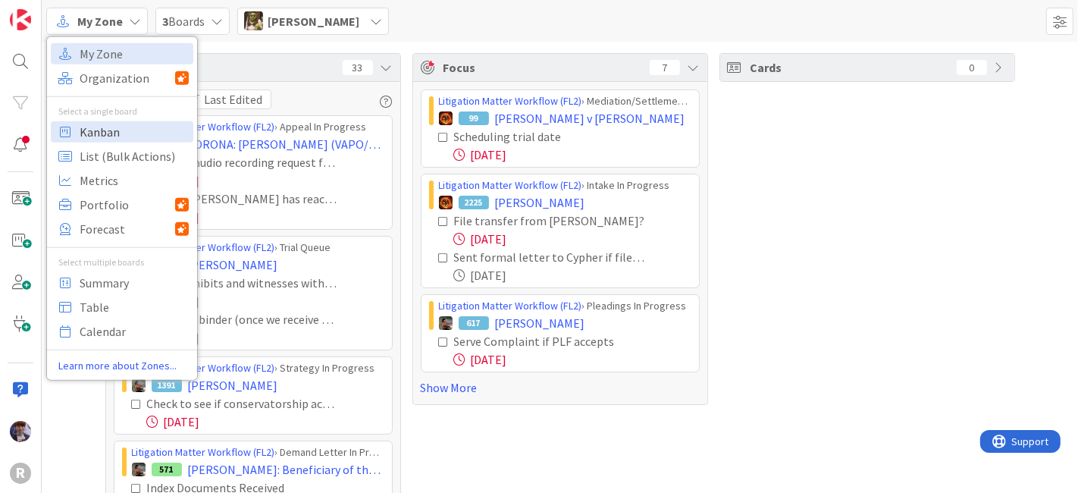
click at [133, 125] on span "Kanban" at bounding box center [134, 131] width 109 height 23
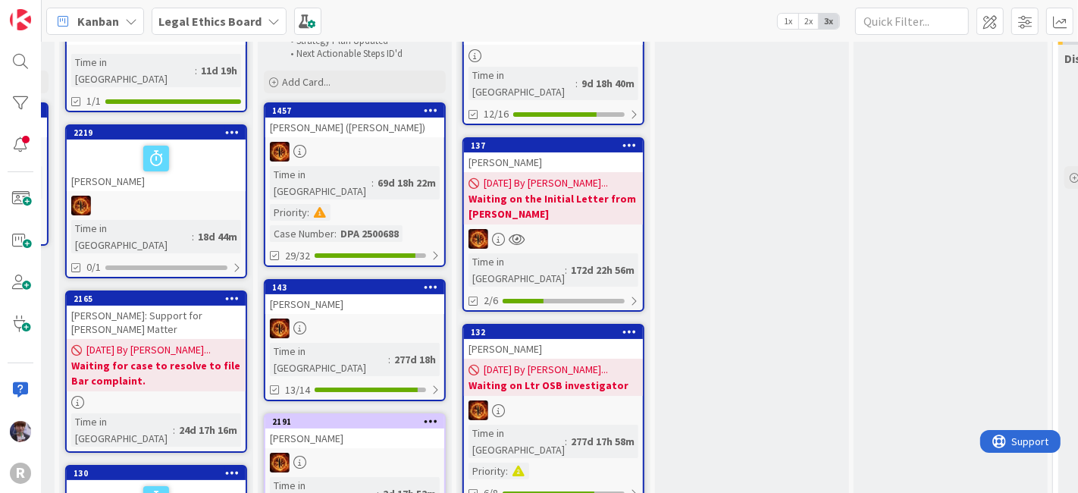
scroll to position [0, 385]
